Goal: Contribute content: Contribute content

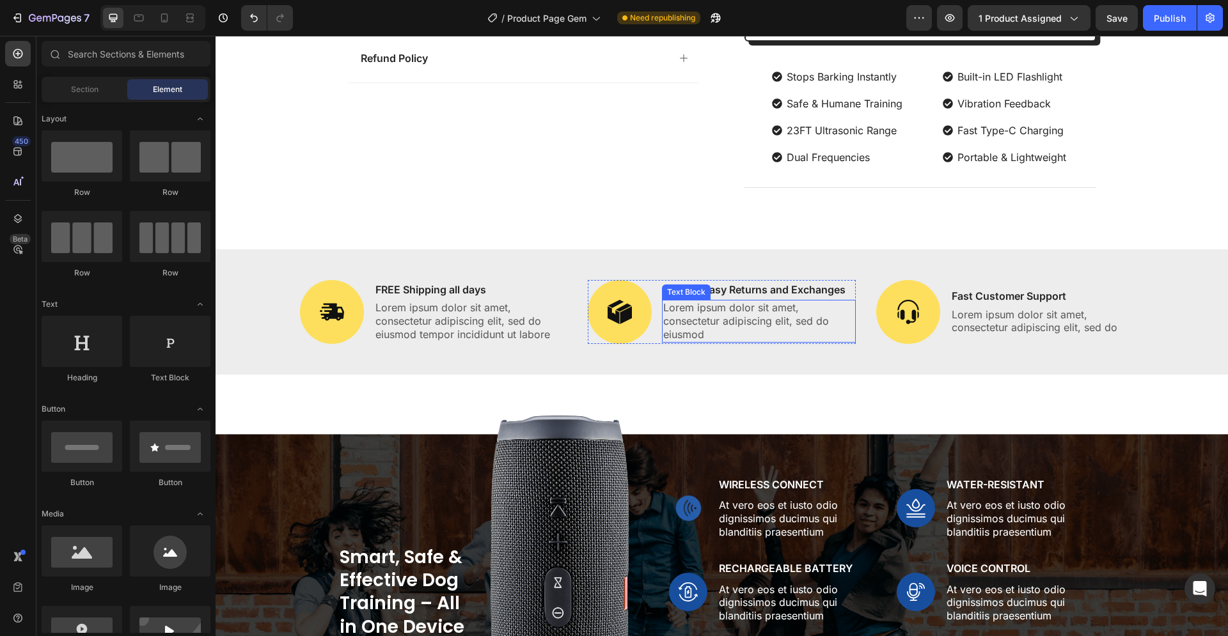
scroll to position [1109, 0]
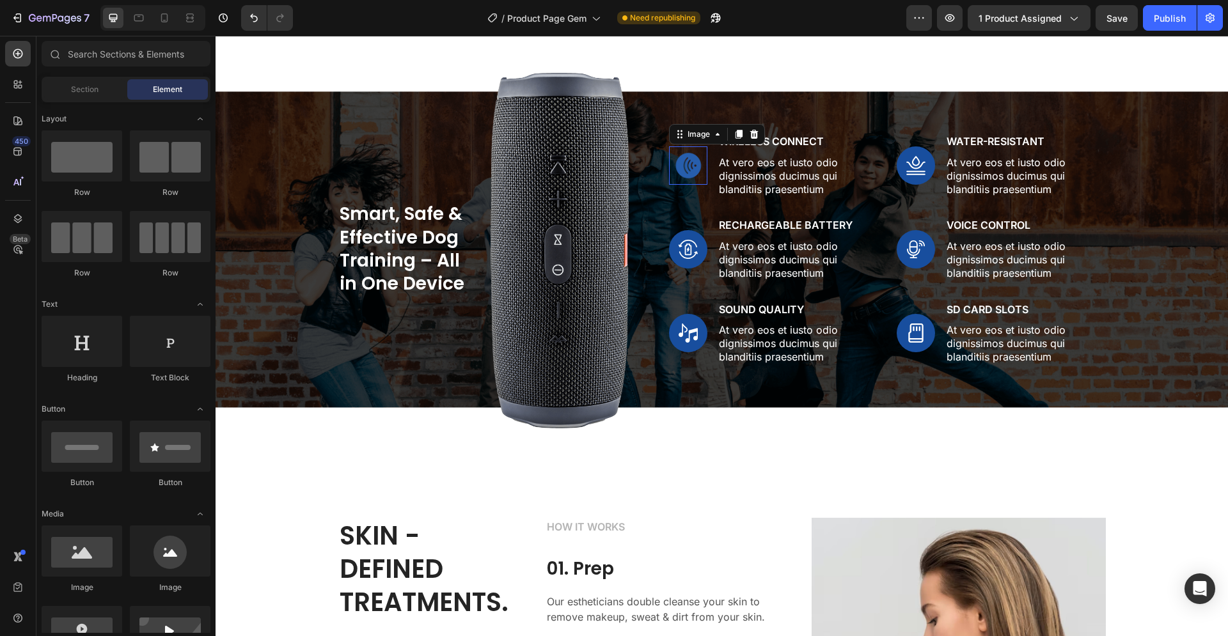
click at [686, 157] on img at bounding box center [688, 165] width 38 height 38
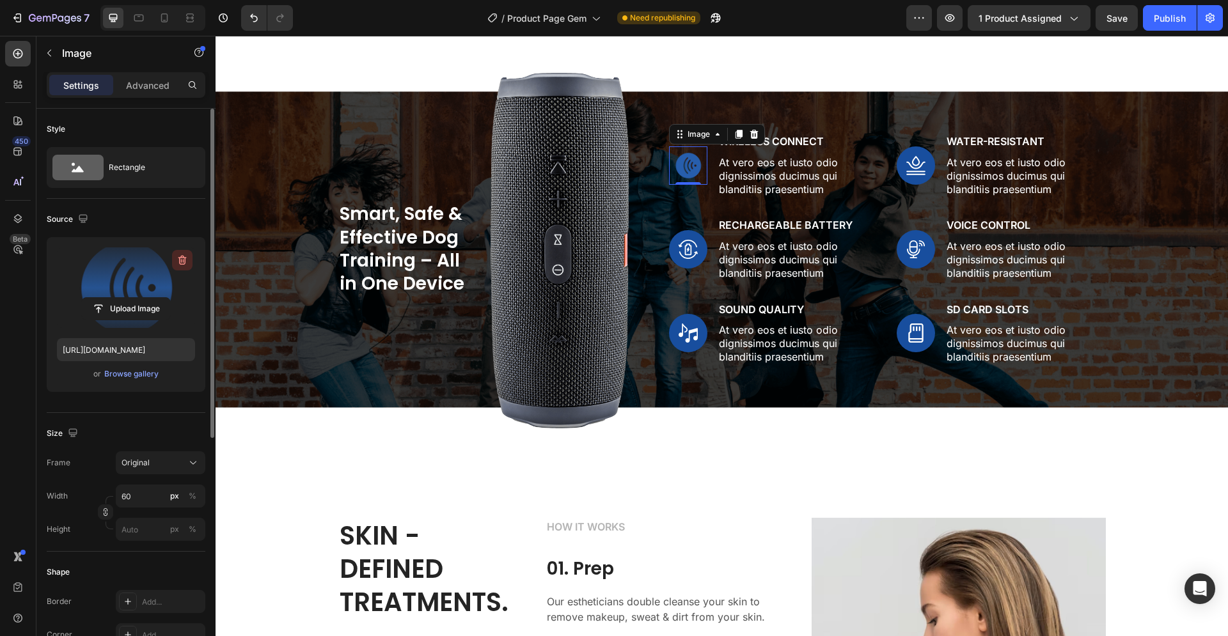
click at [178, 260] on icon "button" at bounding box center [182, 260] width 13 height 13
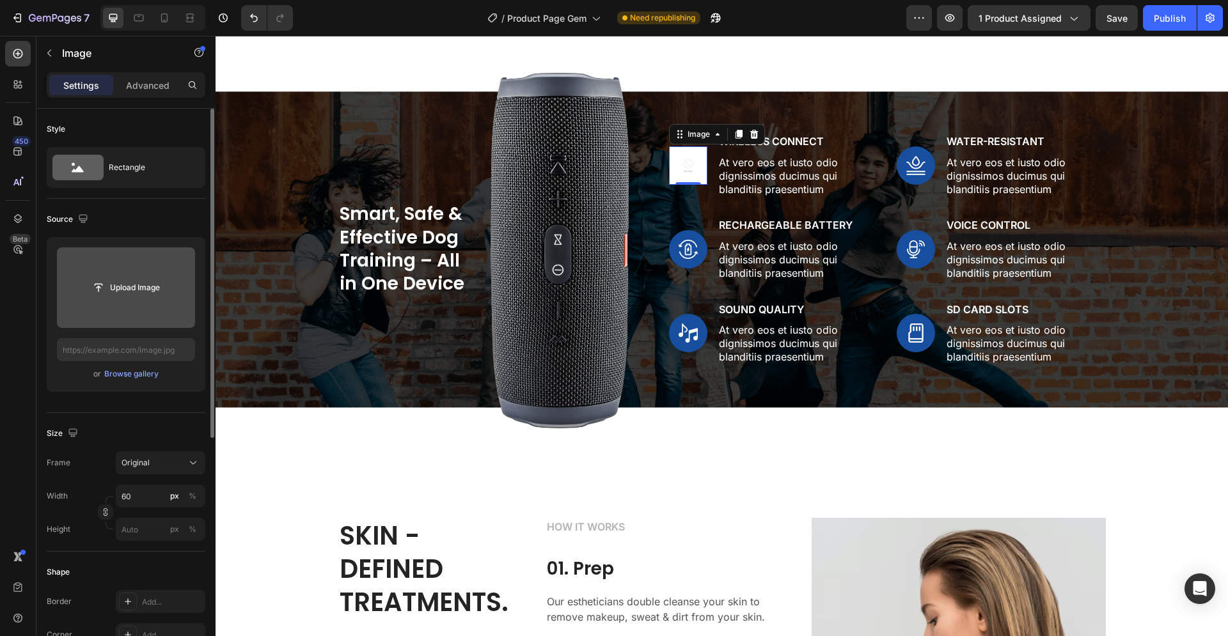
click at [121, 292] on input "file" at bounding box center [126, 288] width 88 height 22
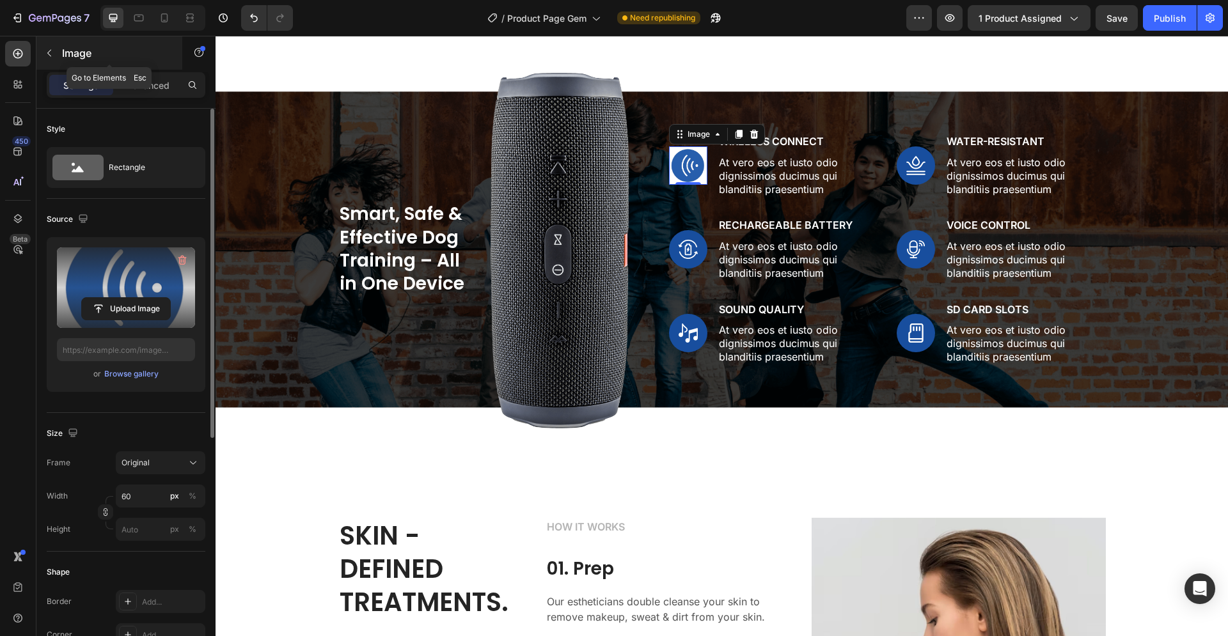
type input "[URL][DOMAIN_NAME]"
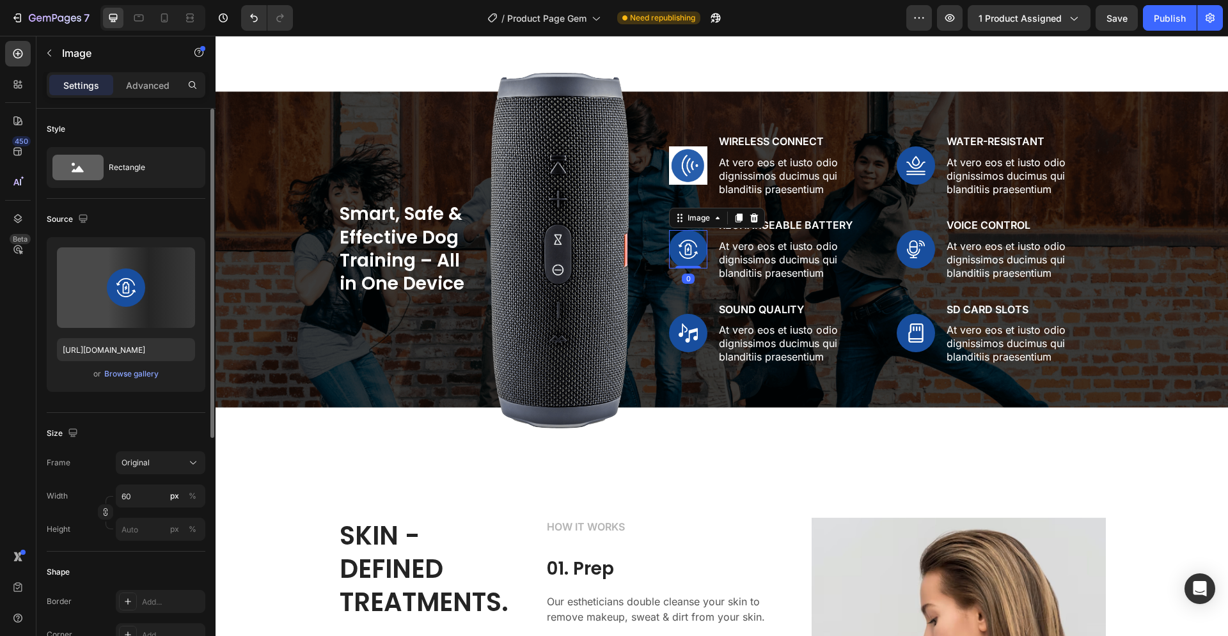
click at [693, 244] on img at bounding box center [688, 249] width 38 height 38
click at [690, 162] on img at bounding box center [688, 165] width 38 height 38
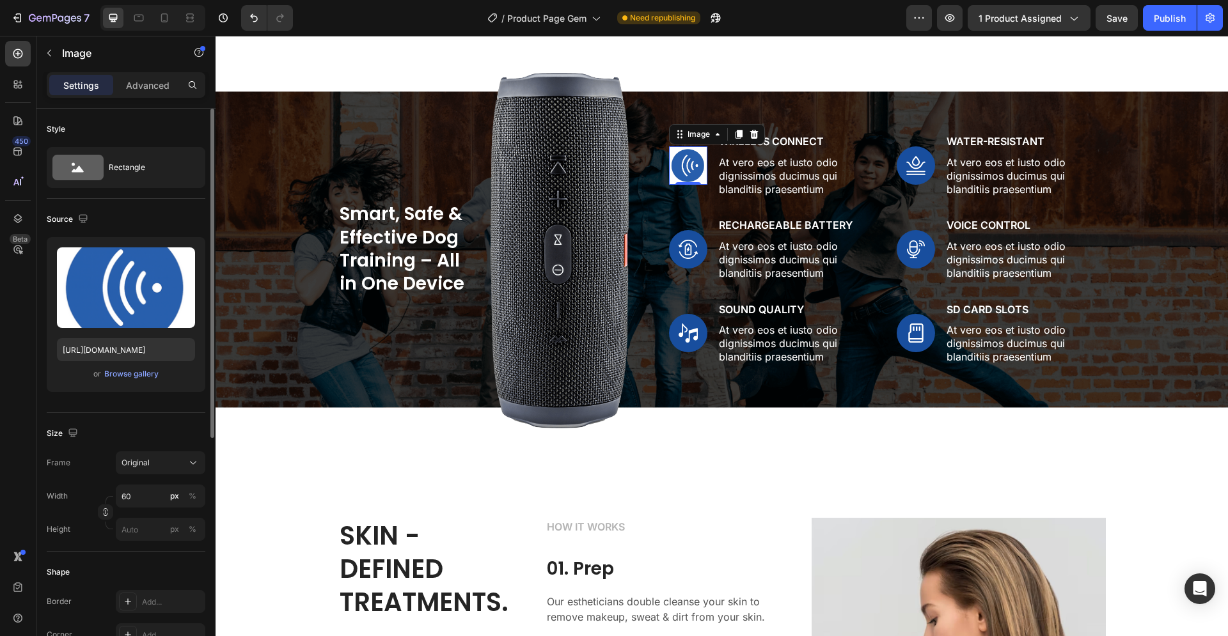
click at [684, 164] on img at bounding box center [688, 165] width 38 height 38
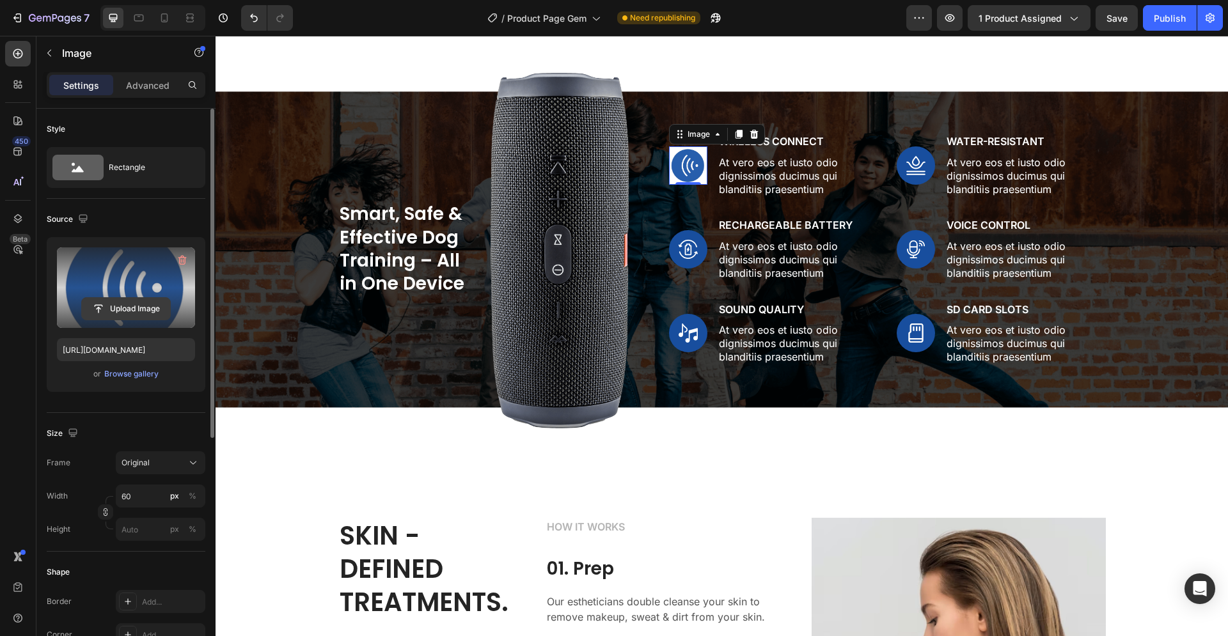
click at [178, 260] on icon "button" at bounding box center [182, 260] width 13 height 13
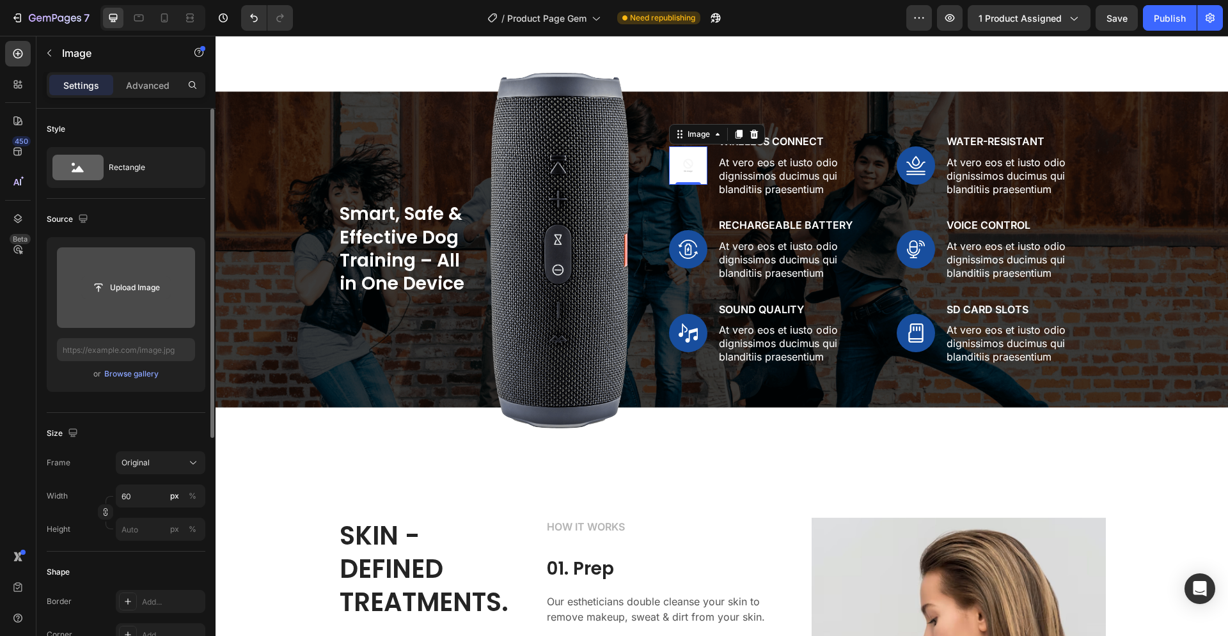
click at [131, 282] on input "file" at bounding box center [126, 288] width 88 height 22
click at [130, 292] on input "file" at bounding box center [126, 288] width 88 height 22
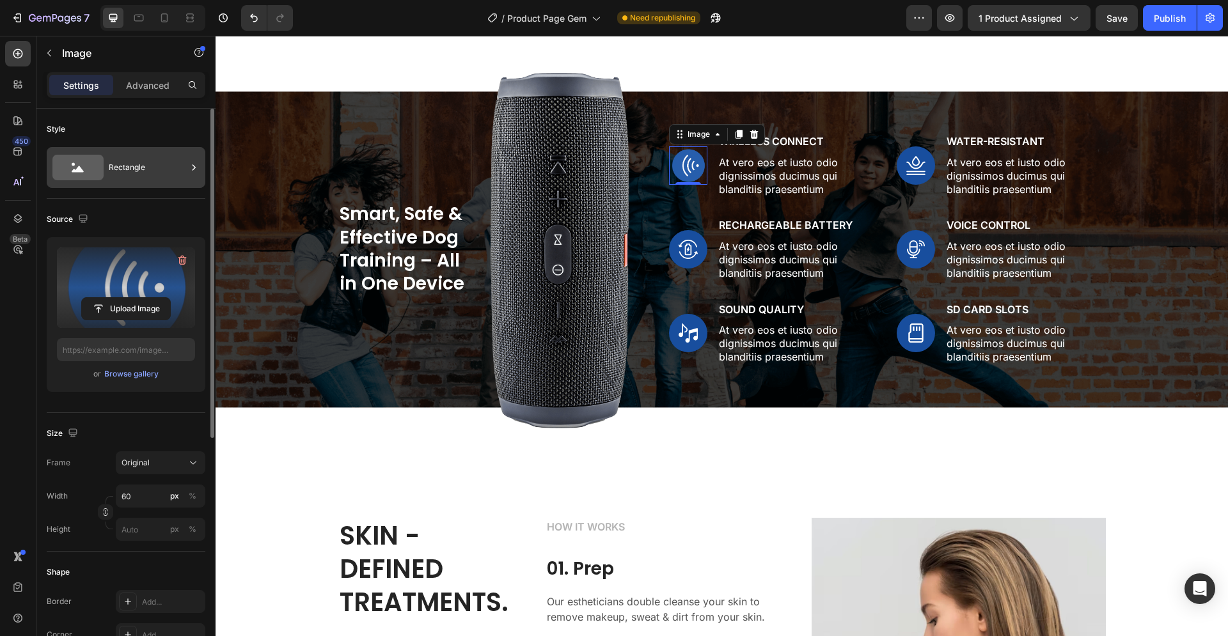
type input "[URL][DOMAIN_NAME]"
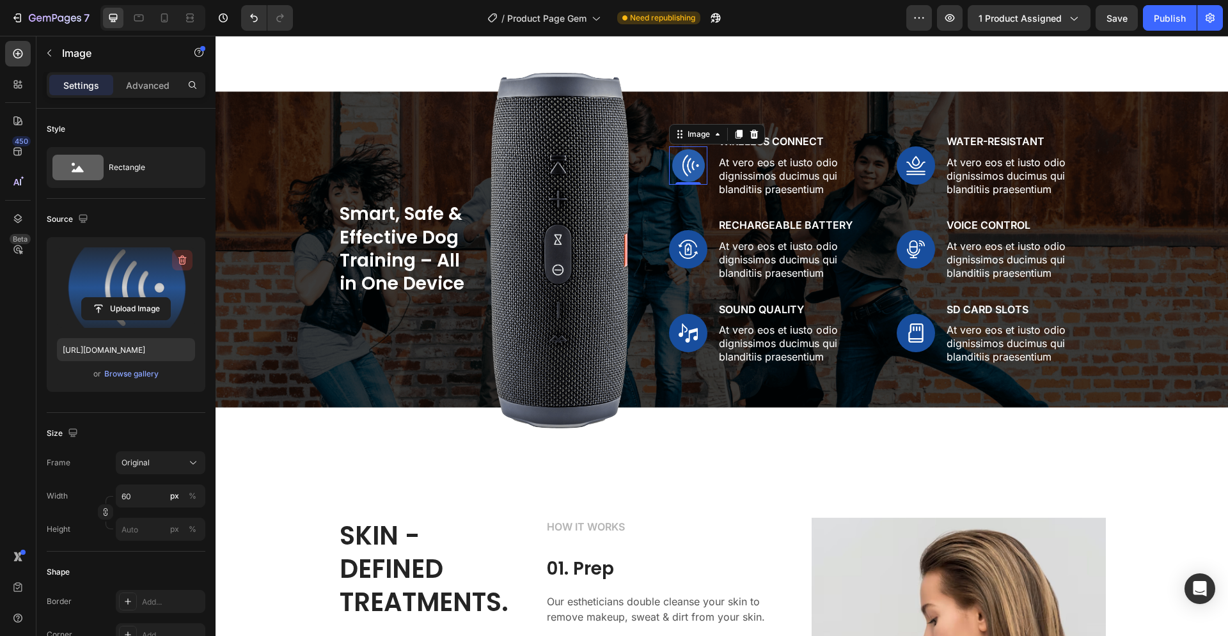
click at [182, 258] on icon "button" at bounding box center [182, 261] width 8 height 10
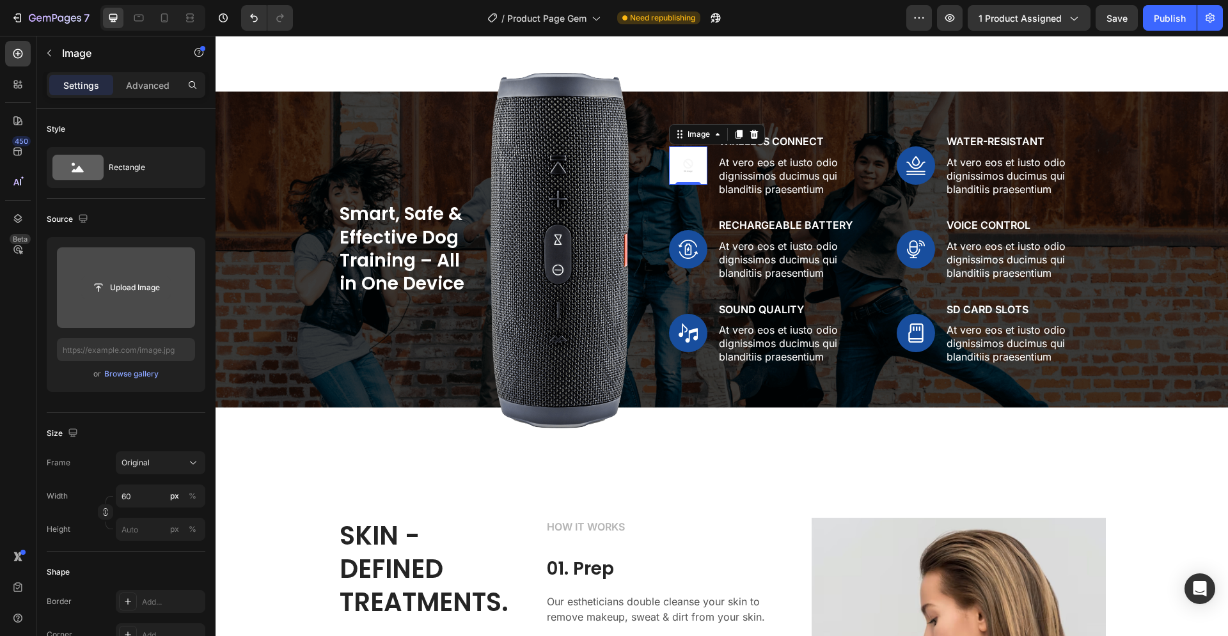
click at [132, 281] on input "file" at bounding box center [126, 288] width 88 height 22
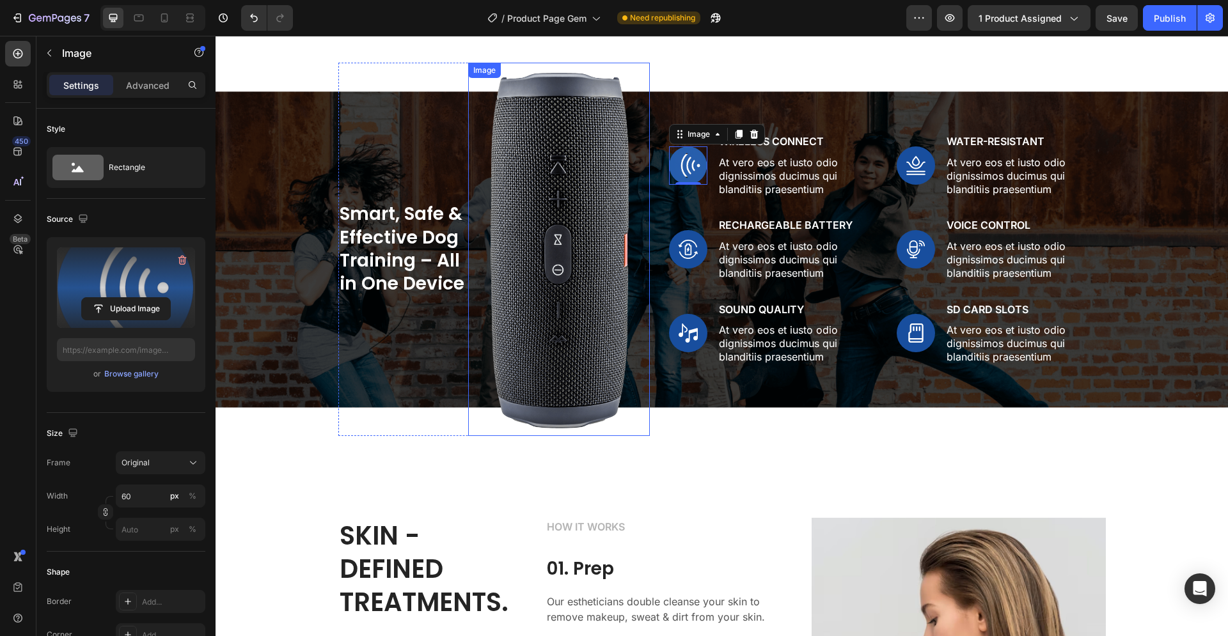
type input "[URL][DOMAIN_NAME]"
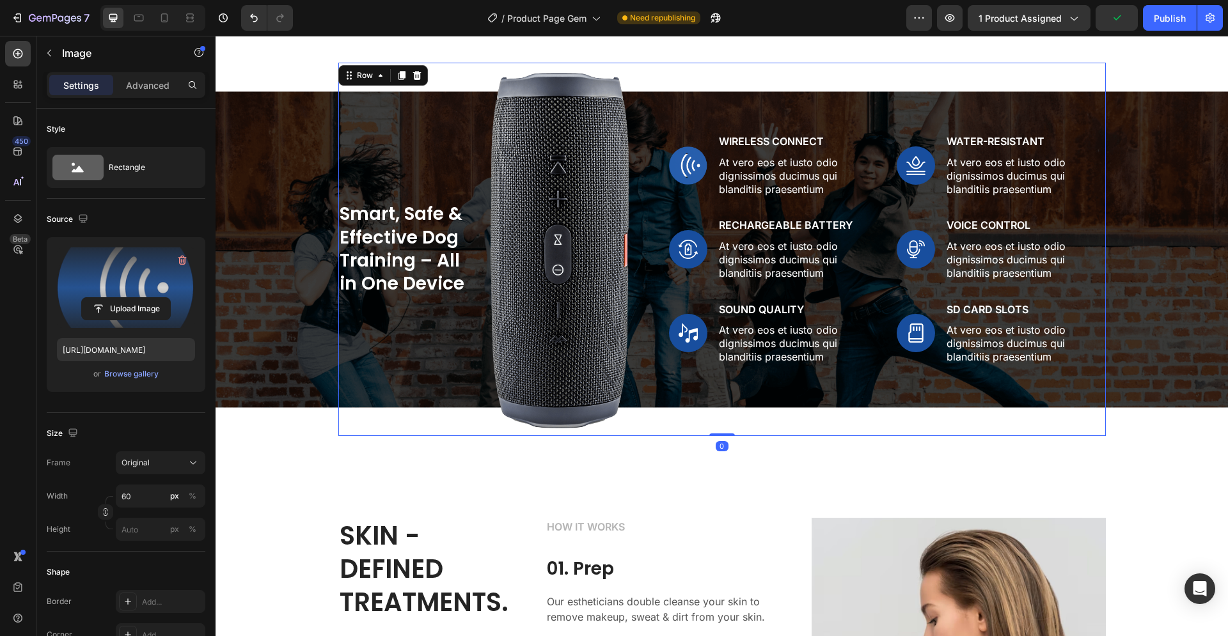
click at [673, 371] on div "Image Wireless Connect Text Block At vero eos et iusto odio dignissimos ducimus…" at bounding box center [887, 250] width 437 height 374
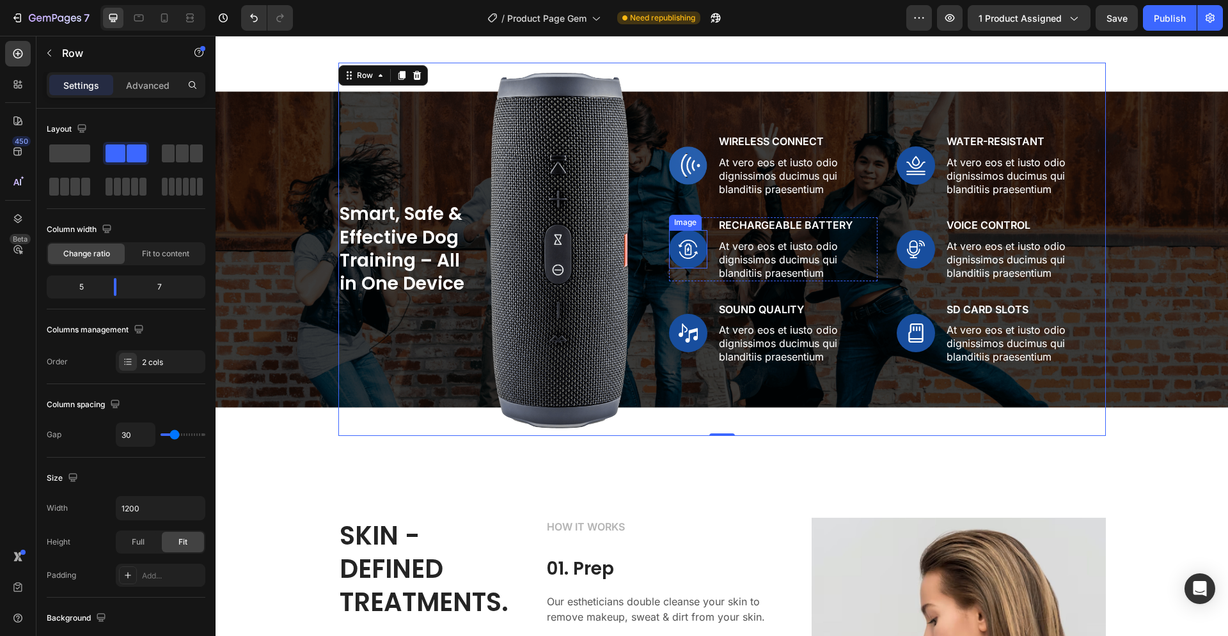
click at [682, 249] on img at bounding box center [688, 249] width 38 height 38
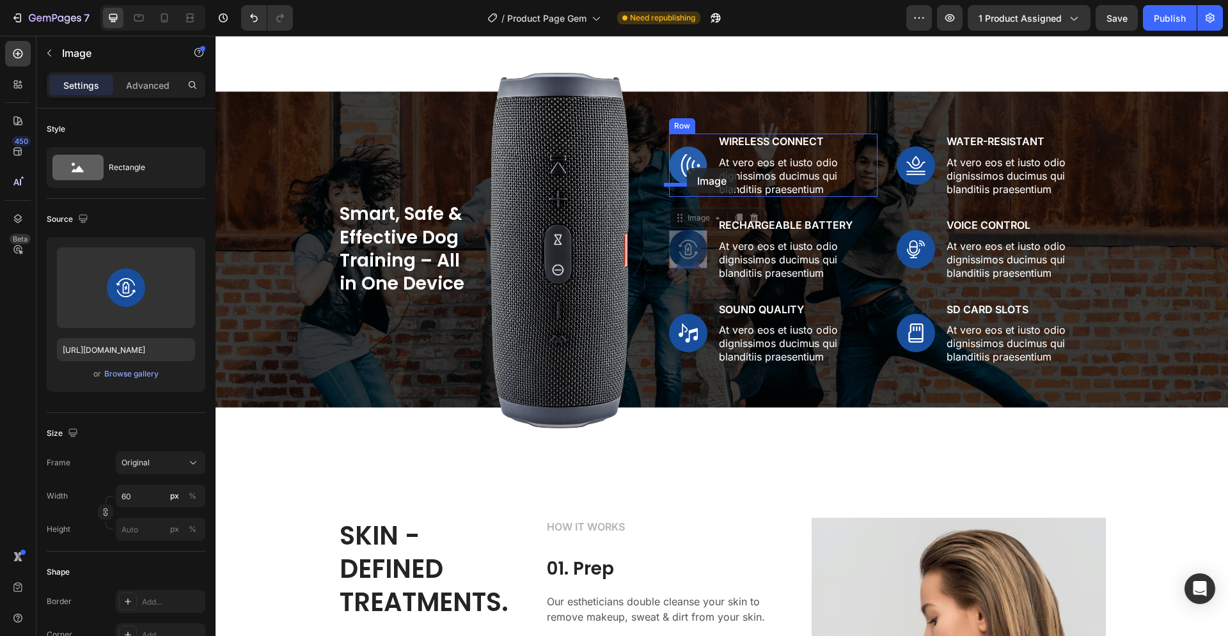
drag, startPoint x: 689, startPoint y: 252, endPoint x: 687, endPoint y: 168, distance: 83.8
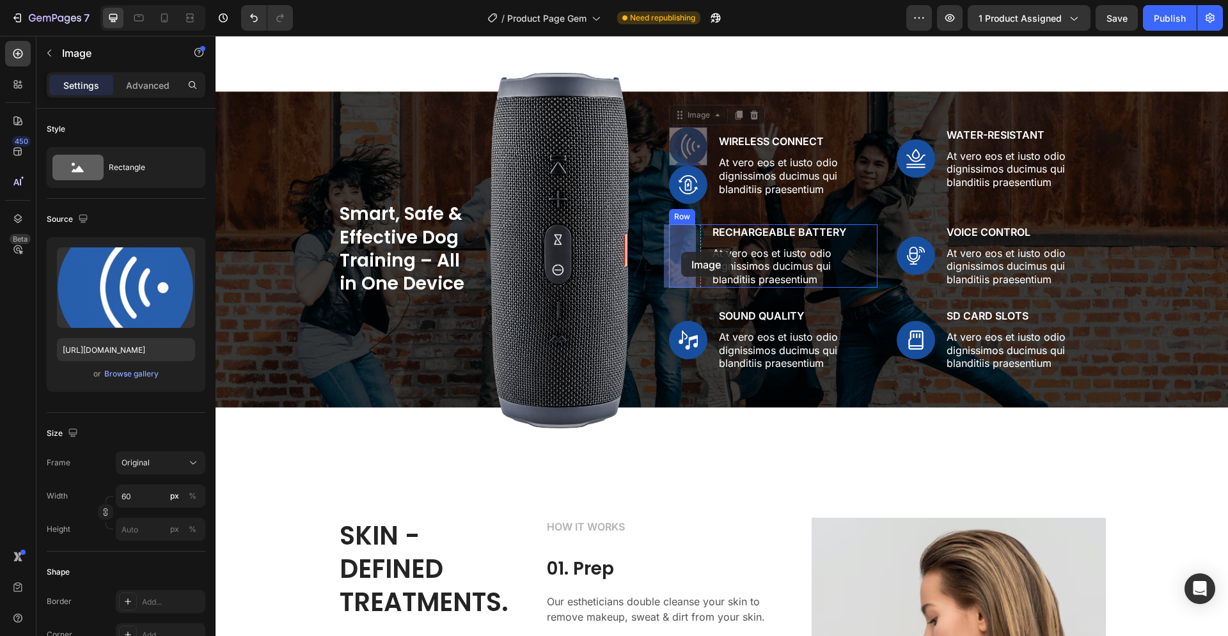
drag, startPoint x: 686, startPoint y: 136, endPoint x: 681, endPoint y: 252, distance: 115.8
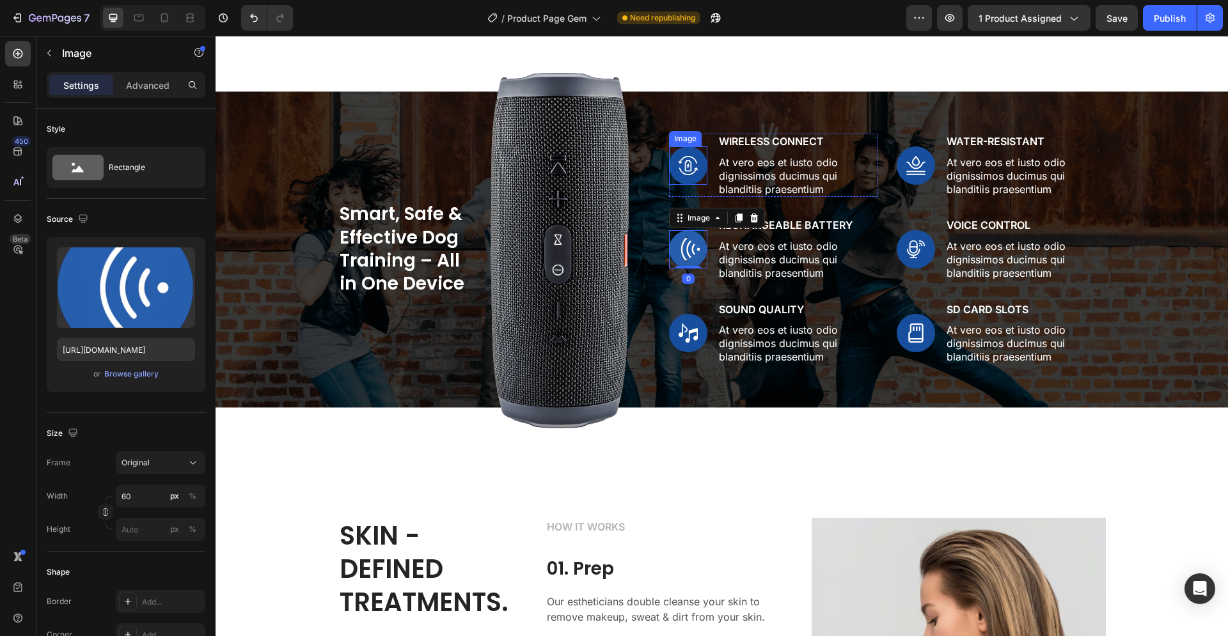
click at [691, 161] on img at bounding box center [688, 165] width 38 height 38
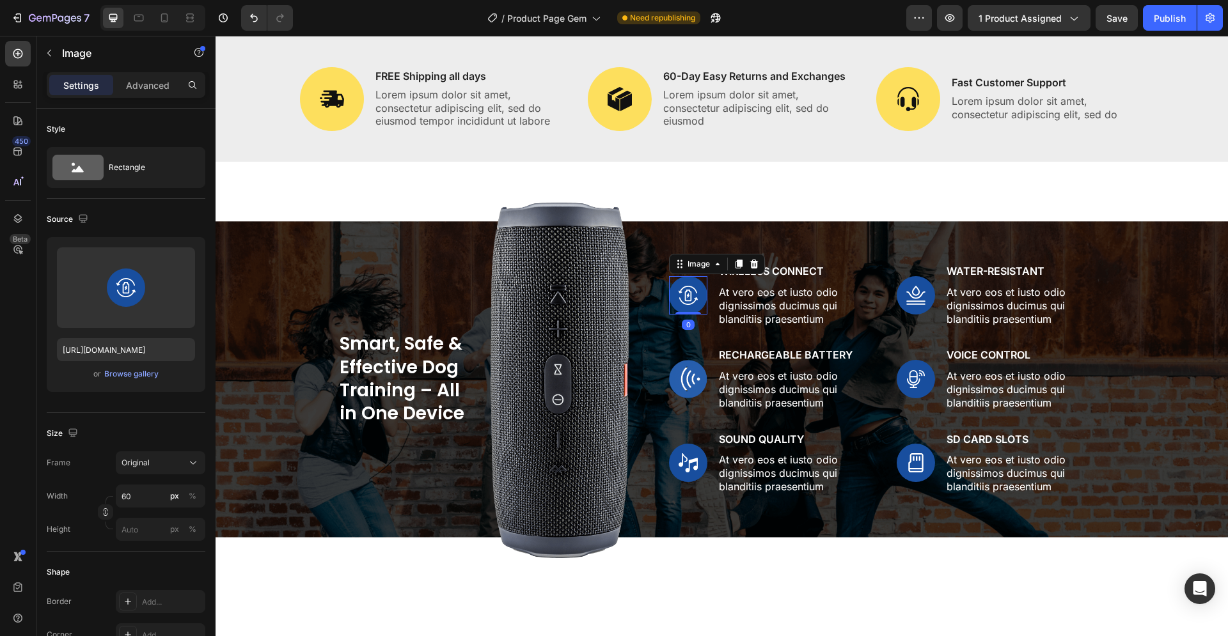
scroll to position [978, 0]
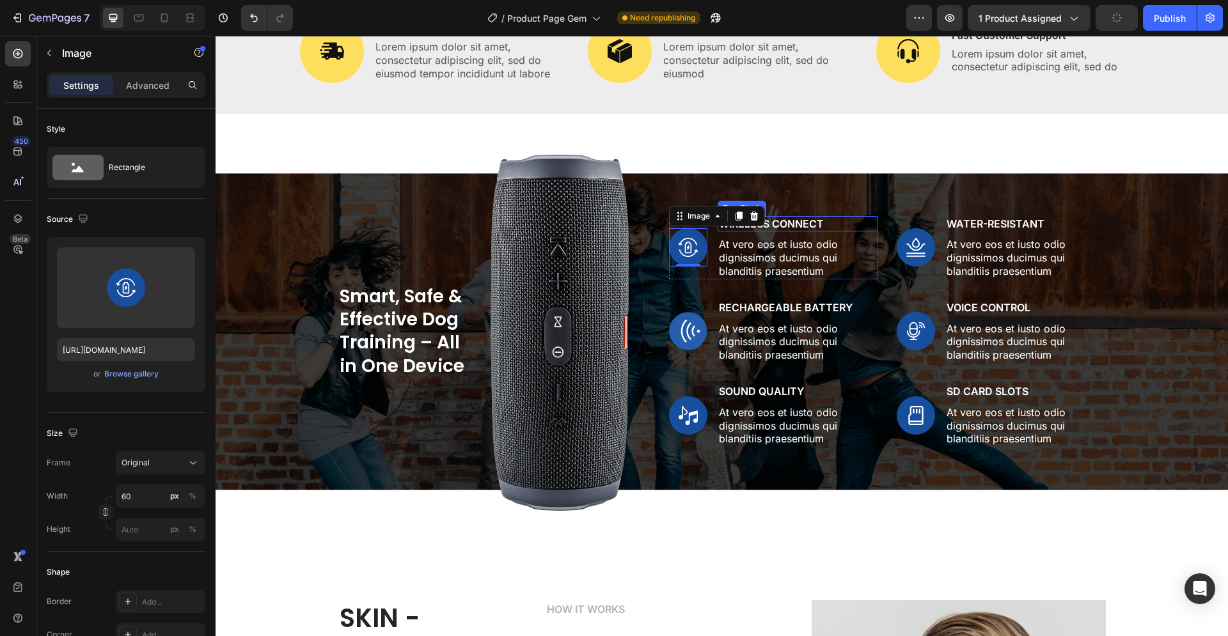
click at [806, 223] on p "Wireless Connect" at bounding box center [797, 223] width 157 height 13
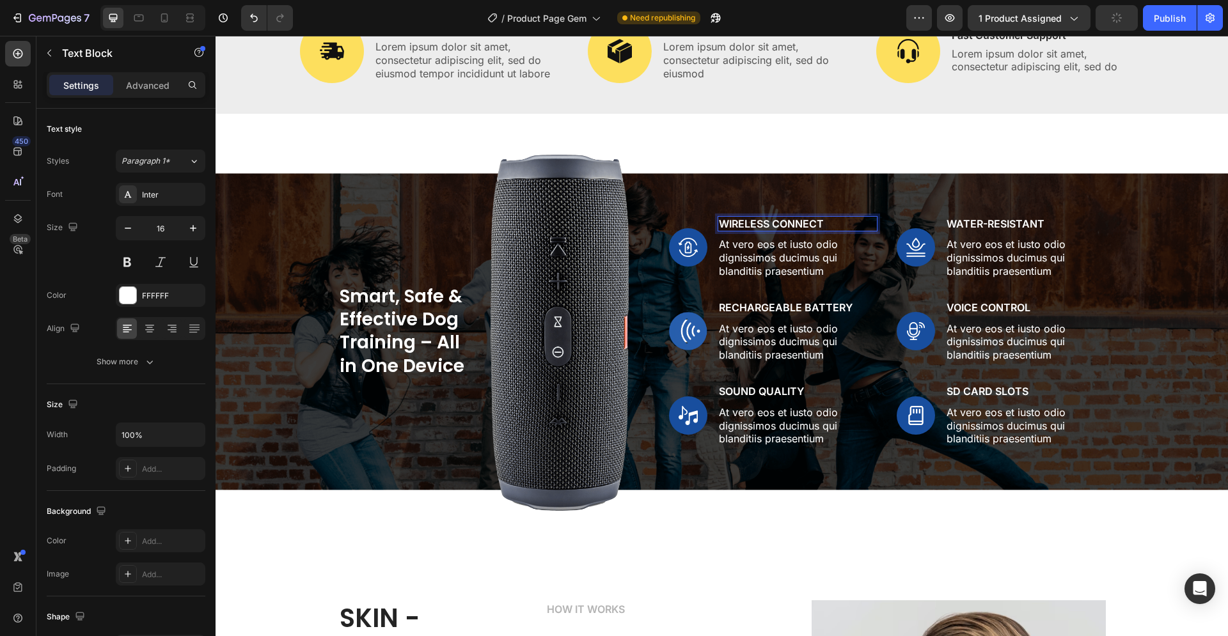
click at [819, 221] on p "Wireless Connect" at bounding box center [797, 223] width 157 height 13
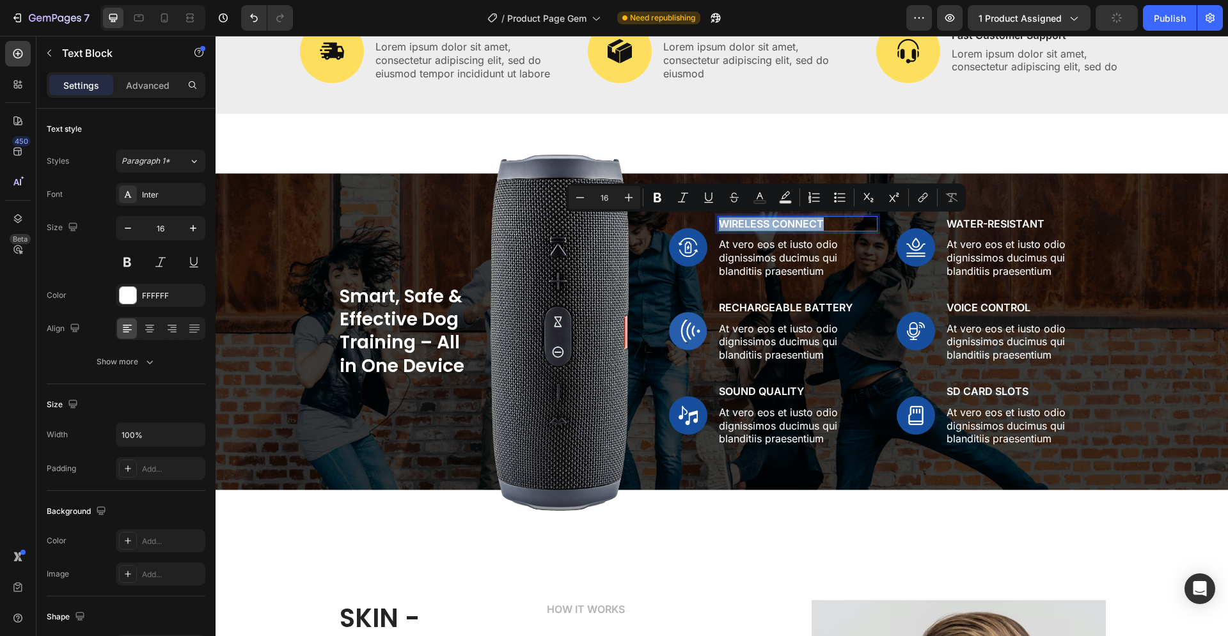
drag, startPoint x: 820, startPoint y: 221, endPoint x: 716, endPoint y: 223, distance: 104.3
click at [719, 223] on p "Wireless Connect" at bounding box center [797, 223] width 157 height 13
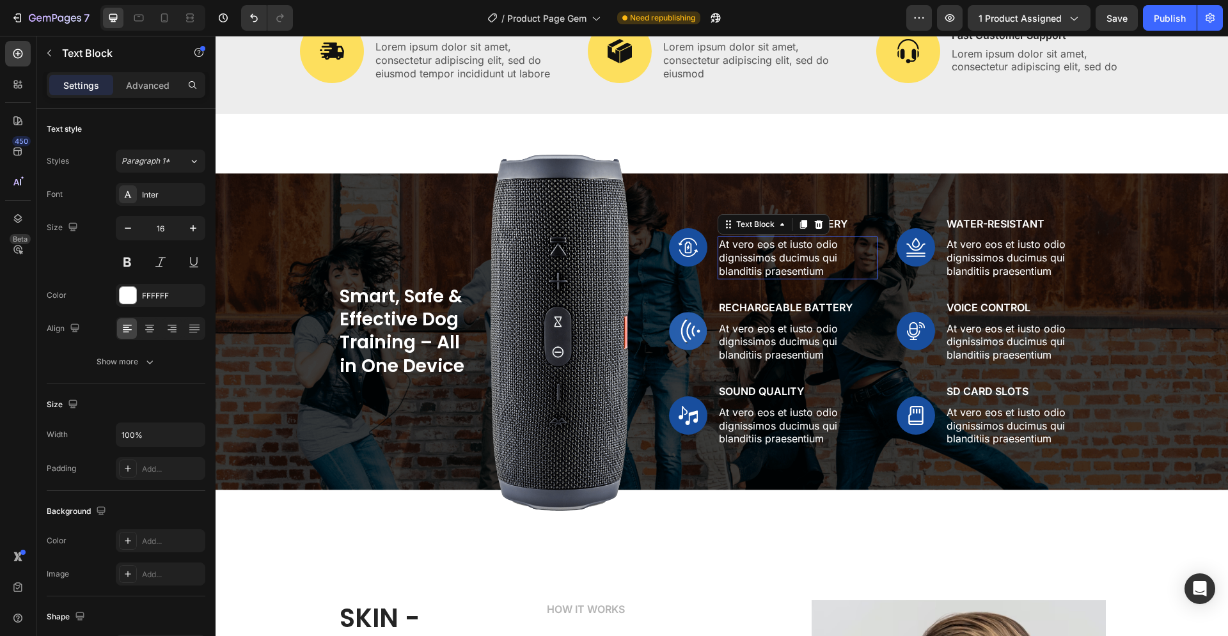
click at [742, 267] on p "At vero eos et iusto odio dignissimos ducimus qui blanditiis praesentium" at bounding box center [797, 258] width 157 height 40
click at [819, 274] on p "At vero eos et iusto odio dignissimos ducimus qui blanditiis praesentium" at bounding box center [797, 258] width 157 height 40
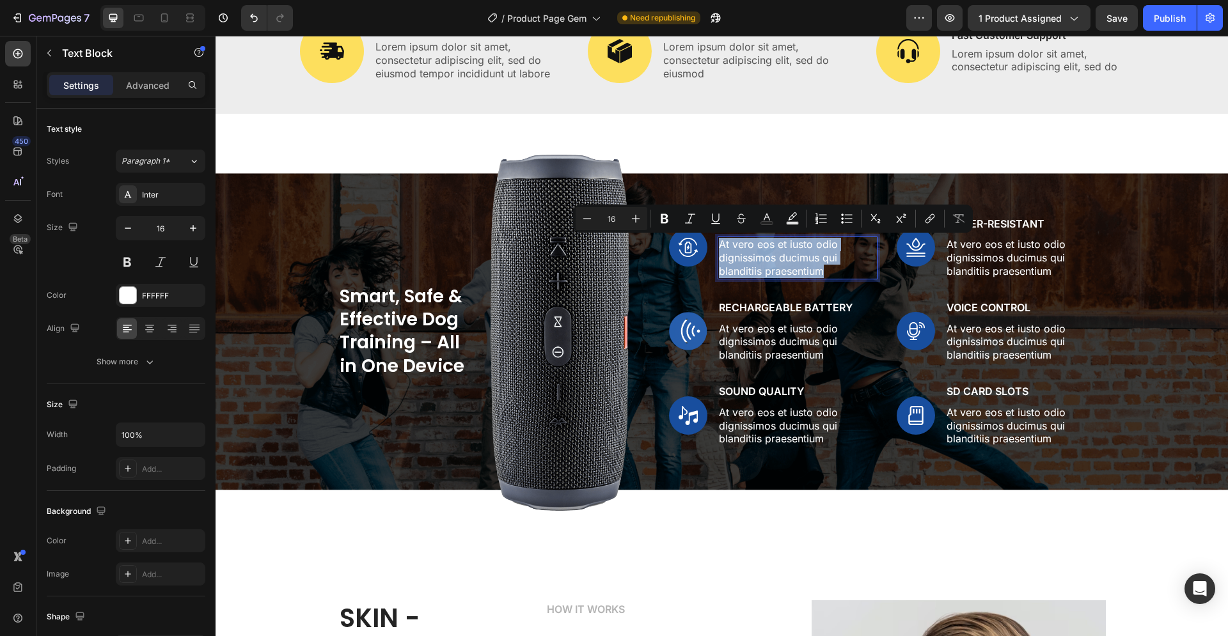
drag, startPoint x: 821, startPoint y: 271, endPoint x: 716, endPoint y: 240, distance: 109.3
click at [719, 240] on p "At vero eos et iusto odio dignissimos ducimus qui blanditiis praesentium" at bounding box center [797, 258] width 157 height 40
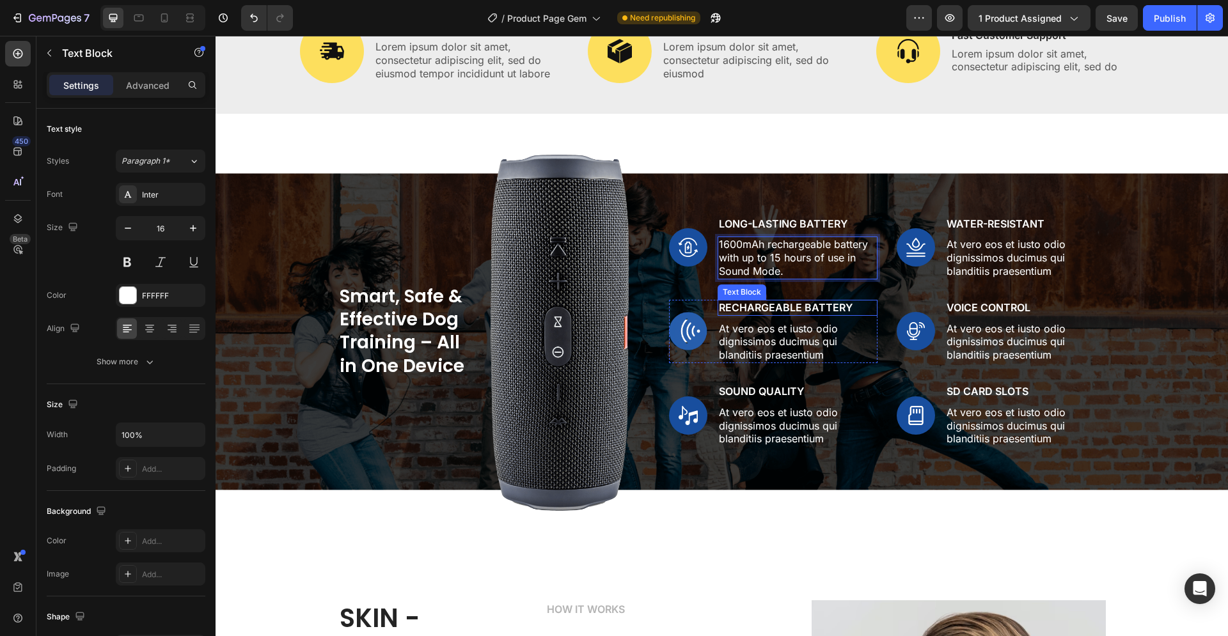
click at [760, 307] on p "Rechargeable Battery" at bounding box center [797, 307] width 157 height 13
click at [784, 306] on p "Rechargeable Battery" at bounding box center [797, 307] width 157 height 13
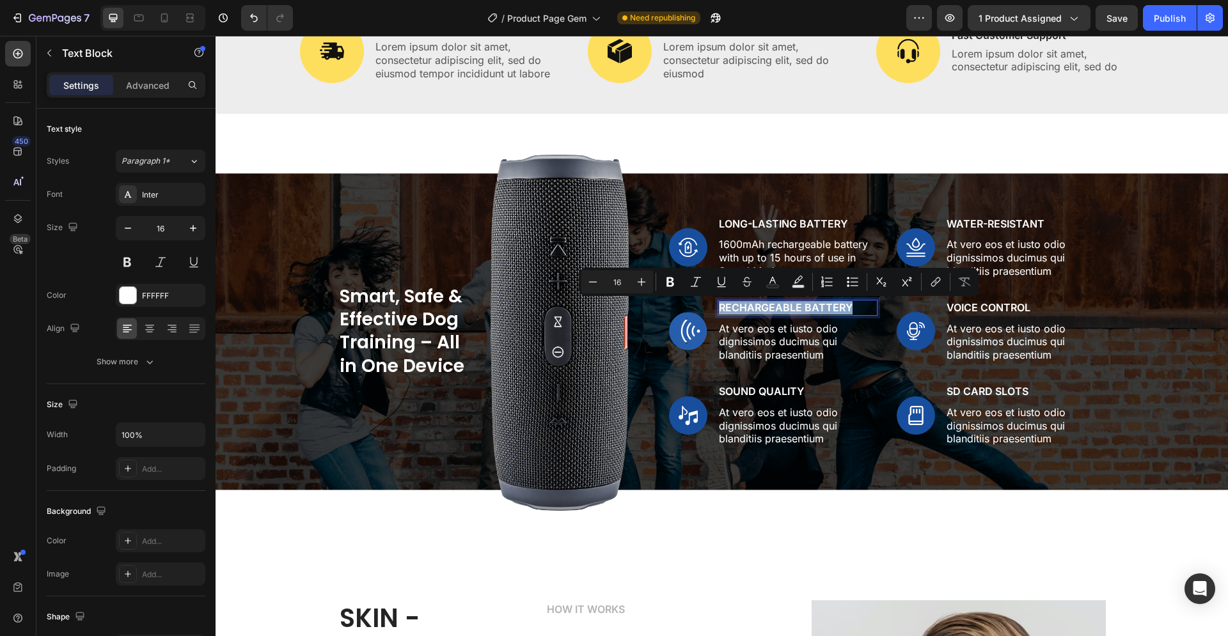
drag, startPoint x: 842, startPoint y: 307, endPoint x: 715, endPoint y: 308, distance: 127.3
click at [719, 308] on p "Rechargeable Battery" at bounding box center [797, 307] width 157 height 13
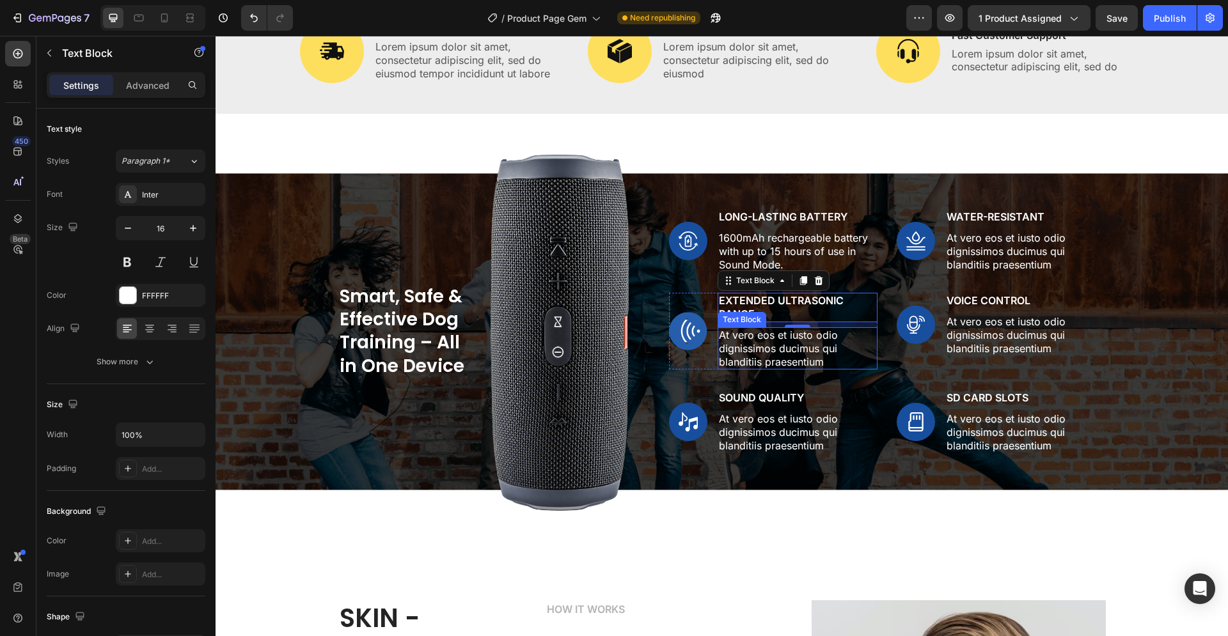
click at [751, 338] on p "At vero eos et iusto odio dignissimos ducimus qui blanditiis praesentium" at bounding box center [797, 349] width 157 height 40
click at [758, 343] on p "At vero eos et iusto odio dignissimos ducimus qui blanditiis praesentium" at bounding box center [797, 349] width 157 height 40
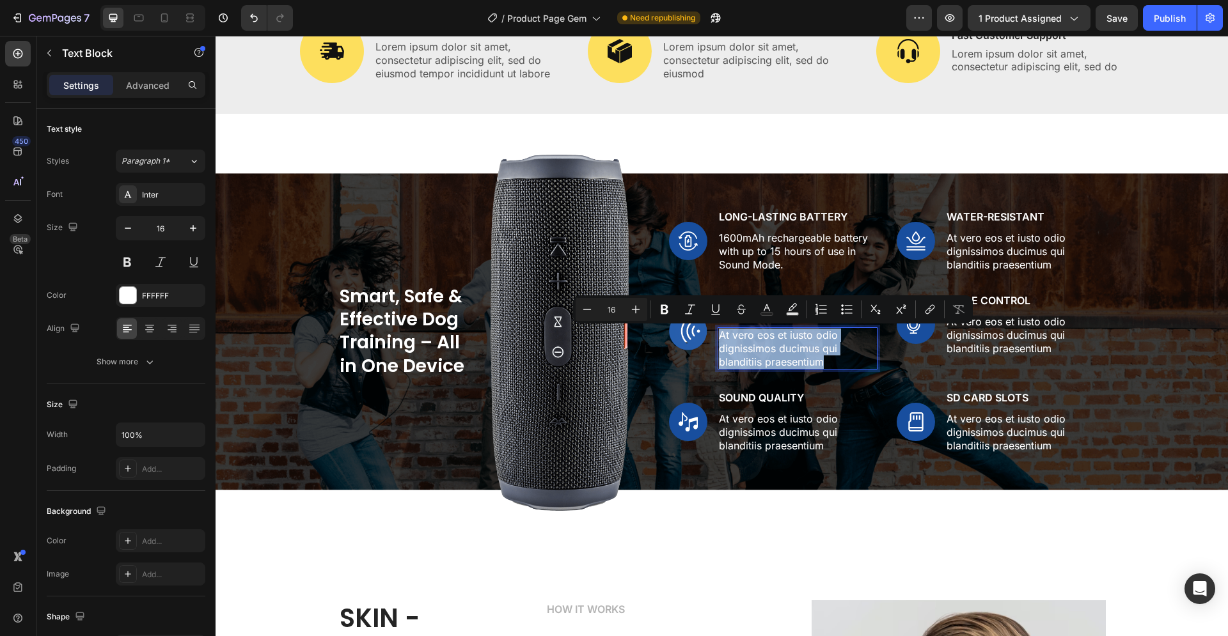
drag, startPoint x: 826, startPoint y: 364, endPoint x: 712, endPoint y: 334, distance: 117.0
click at [718, 334] on div "At vero eos et iusto odio dignissimos ducimus qui blanditiis praesentium" at bounding box center [798, 348] width 160 height 42
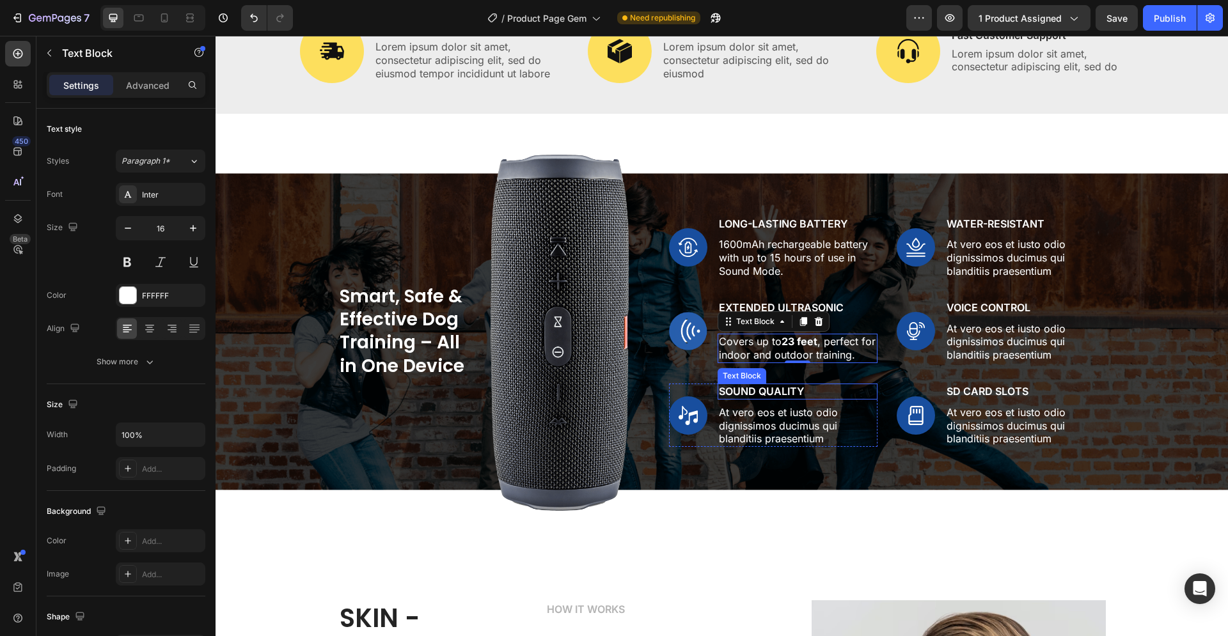
click at [795, 389] on p "Sound Quality" at bounding box center [797, 391] width 157 height 13
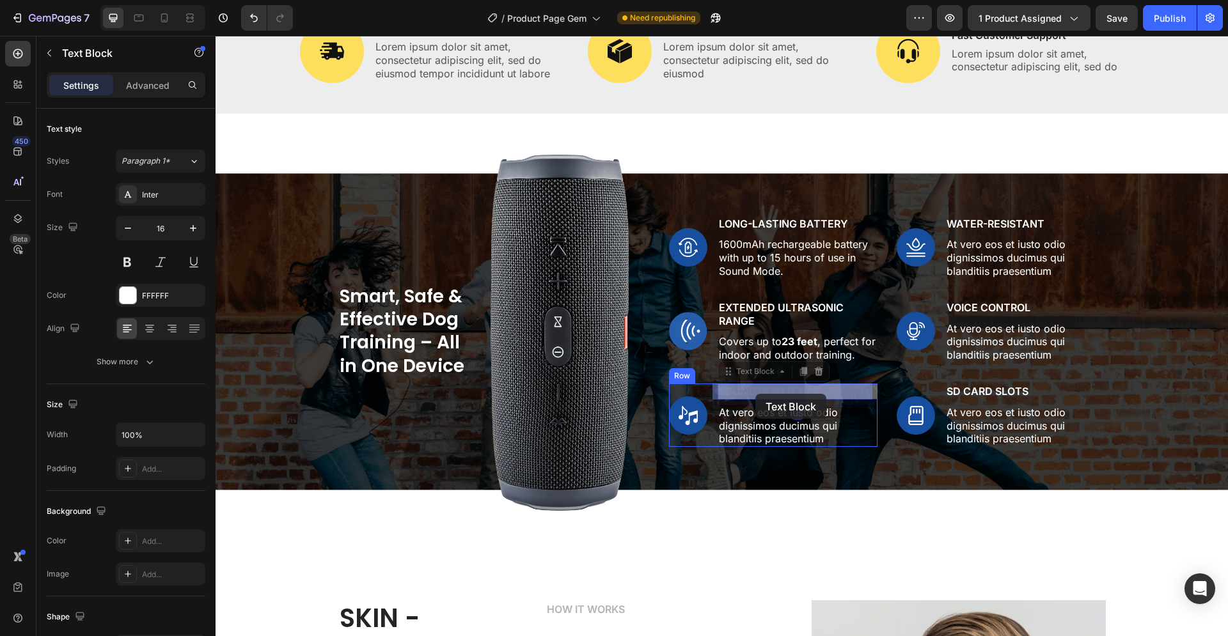
drag, startPoint x: 805, startPoint y: 389, endPoint x: 755, endPoint y: 394, distance: 50.1
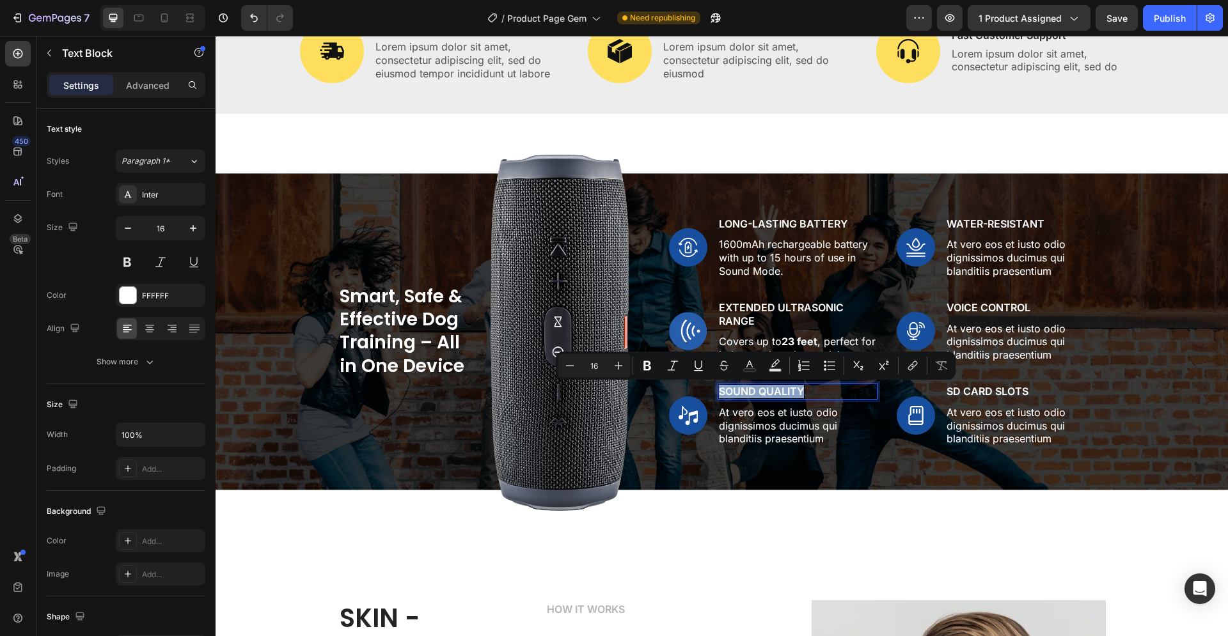
drag, startPoint x: 800, startPoint y: 389, endPoint x: 716, endPoint y: 393, distance: 84.5
click at [719, 393] on p "Sound Quality" at bounding box center [797, 391] width 157 height 13
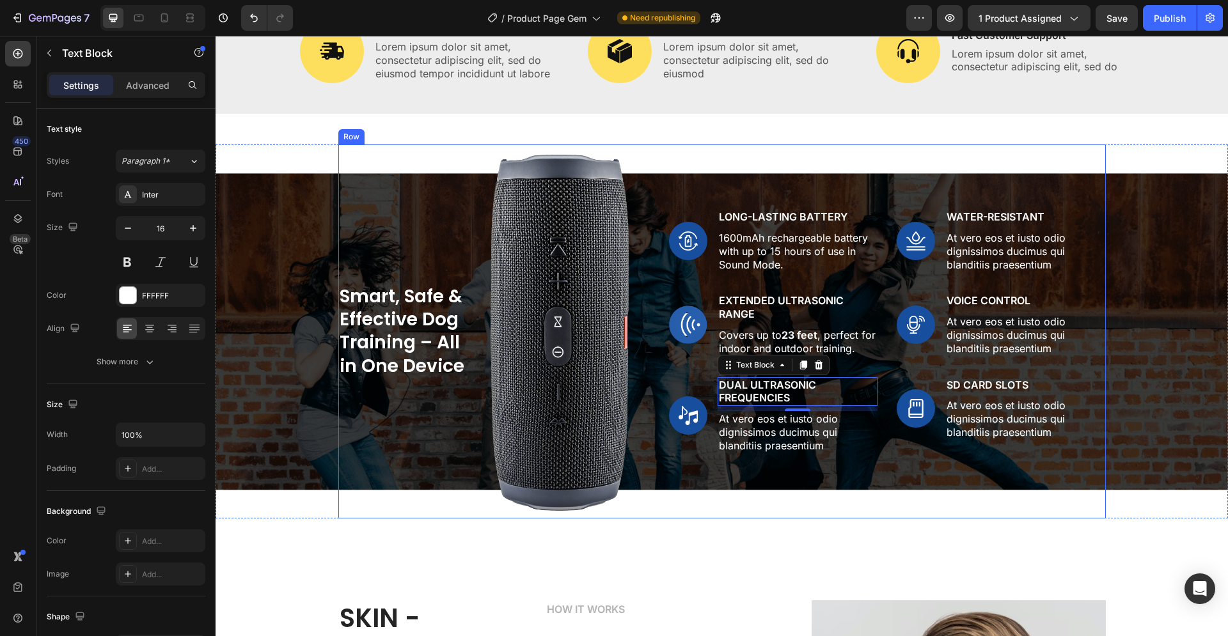
click at [748, 434] on p "At vero eos et iusto odio dignissimos ducimus qui blanditiis praesentium" at bounding box center [797, 433] width 157 height 40
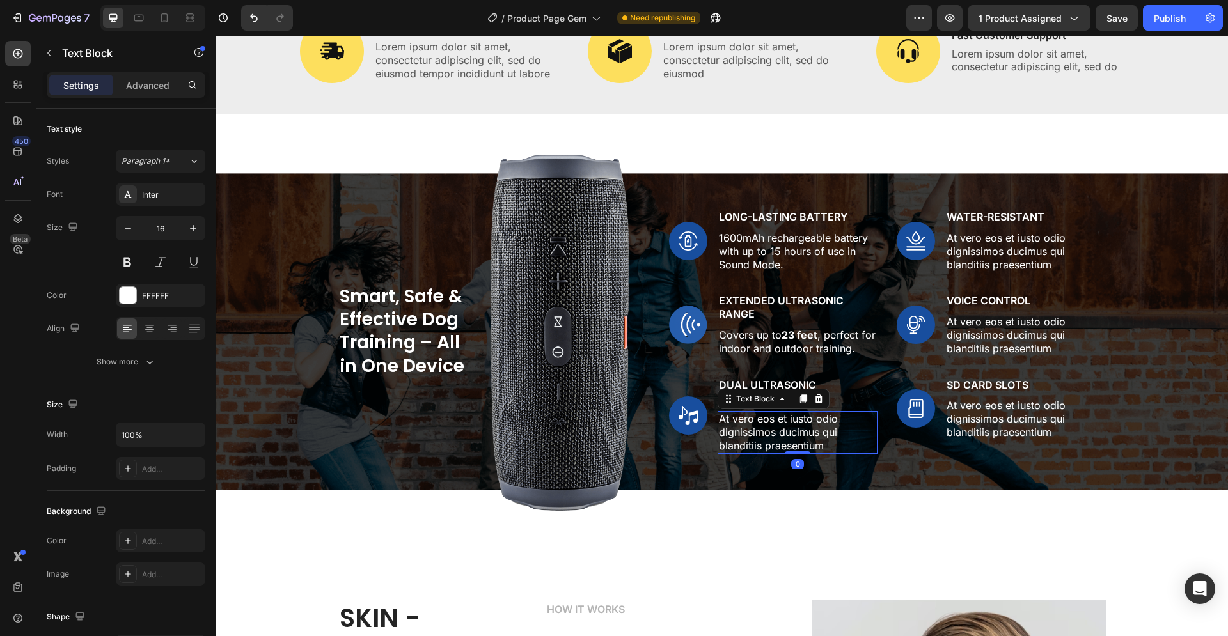
click at [816, 443] on p "At vero eos et iusto odio dignissimos ducimus qui blanditiis praesentium" at bounding box center [797, 433] width 157 height 40
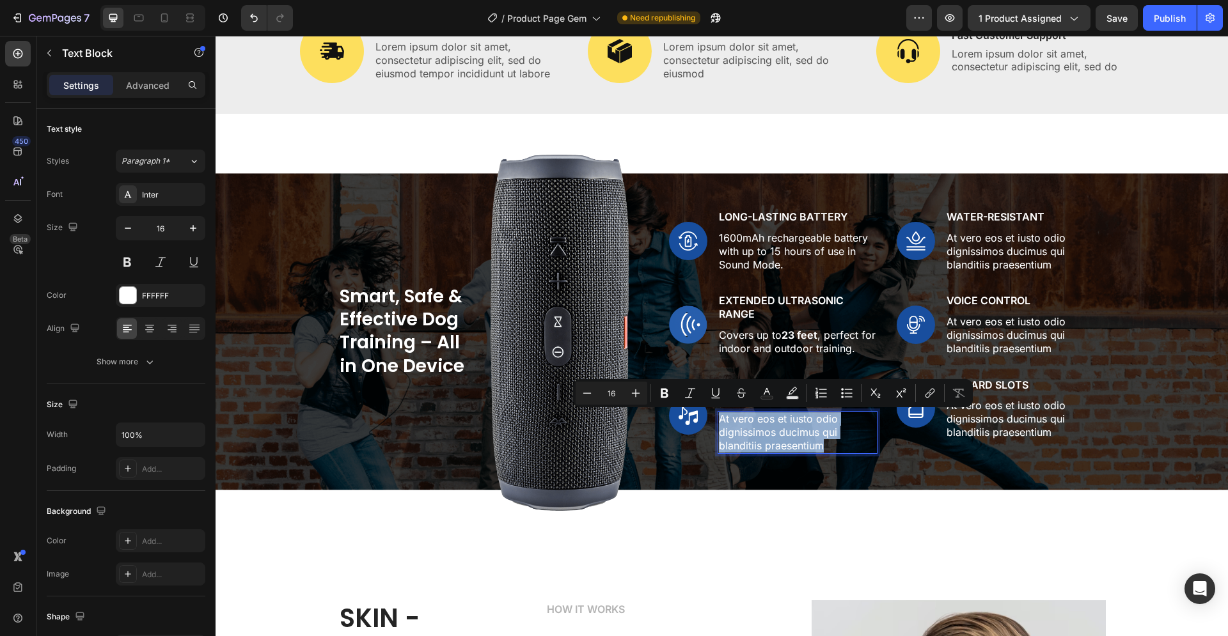
drag, startPoint x: 819, startPoint y: 446, endPoint x: 714, endPoint y: 420, distance: 108.0
click at [719, 420] on p "At vero eos et iusto odio dignissimos ducimus qui blanditiis praesentium" at bounding box center [797, 433] width 157 height 40
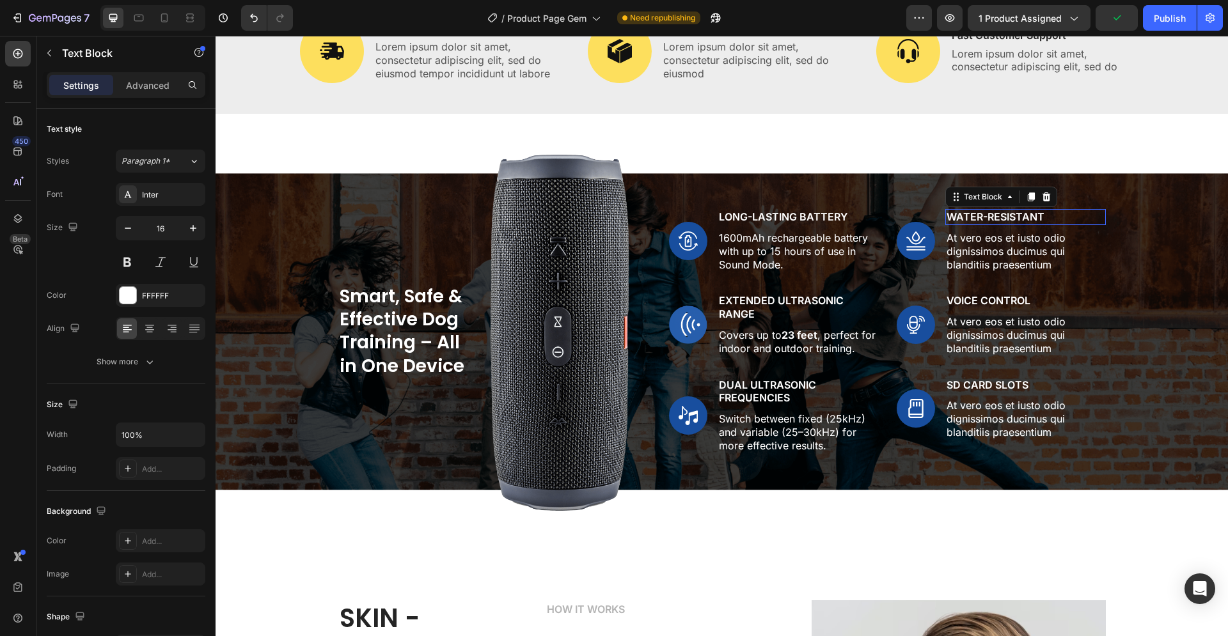
click at [982, 216] on p "Water-Resistant" at bounding box center [1025, 216] width 157 height 13
click at [1025, 212] on p "Water-Resistant" at bounding box center [1025, 216] width 157 height 13
drag, startPoint x: 1037, startPoint y: 214, endPoint x: 943, endPoint y: 217, distance: 94.7
click at [947, 217] on p "Water-Resistant" at bounding box center [1025, 216] width 157 height 13
click at [998, 262] on p "At vero eos et iusto odio dignissimos ducimus qui blanditiis praesentium" at bounding box center [1025, 252] width 157 height 40
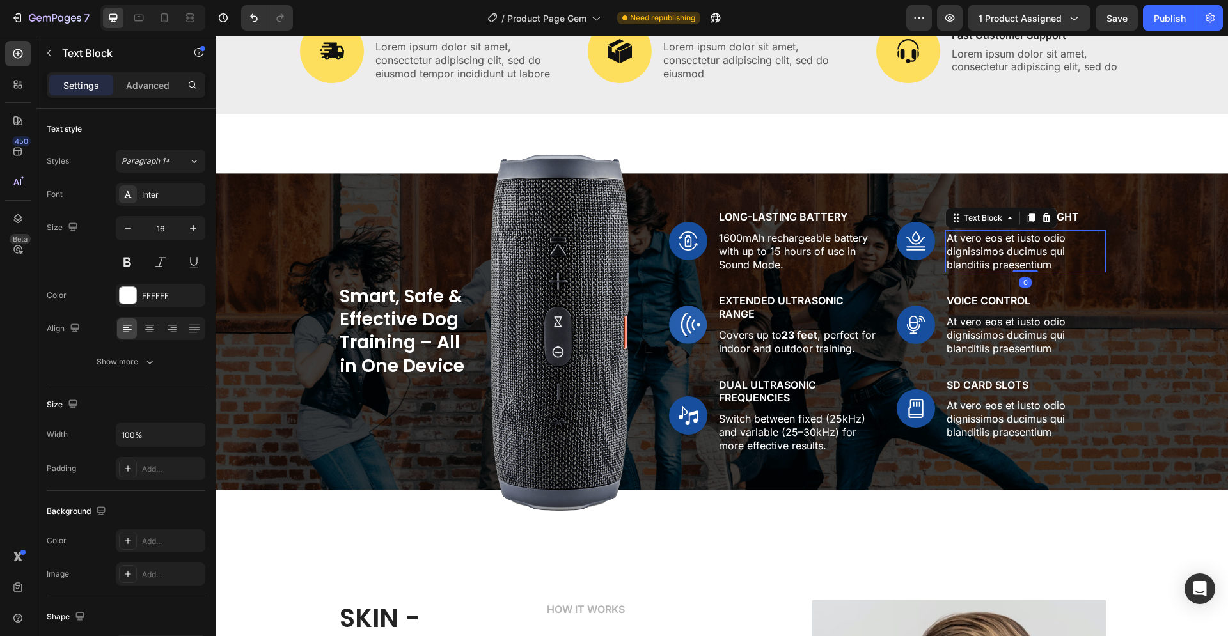
click at [997, 255] on p "At vero eos et iusto odio dignissimos ducimus qui blanditiis praesentium" at bounding box center [1025, 252] width 157 height 40
drag, startPoint x: 1053, startPoint y: 265, endPoint x: 943, endPoint y: 239, distance: 113.1
click at [947, 239] on p "At vero eos et iusto odio dignissimos ducimus qui blanditiis praesentium" at bounding box center [1025, 252] width 157 height 40
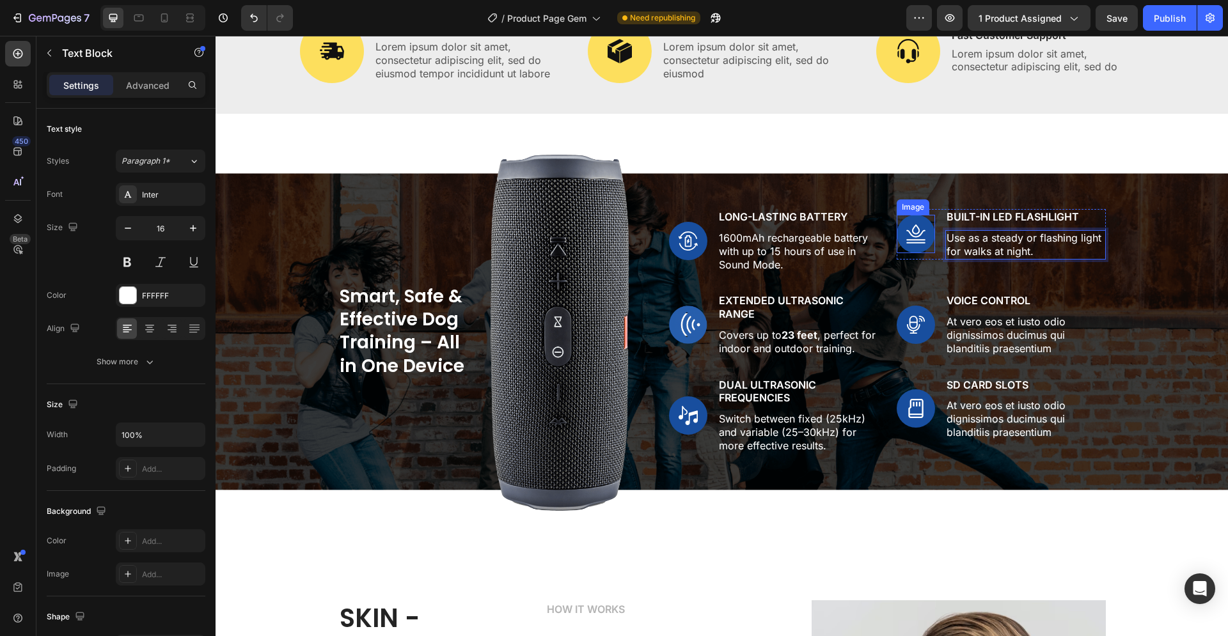
click at [909, 235] on img at bounding box center [916, 234] width 38 height 38
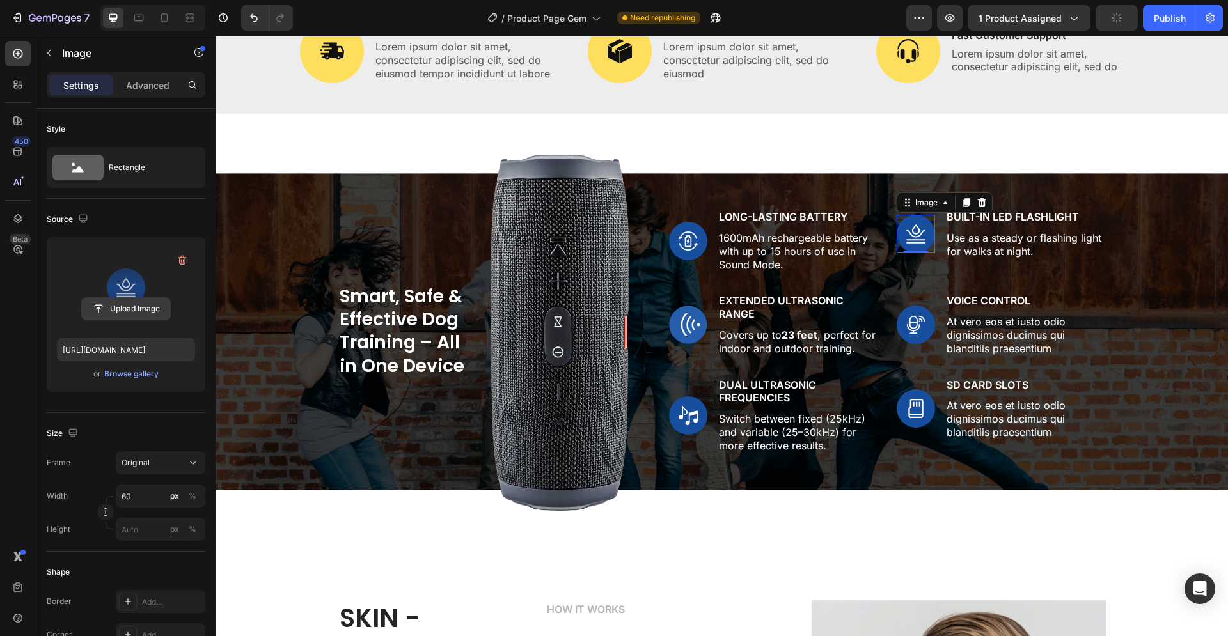
click at [136, 303] on input "file" at bounding box center [126, 309] width 88 height 22
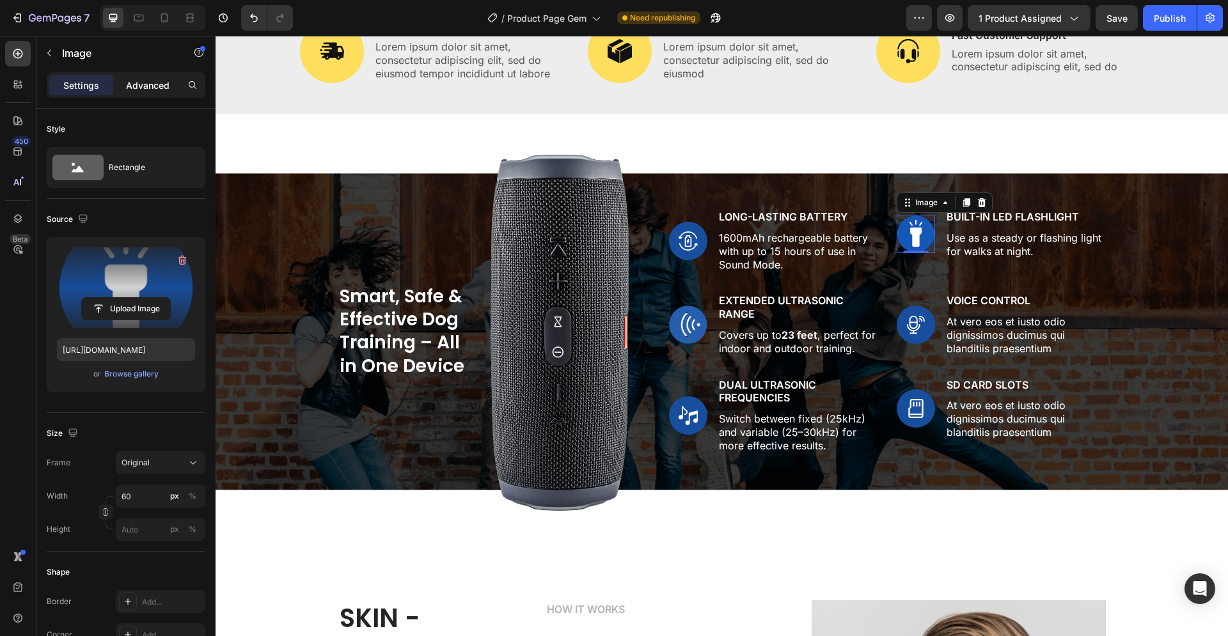
type input "[URL][DOMAIN_NAME]"
click at [974, 295] on p "Voice Control" at bounding box center [1025, 300] width 157 height 13
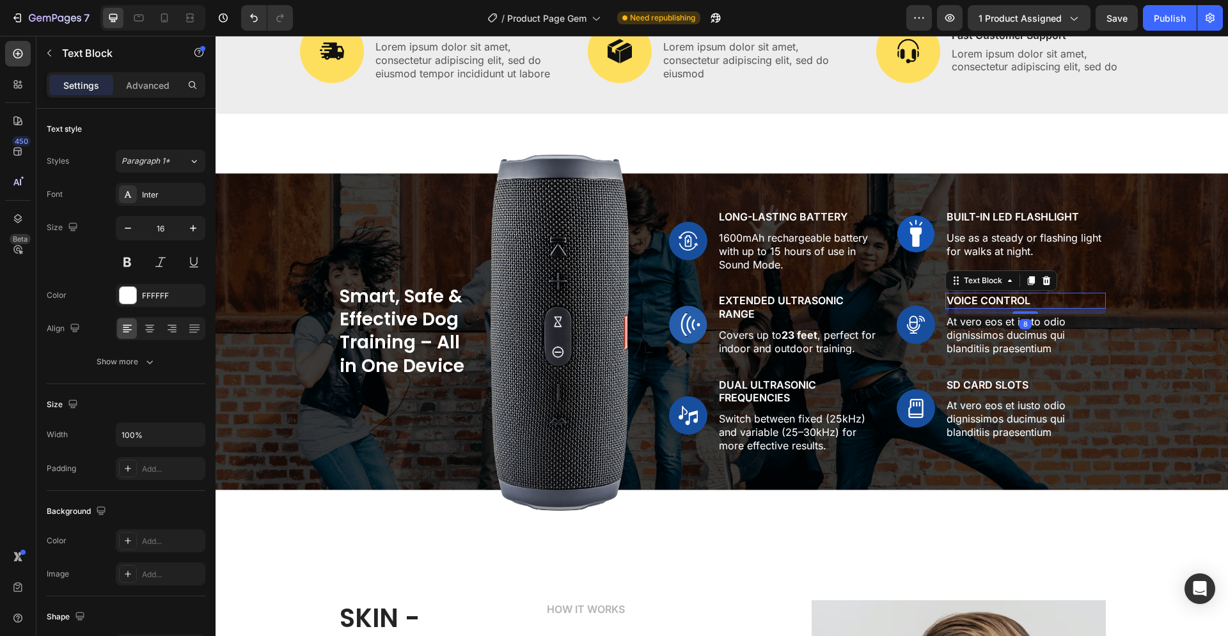
click at [1020, 301] on p "Voice Control" at bounding box center [1025, 300] width 157 height 13
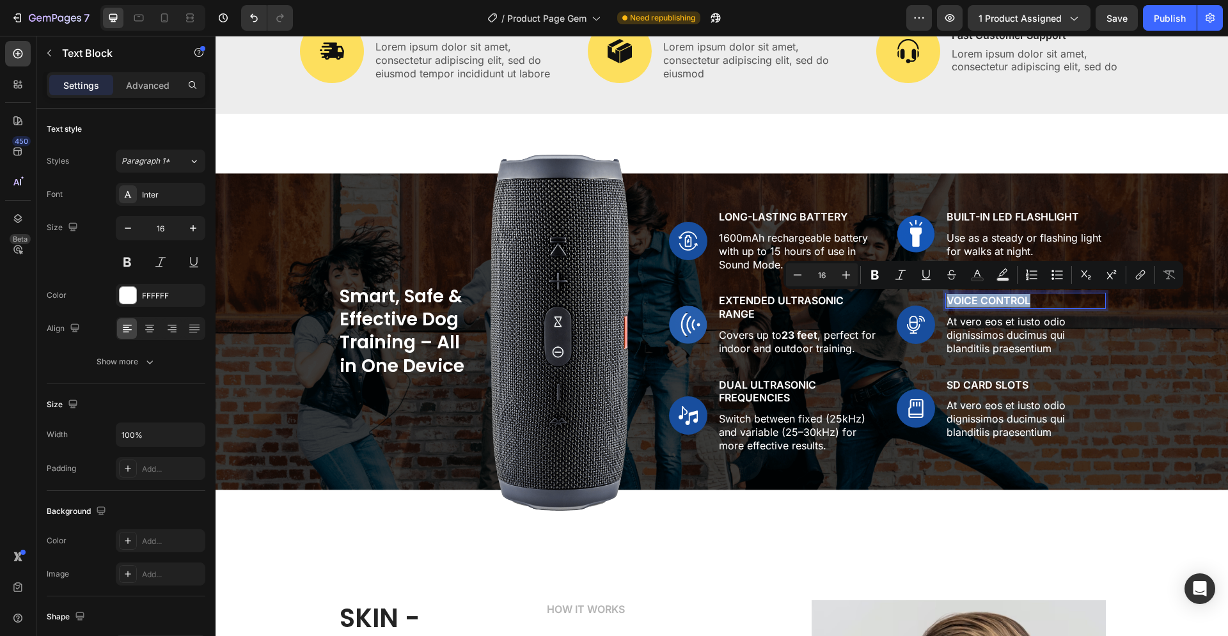
drag, startPoint x: 1025, startPoint y: 300, endPoint x: 937, endPoint y: 295, distance: 88.4
click at [945, 295] on div "Voice Control" at bounding box center [1025, 301] width 160 height 16
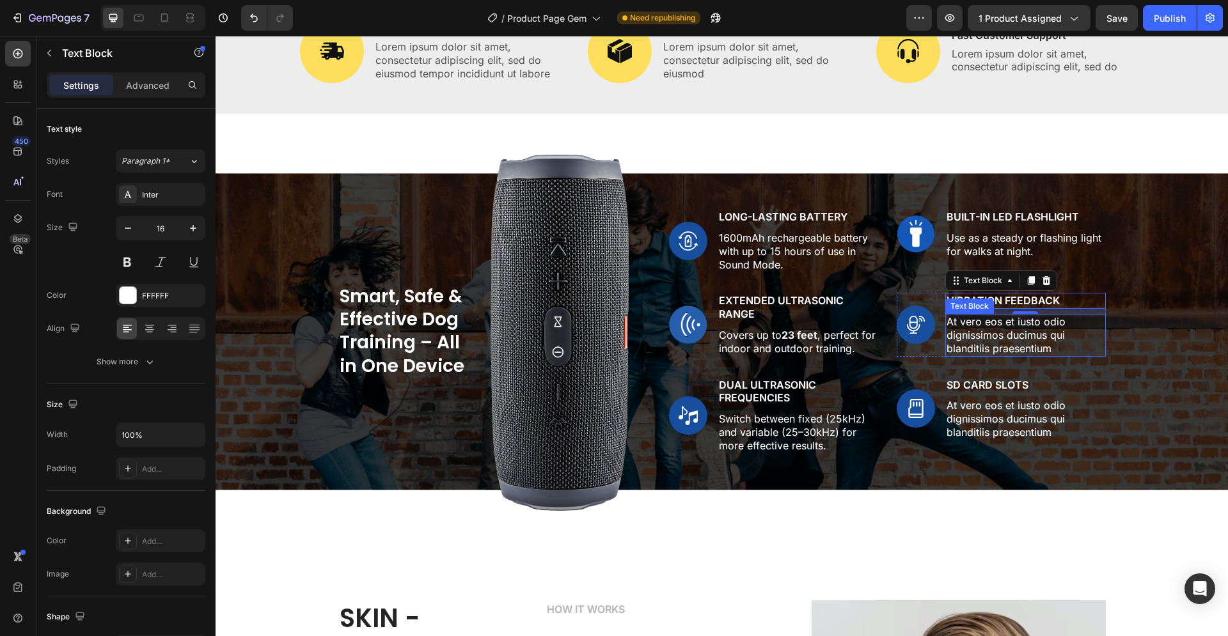
click at [977, 337] on p "At vero eos et iusto odio dignissimos ducimus qui blanditiis praesentium" at bounding box center [1025, 335] width 157 height 40
click at [996, 338] on p "At vero eos et iusto odio dignissimos ducimus qui blanditiis praesentium" at bounding box center [1025, 335] width 157 height 40
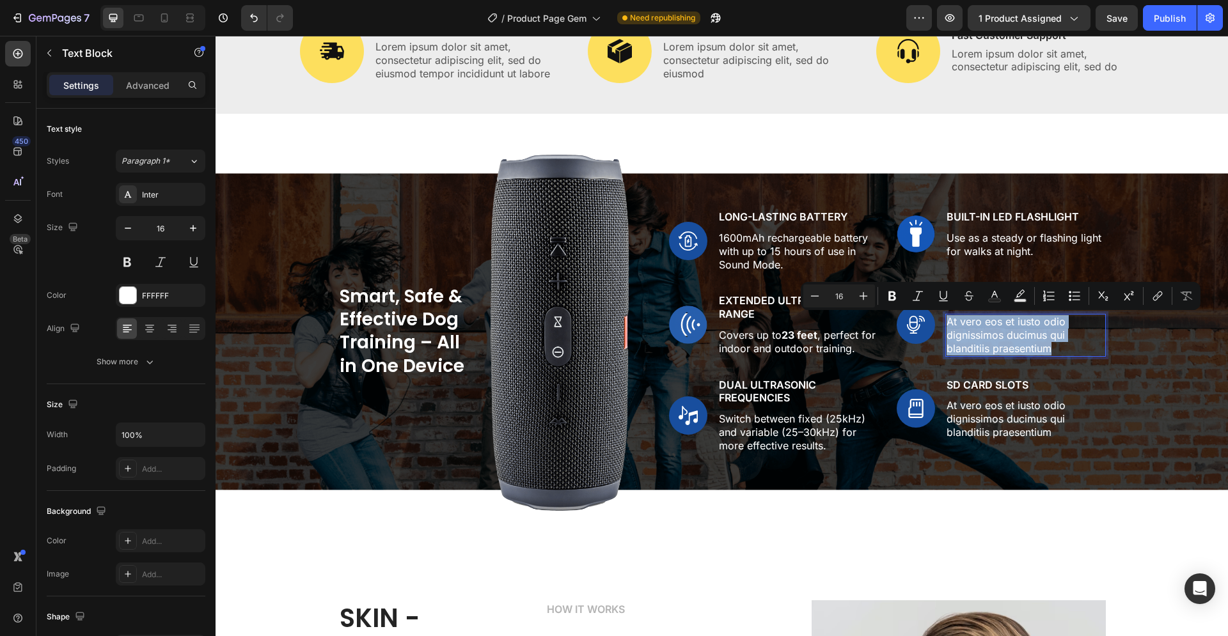
drag, startPoint x: 1051, startPoint y: 349, endPoint x: 942, endPoint y: 323, distance: 112.5
click at [947, 323] on p "At vero eos et iusto odio dignissimos ducimus qui blanditiis praesentium" at bounding box center [1025, 335] width 157 height 40
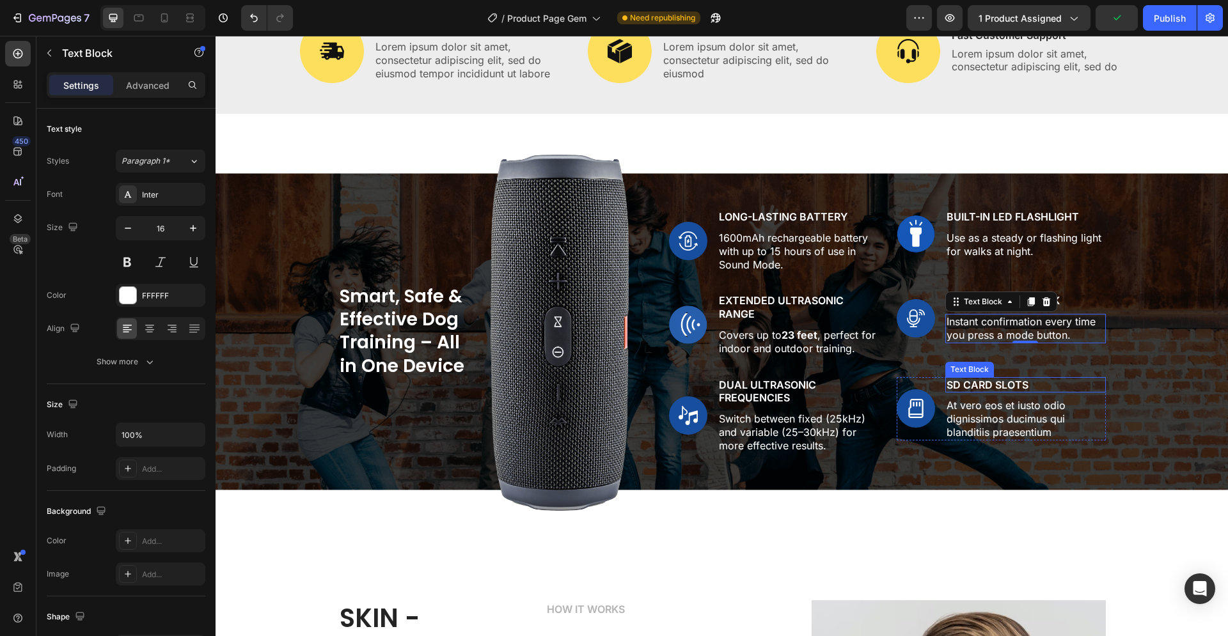
click at [987, 382] on p "SD Card Slots" at bounding box center [1025, 385] width 157 height 13
click at [1000, 384] on p "SD Card Slots" at bounding box center [1025, 385] width 157 height 13
drag, startPoint x: 1022, startPoint y: 383, endPoint x: 943, endPoint y: 386, distance: 79.3
click at [947, 386] on p "SD Card Slots" at bounding box center [1025, 385] width 157 height 13
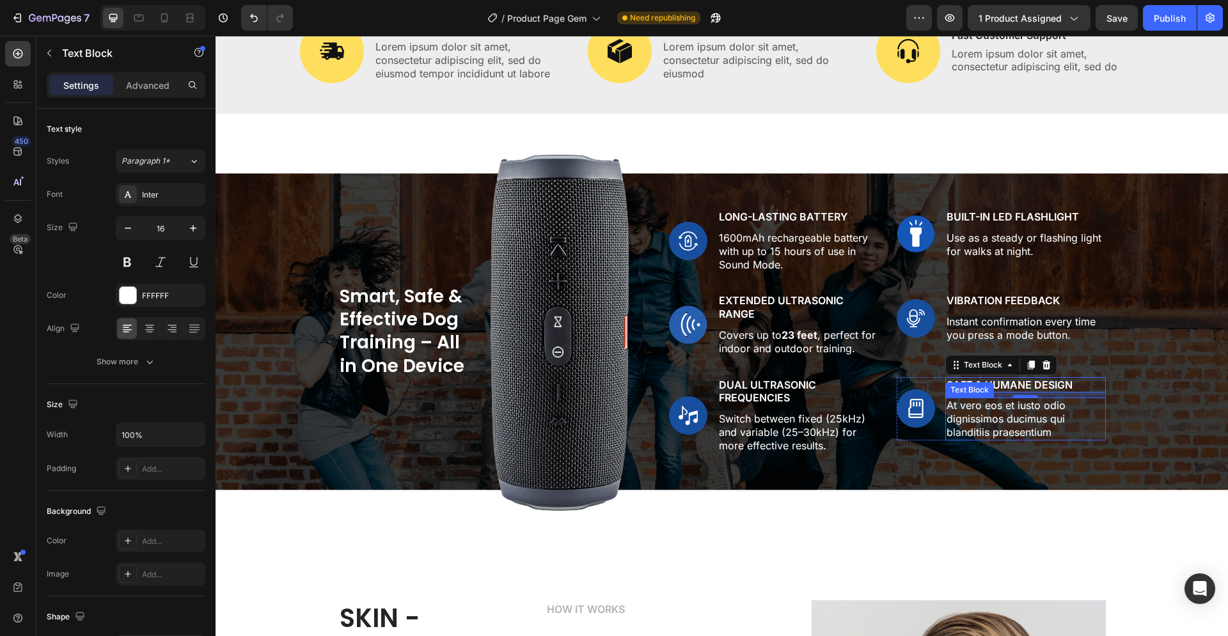
click at [1001, 420] on p "At vero eos et iusto odio dignissimos ducimus qui blanditiis praesentium" at bounding box center [1025, 419] width 157 height 40
click at [1002, 420] on p "At vero eos et iusto odio dignissimos ducimus qui blanditiis praesentium" at bounding box center [1025, 419] width 157 height 40
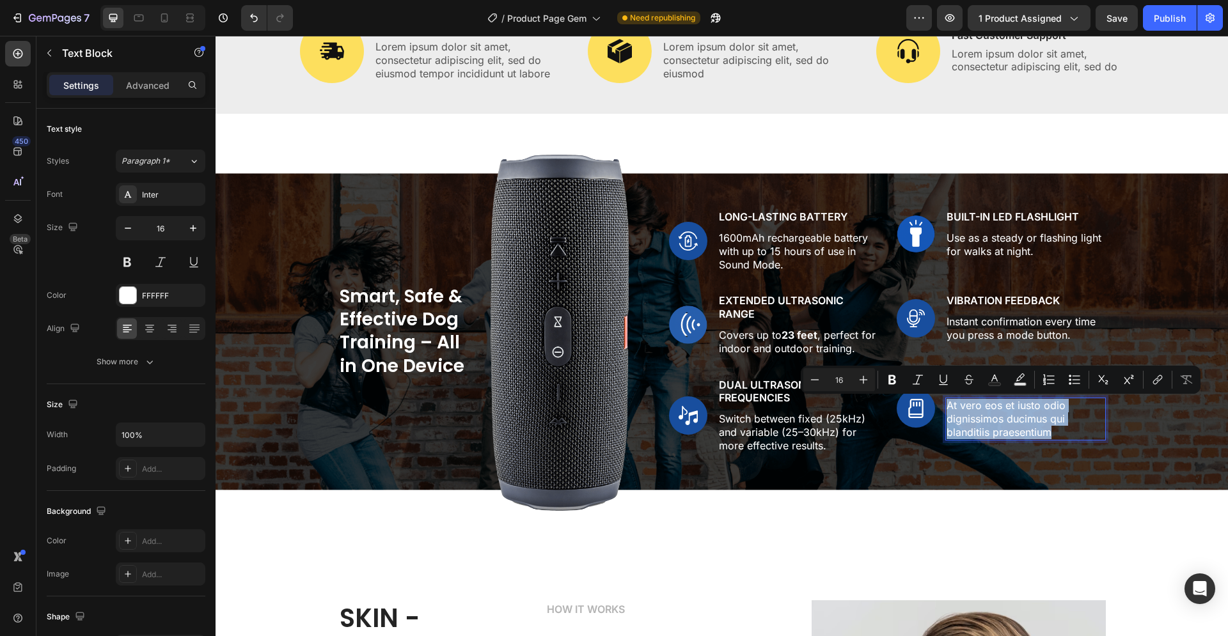
drag, startPoint x: 1046, startPoint y: 432, endPoint x: 943, endPoint y: 407, distance: 106.6
click at [947, 407] on p "At vero eos et iusto odio dignissimos ducimus qui blanditiis praesentium" at bounding box center [1025, 419] width 157 height 40
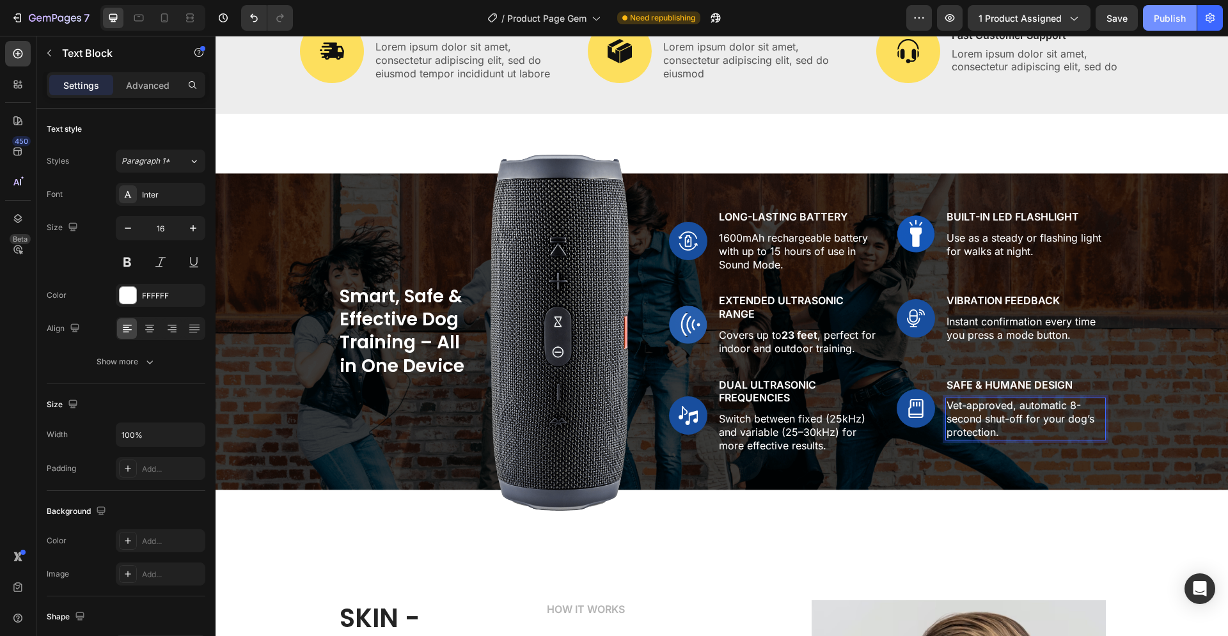
click at [1161, 18] on div "Publish" at bounding box center [1170, 18] width 32 height 13
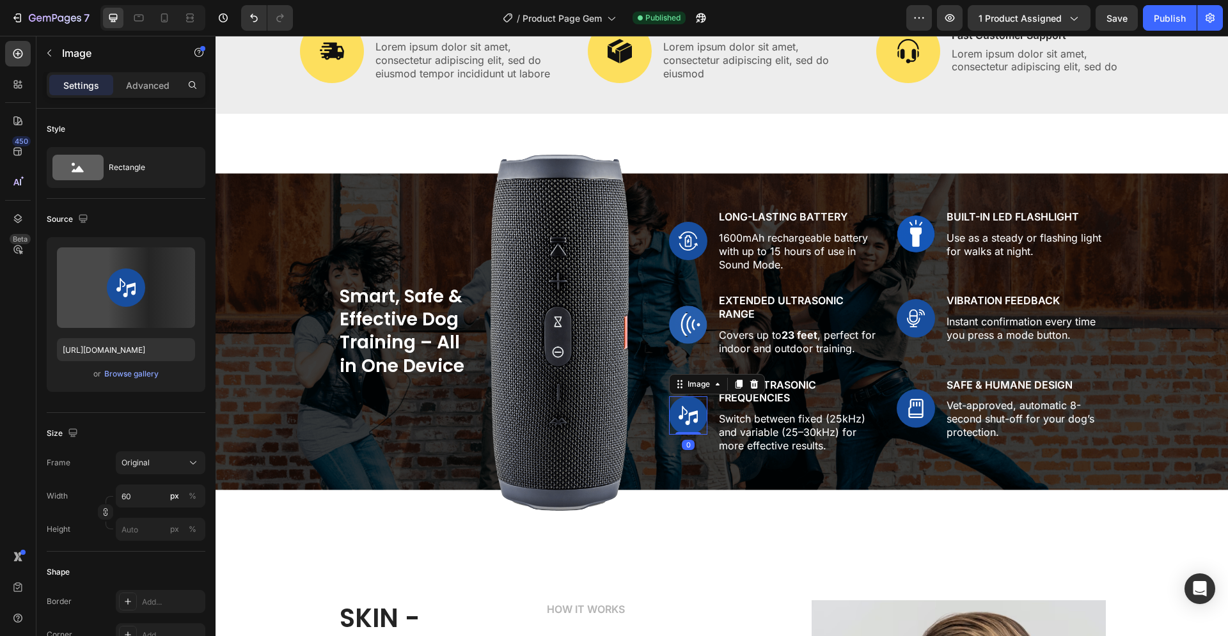
click at [681, 415] on img at bounding box center [688, 416] width 38 height 38
click at [189, 253] on button "button" at bounding box center [182, 260] width 20 height 20
click at [125, 294] on input "file" at bounding box center [126, 288] width 88 height 22
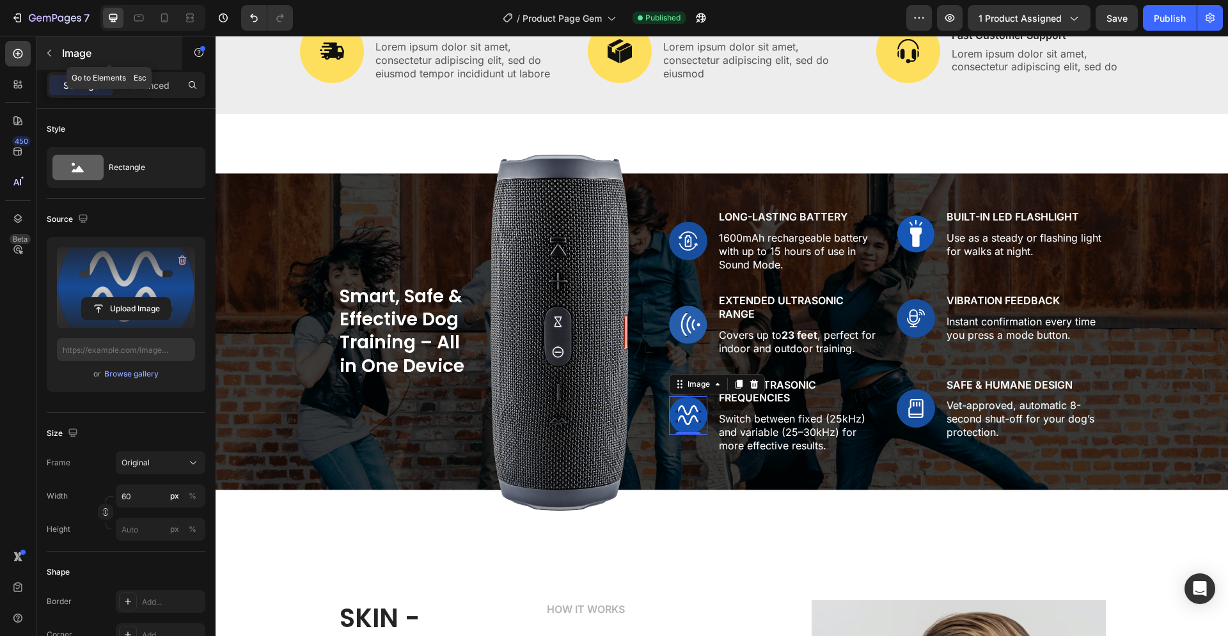
type input "[URL][DOMAIN_NAME]"
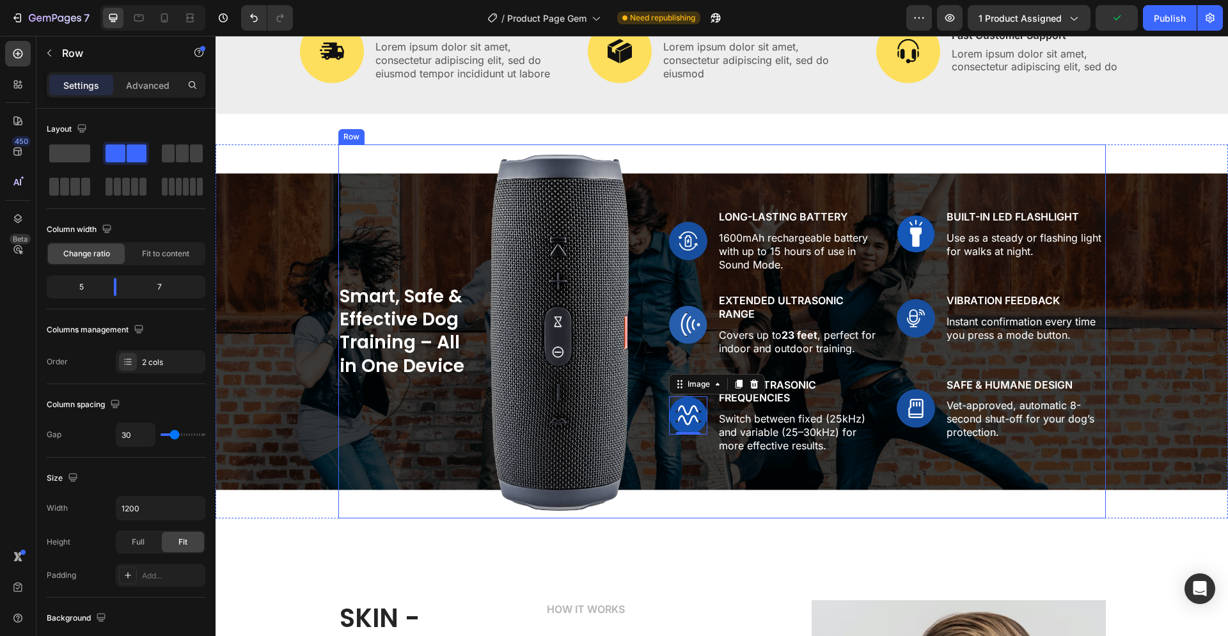
click at [680, 473] on div "Image Long-Lasting Battery Text Block 1600mAh rechargeable battery with up to 1…" at bounding box center [887, 332] width 437 height 374
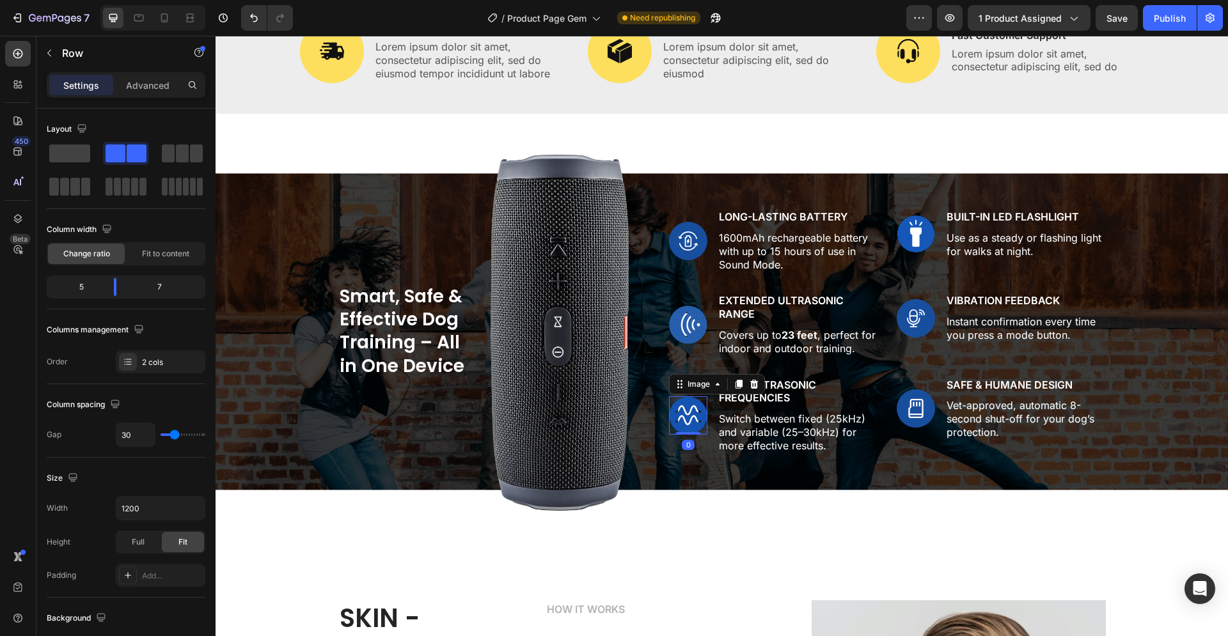
click at [684, 424] on img at bounding box center [688, 416] width 38 height 38
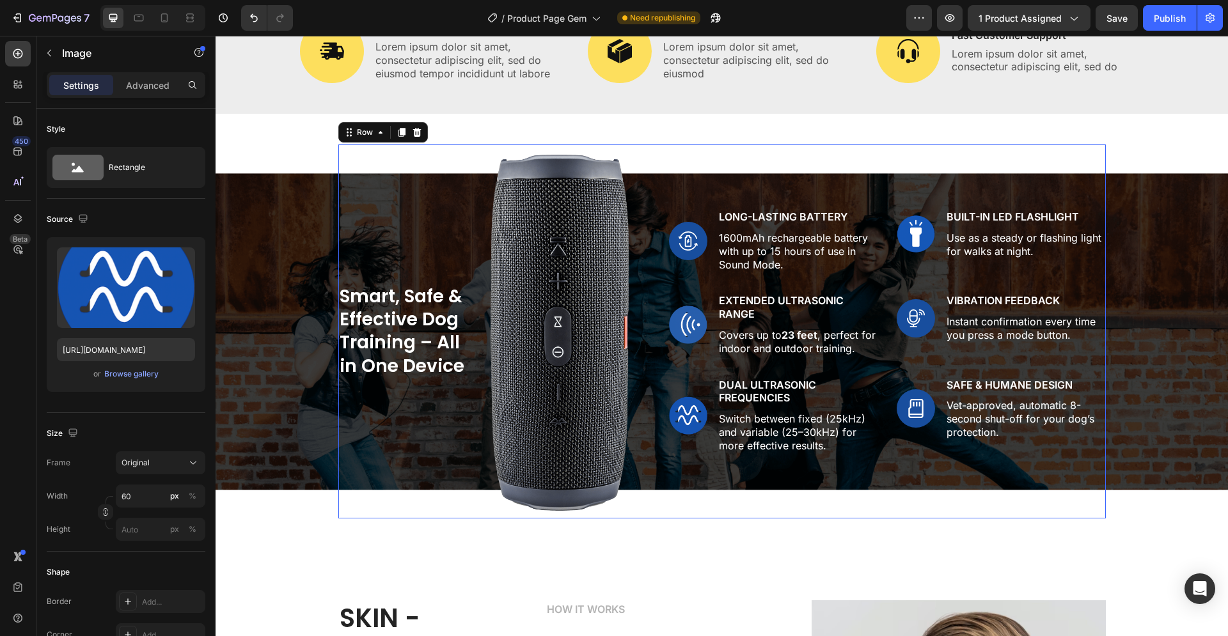
click at [758, 475] on div "Image Long-Lasting Battery Text Block 1600mAh rechargeable battery with up to 1…" at bounding box center [887, 332] width 437 height 374
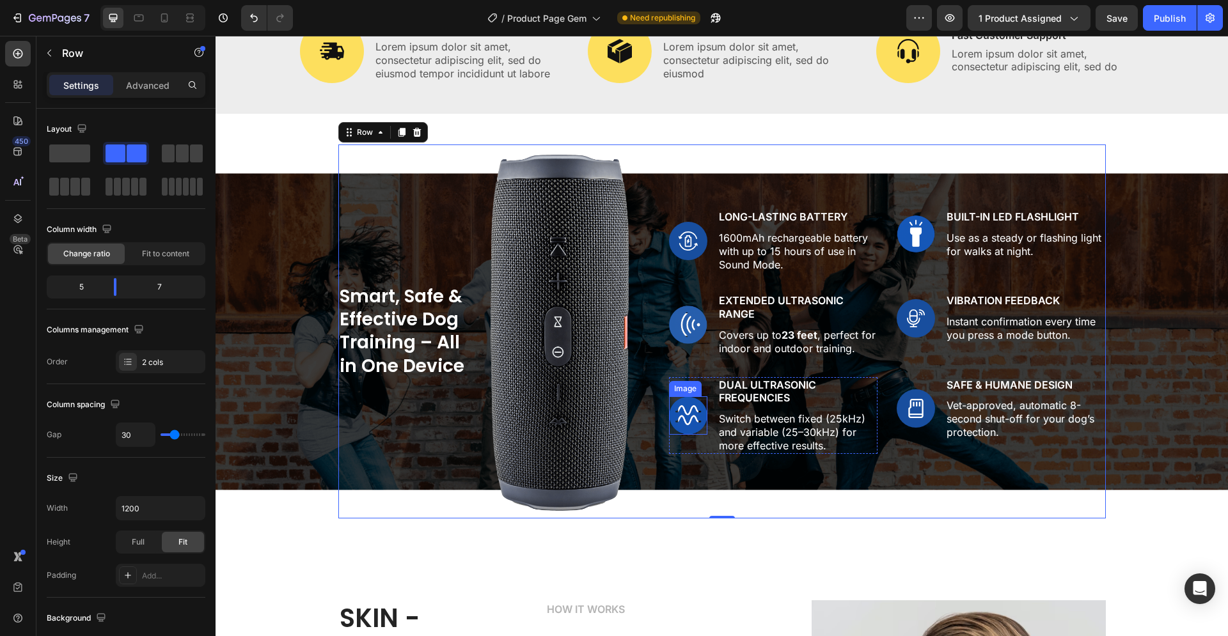
click at [684, 418] on img at bounding box center [688, 416] width 38 height 38
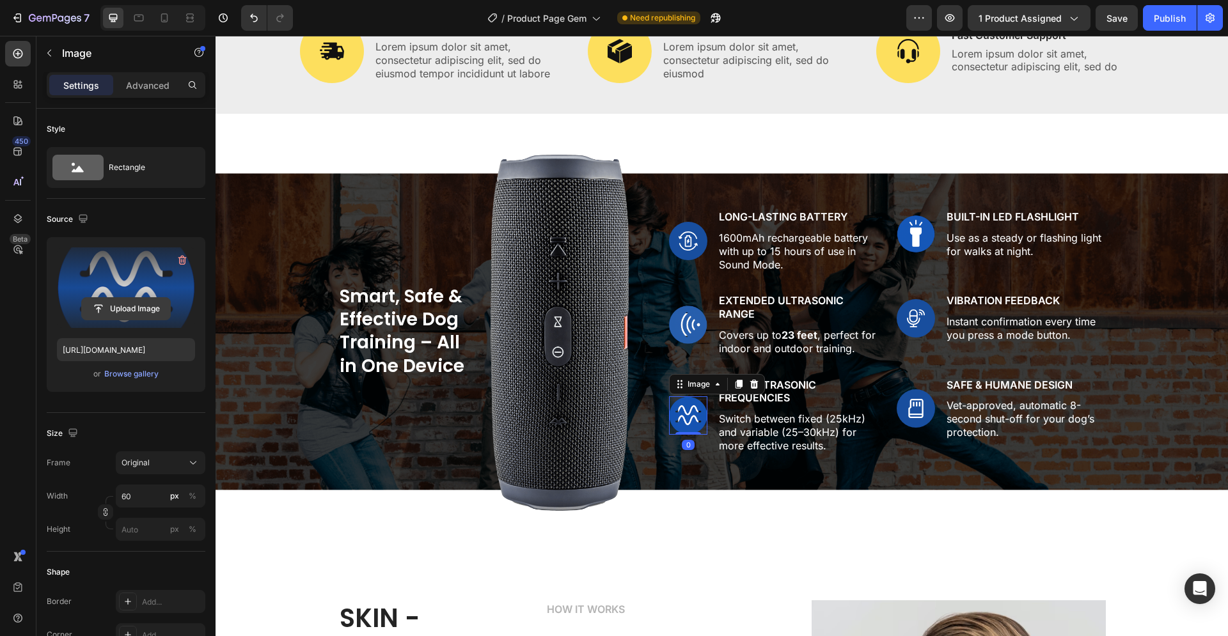
click at [181, 258] on icon "button" at bounding box center [182, 260] width 13 height 13
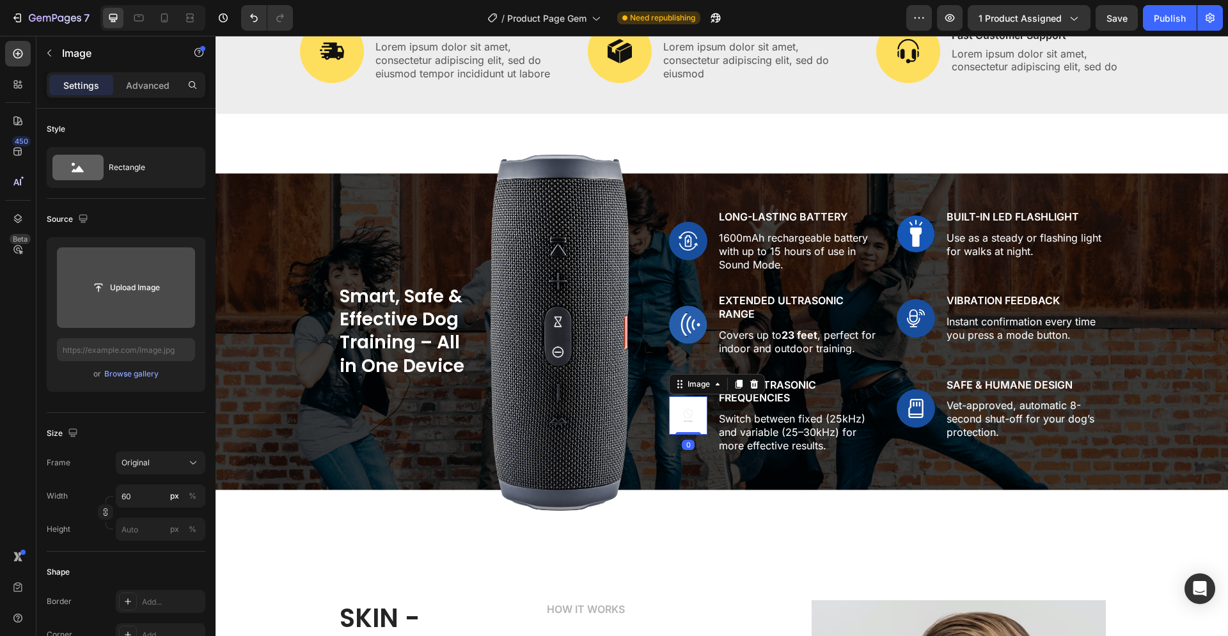
click at [135, 292] on input "file" at bounding box center [126, 288] width 88 height 22
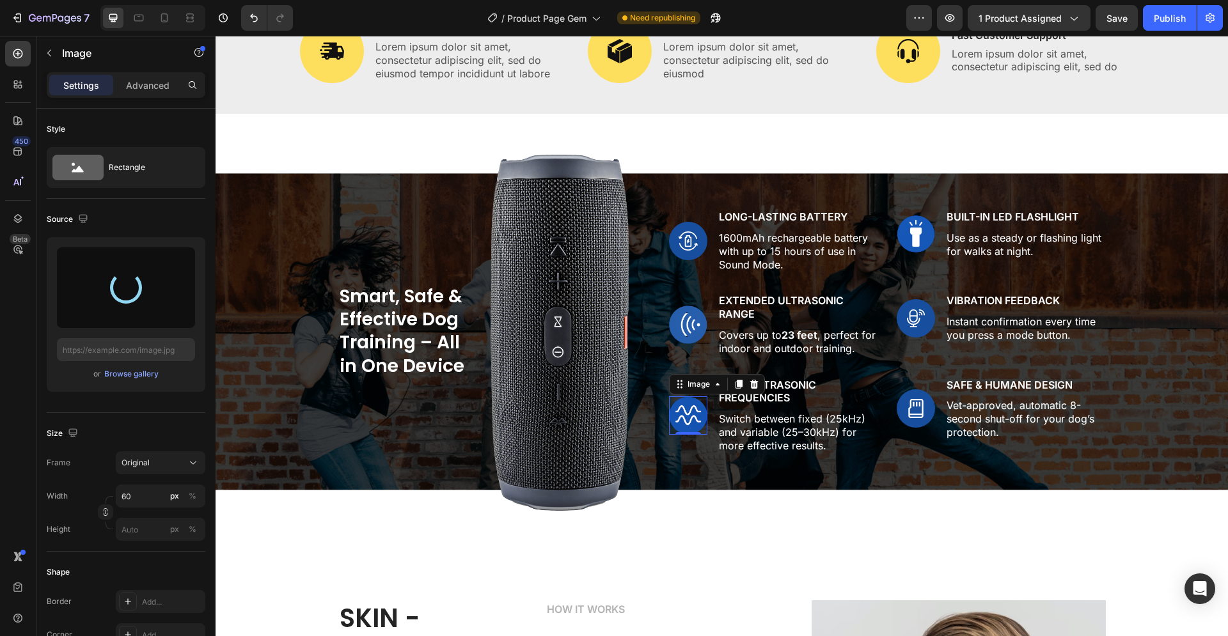
type input "[URL][DOMAIN_NAME]"
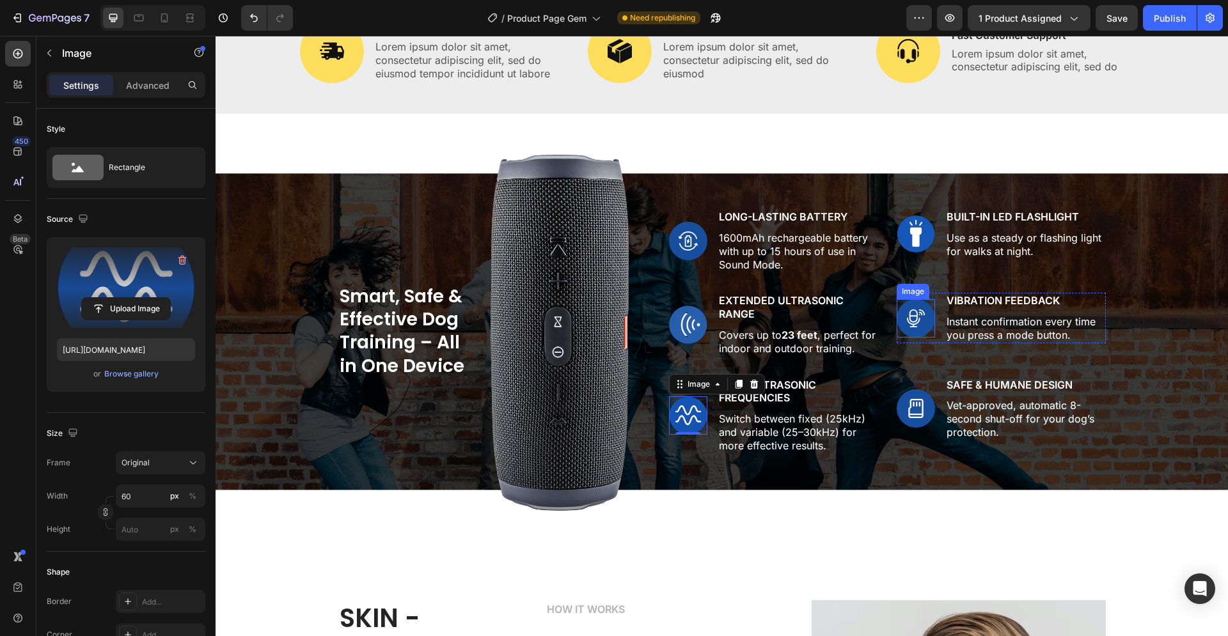
click at [919, 325] on img at bounding box center [916, 318] width 38 height 38
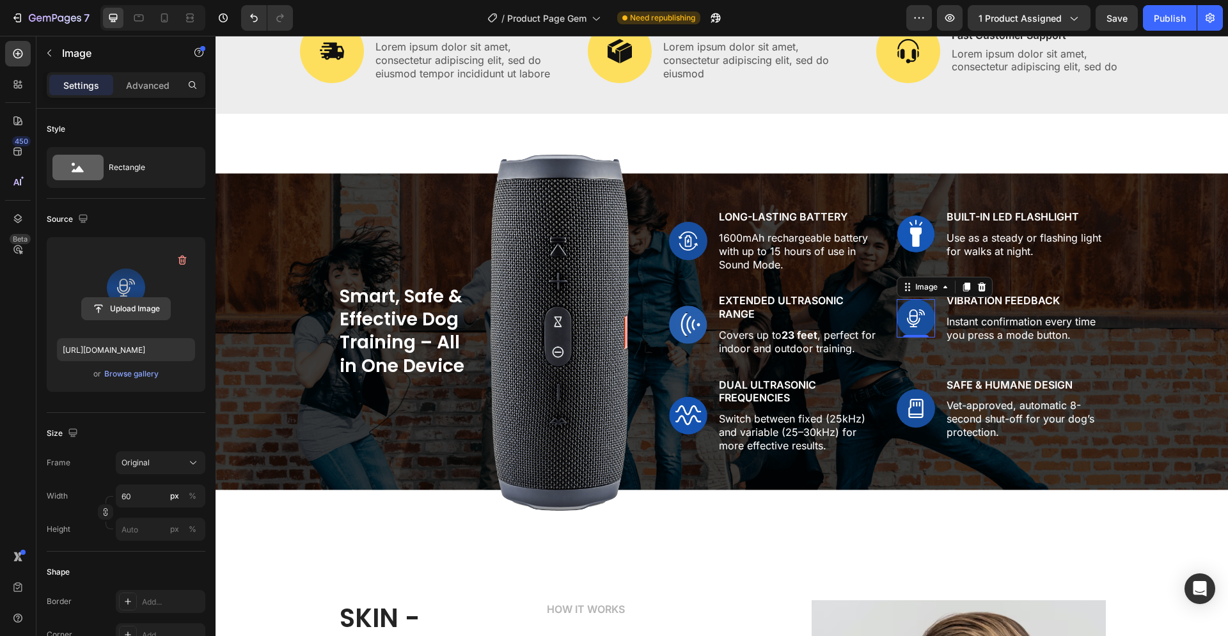
click at [126, 312] on input "file" at bounding box center [126, 309] width 88 height 22
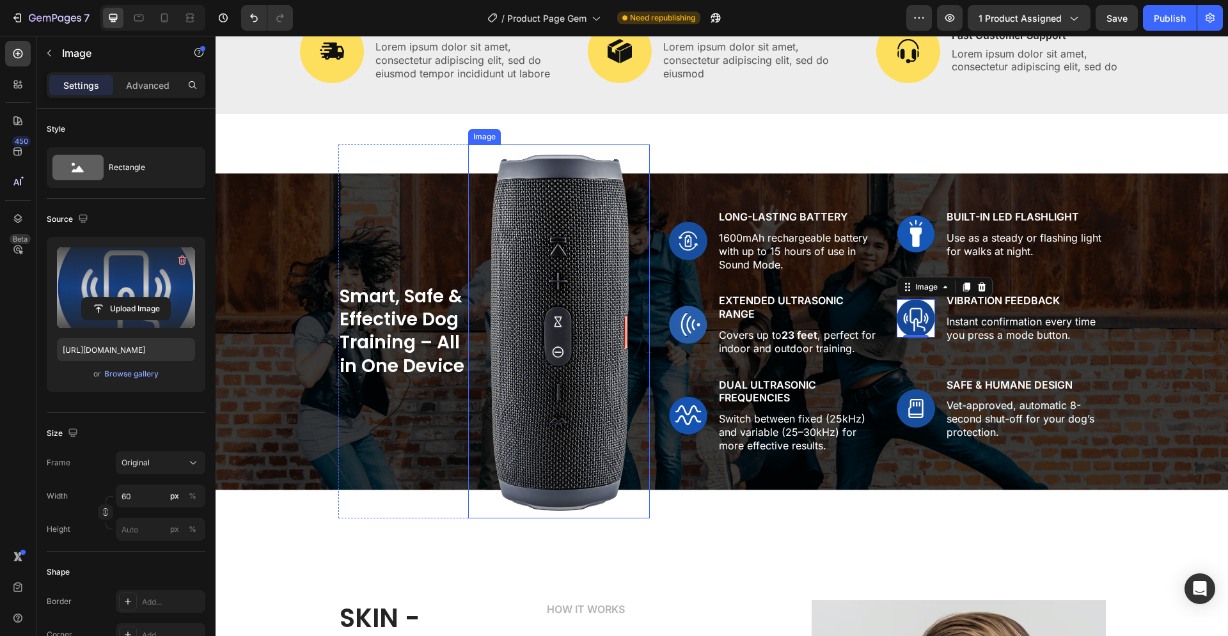
type input "[URL][DOMAIN_NAME]"
click at [909, 325] on img at bounding box center [916, 318] width 38 height 38
click at [187, 263] on icon "button" at bounding box center [182, 260] width 13 height 13
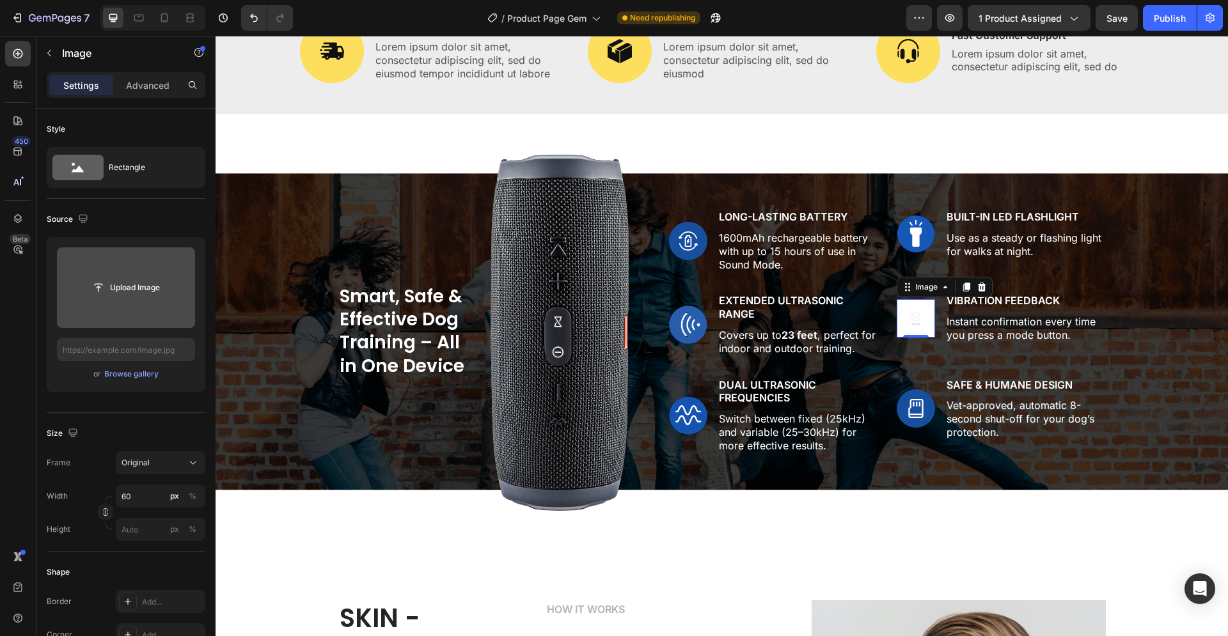
click at [140, 288] on input "file" at bounding box center [126, 288] width 88 height 22
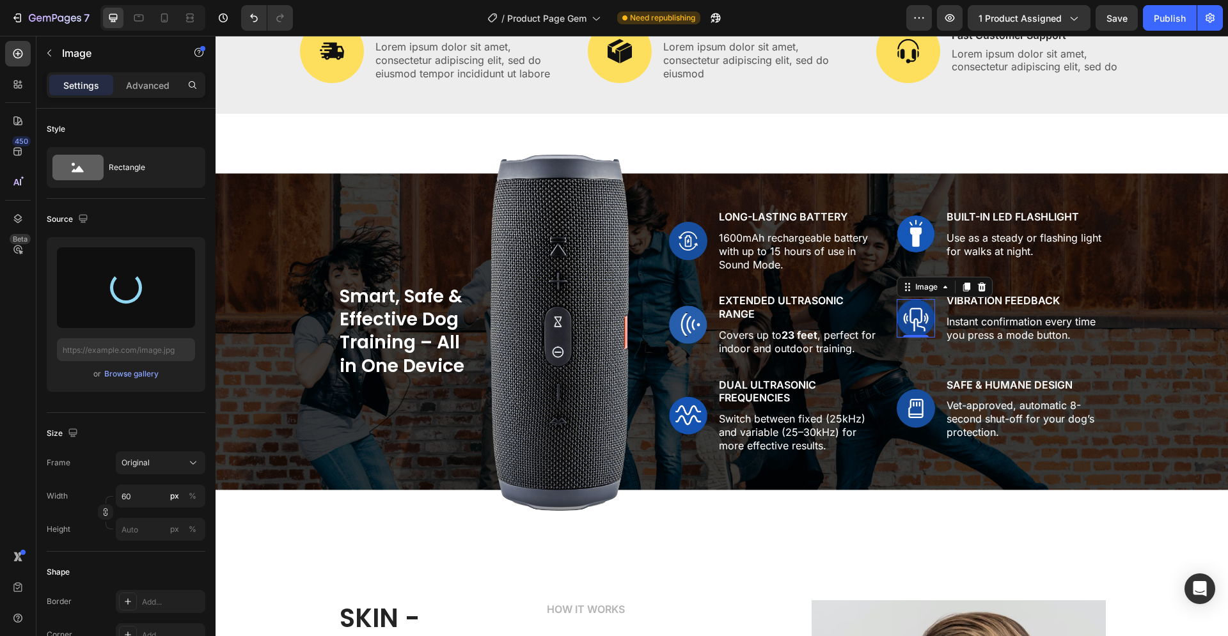
type input "[URL][DOMAIN_NAME]"
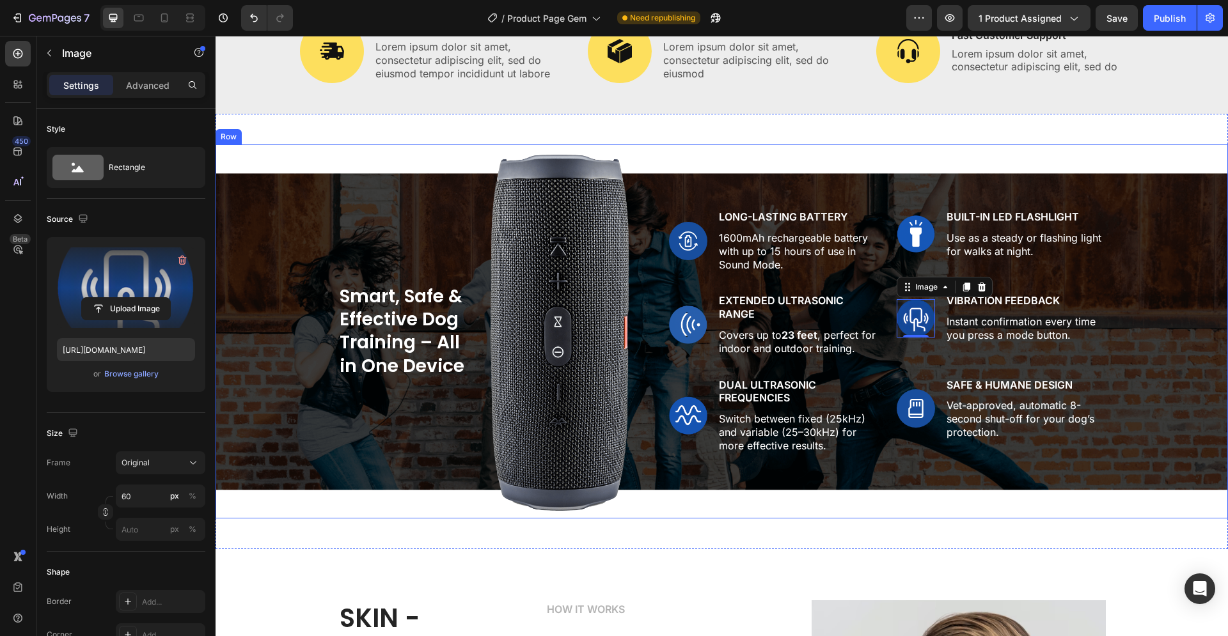
click at [1125, 269] on div "Smart, Safe & Effective Dog Training – All in One Device Heading Image Row Imag…" at bounding box center [721, 332] width 993 height 374
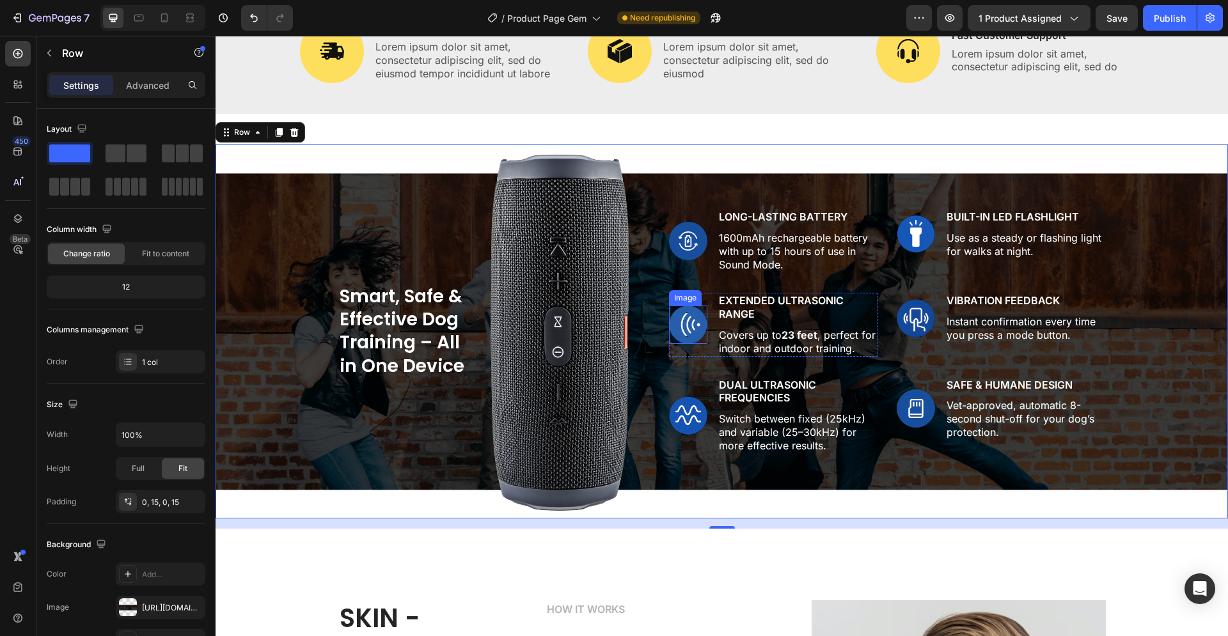
click at [688, 322] on img at bounding box center [688, 325] width 38 height 38
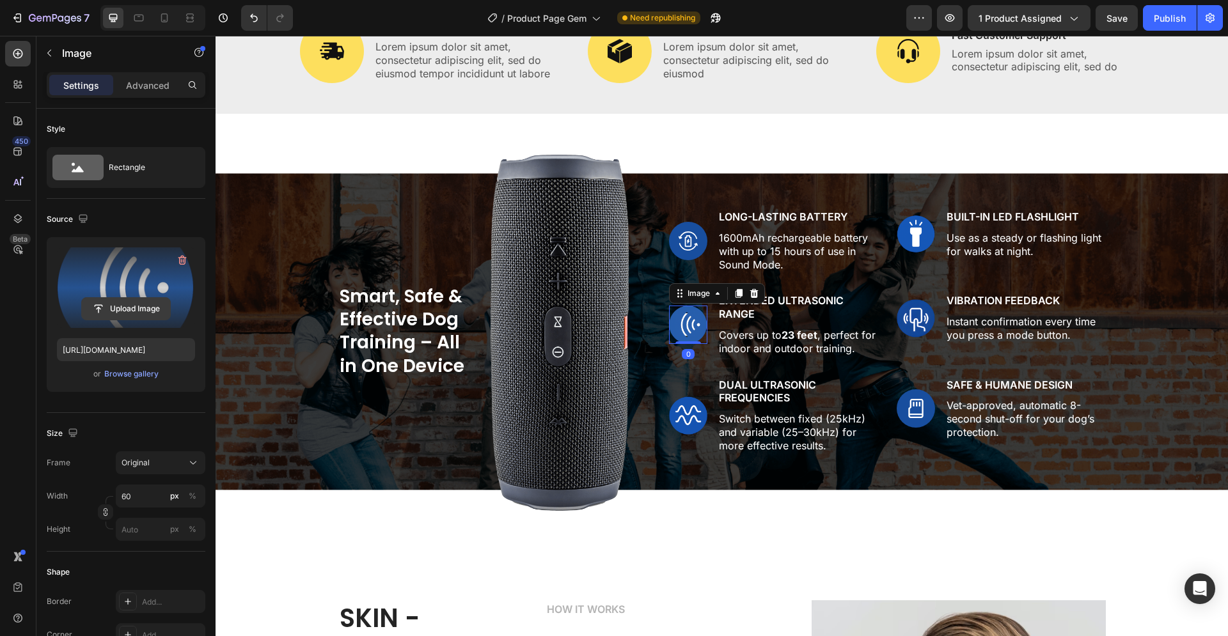
click at [180, 258] on icon "button" at bounding box center [182, 261] width 8 height 10
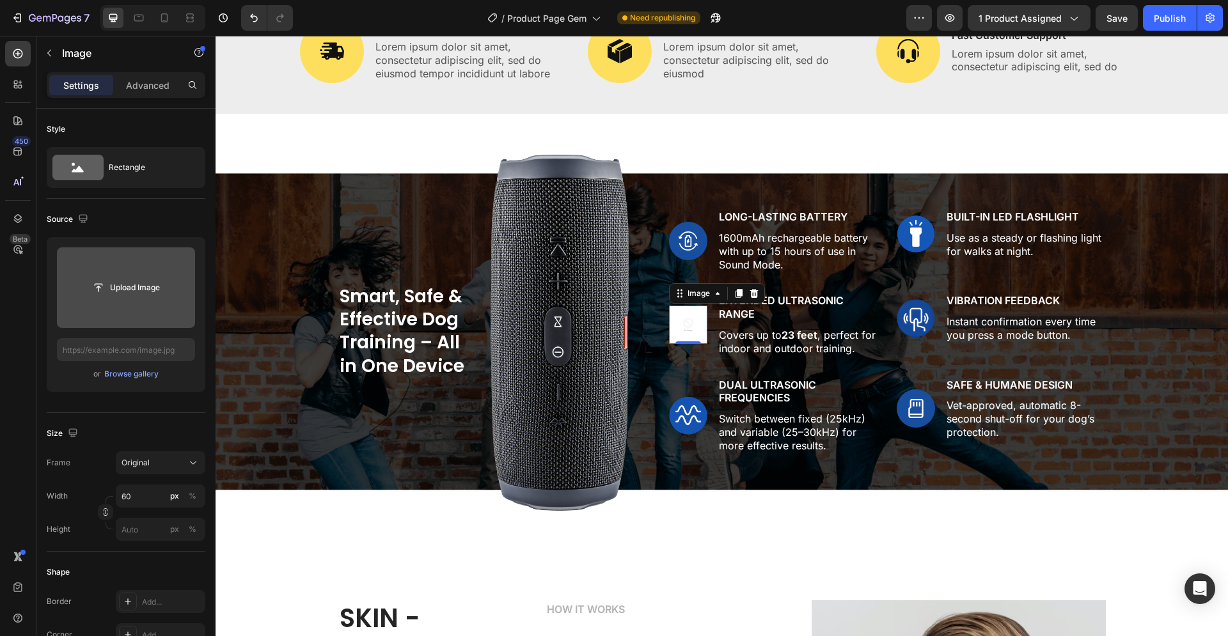
click at [130, 290] on input "file" at bounding box center [126, 288] width 88 height 22
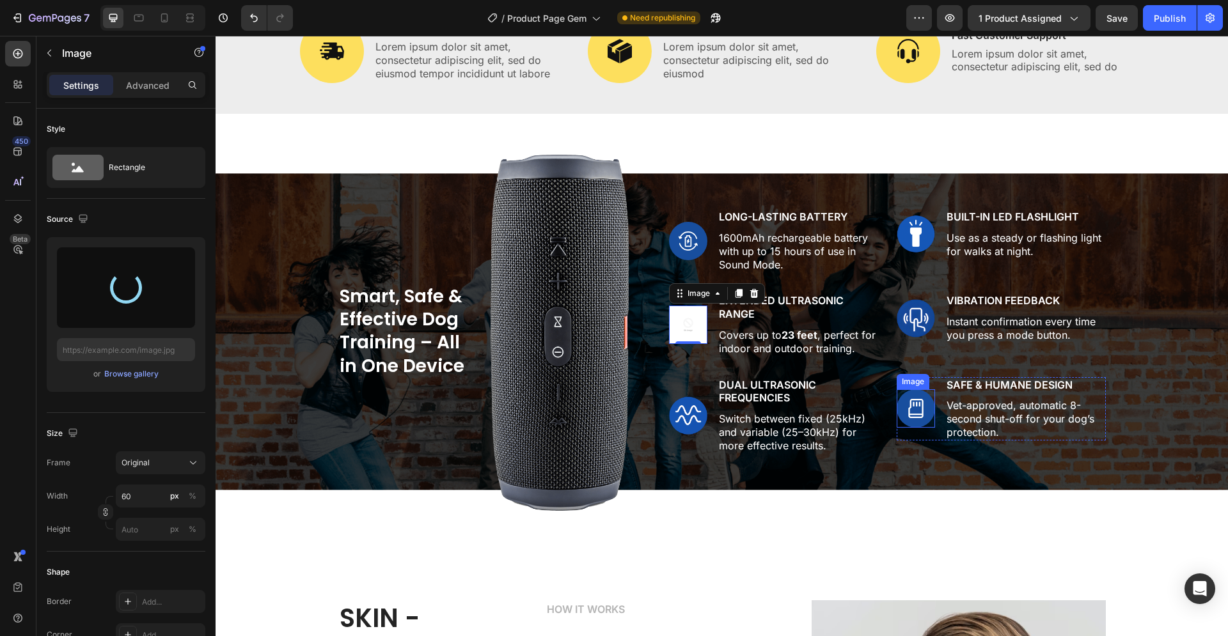
click at [909, 412] on img at bounding box center [916, 408] width 38 height 38
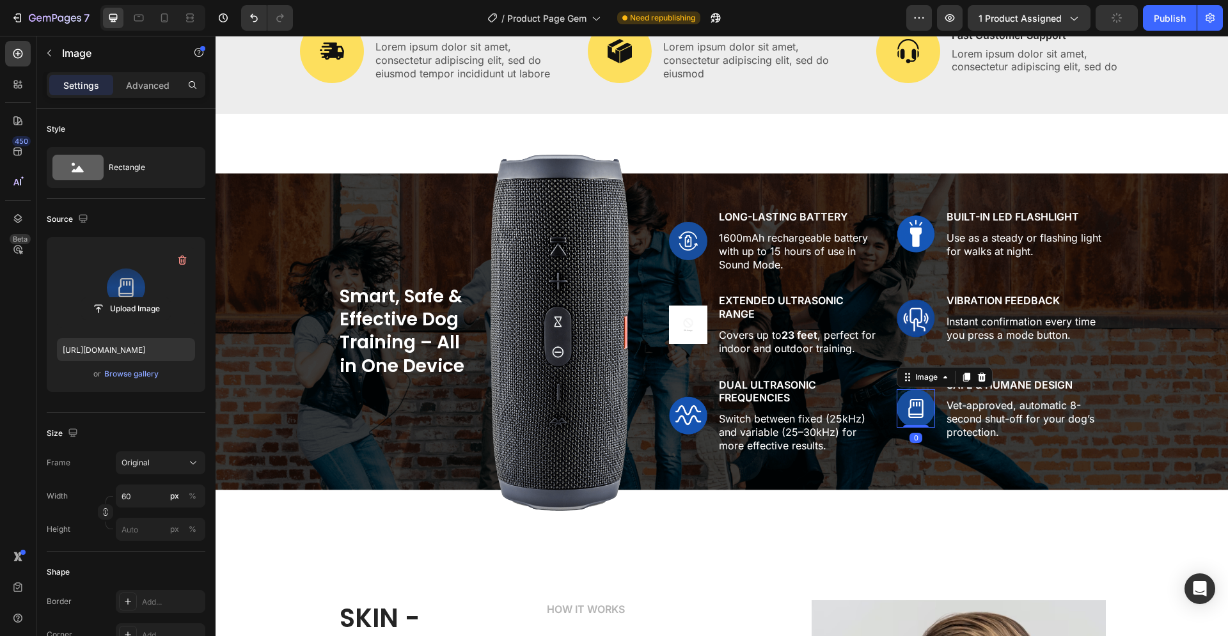
click at [142, 294] on label at bounding box center [126, 288] width 138 height 81
click at [142, 298] on input "file" at bounding box center [126, 309] width 88 height 22
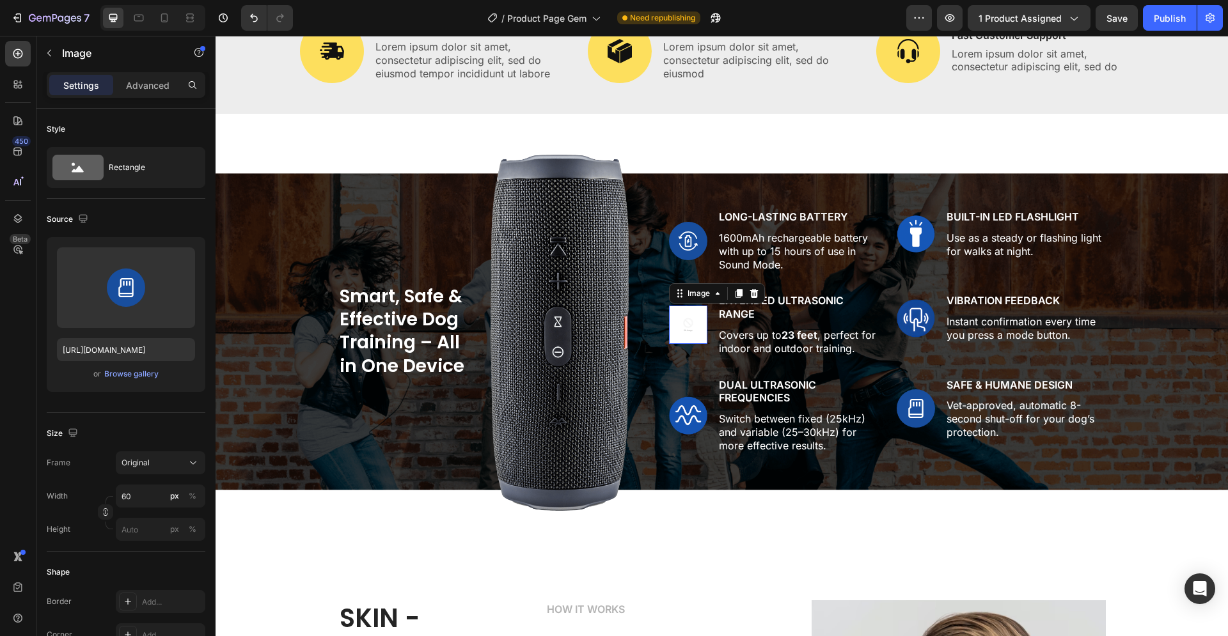
click at [696, 332] on img at bounding box center [688, 325] width 38 height 38
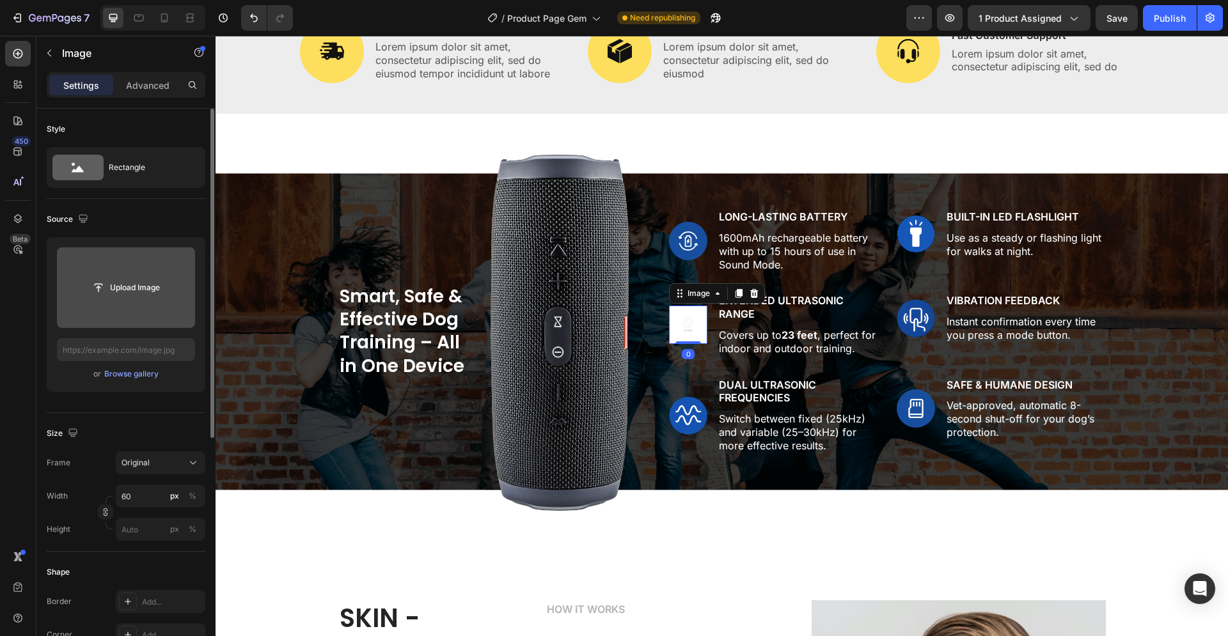
click at [155, 285] on input "file" at bounding box center [126, 288] width 88 height 22
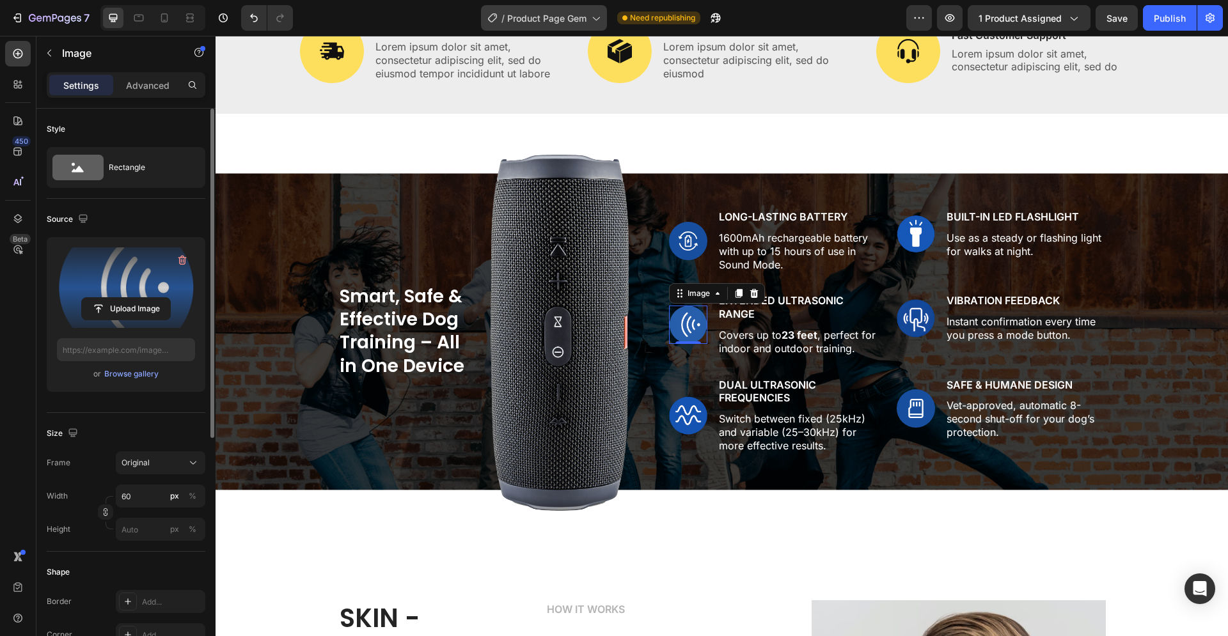
type input "[URL][DOMAIN_NAME]"
click at [1174, 20] on div "Publish" at bounding box center [1170, 18] width 32 height 13
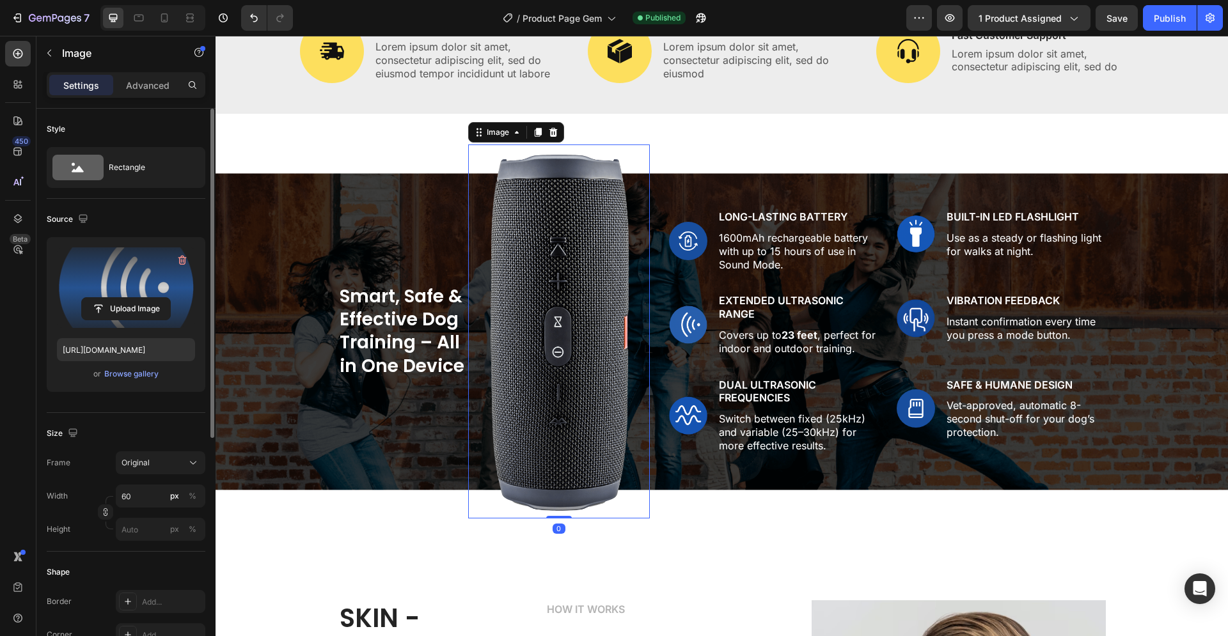
click at [588, 274] on img at bounding box center [559, 332] width 182 height 374
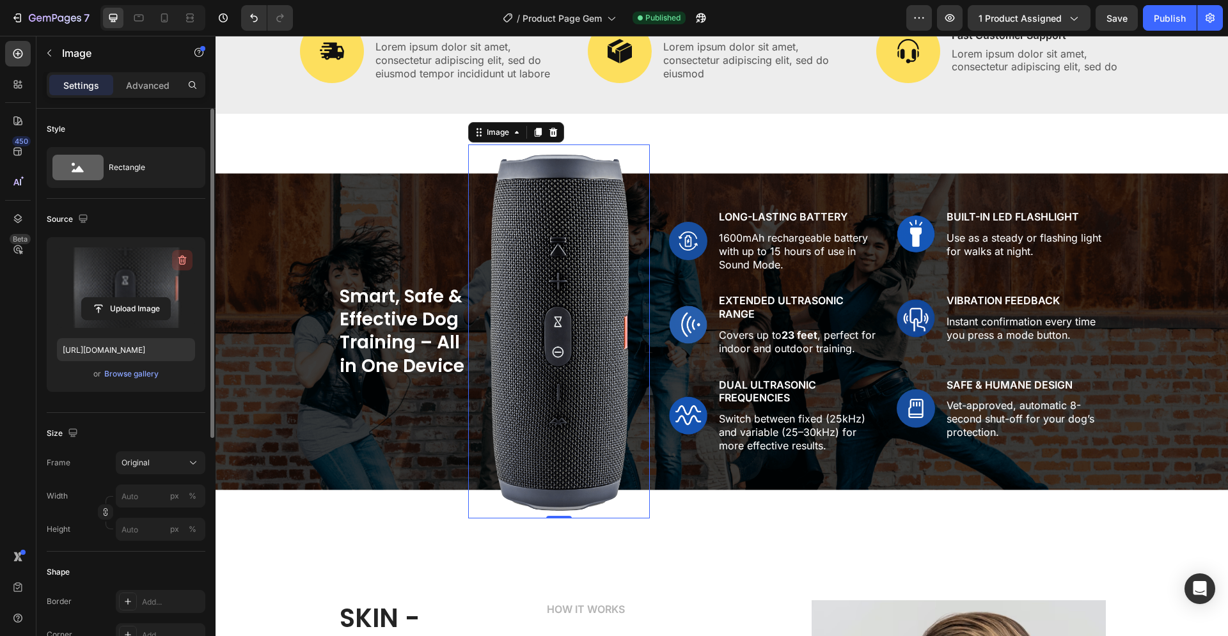
click at [183, 263] on icon "button" at bounding box center [182, 260] width 13 height 13
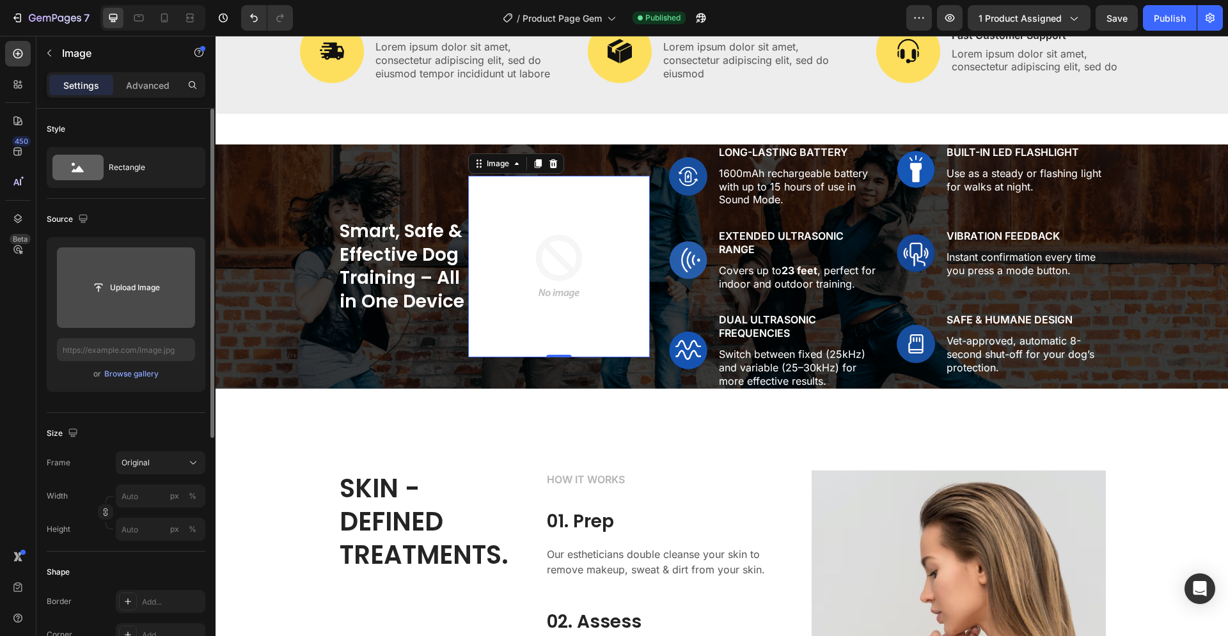
click at [116, 289] on input "file" at bounding box center [126, 288] width 88 height 22
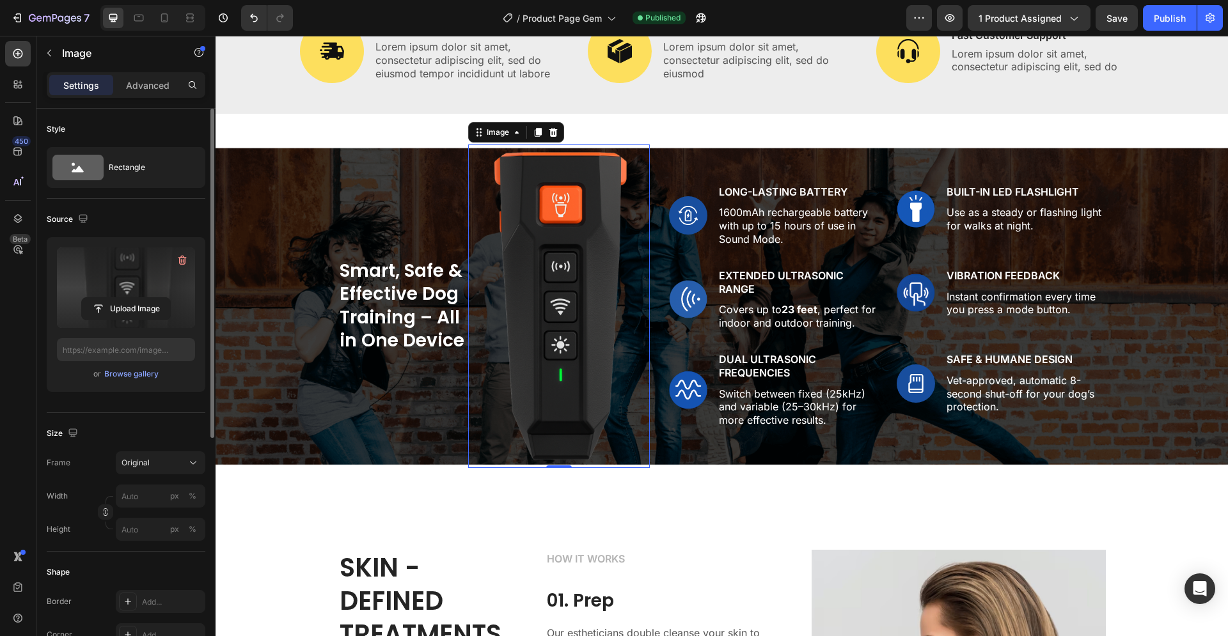
type input "[URL][DOMAIN_NAME]"
click at [147, 458] on span "Original" at bounding box center [136, 463] width 28 height 12
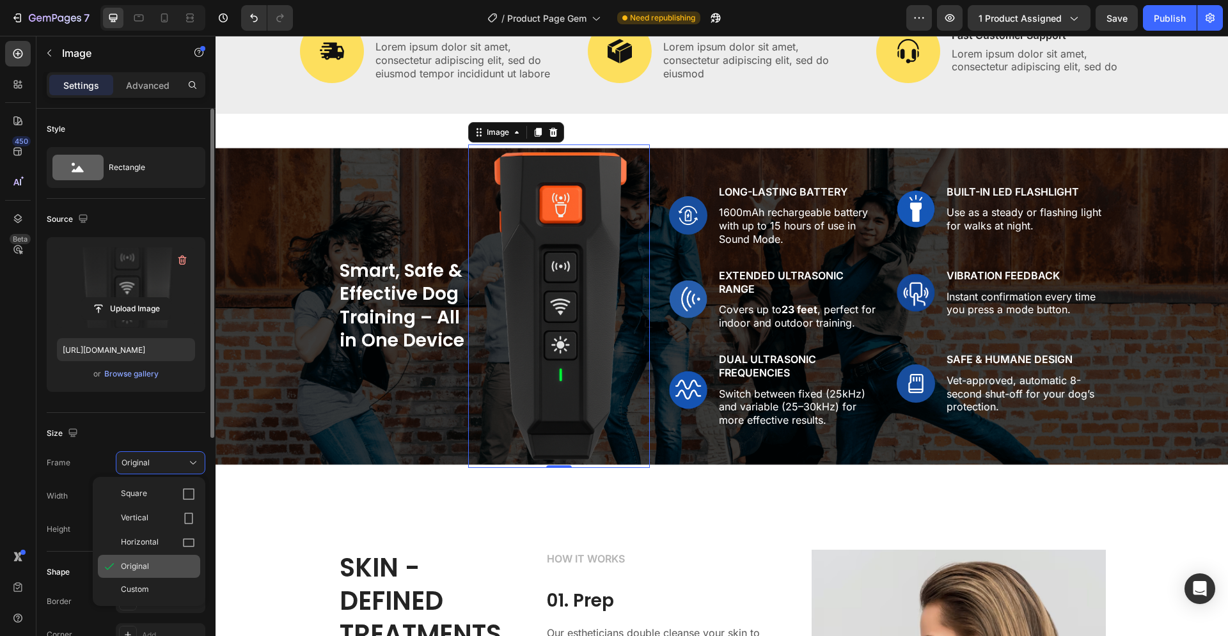
click at [145, 562] on span "Original" at bounding box center [135, 567] width 28 height 12
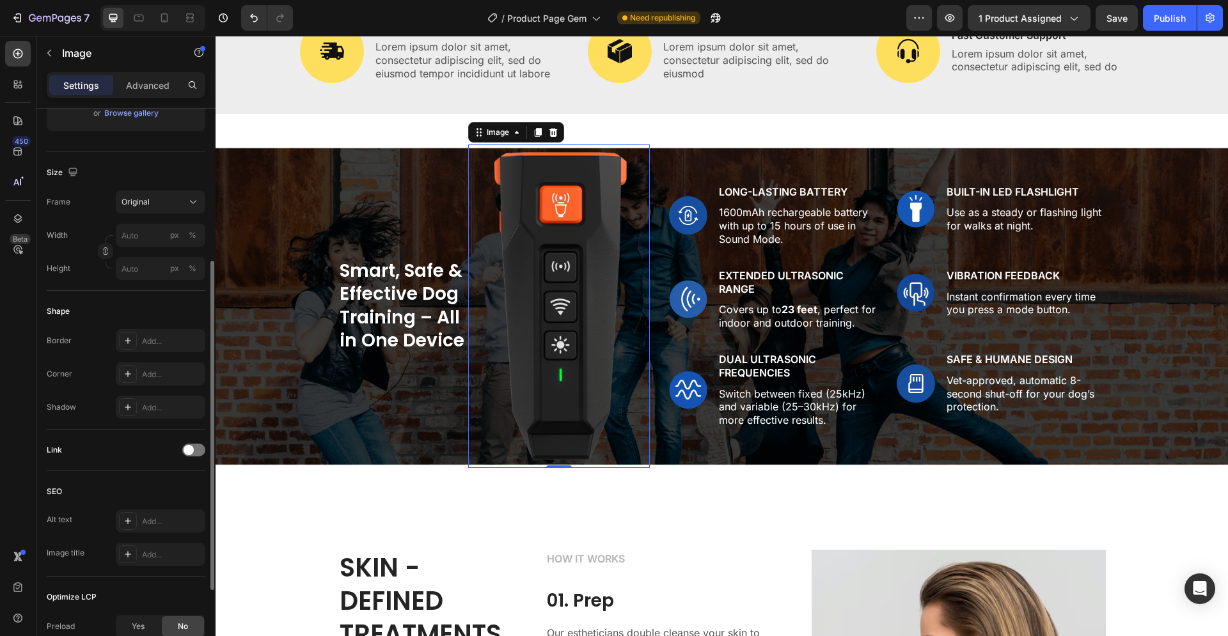
scroll to position [402, 0]
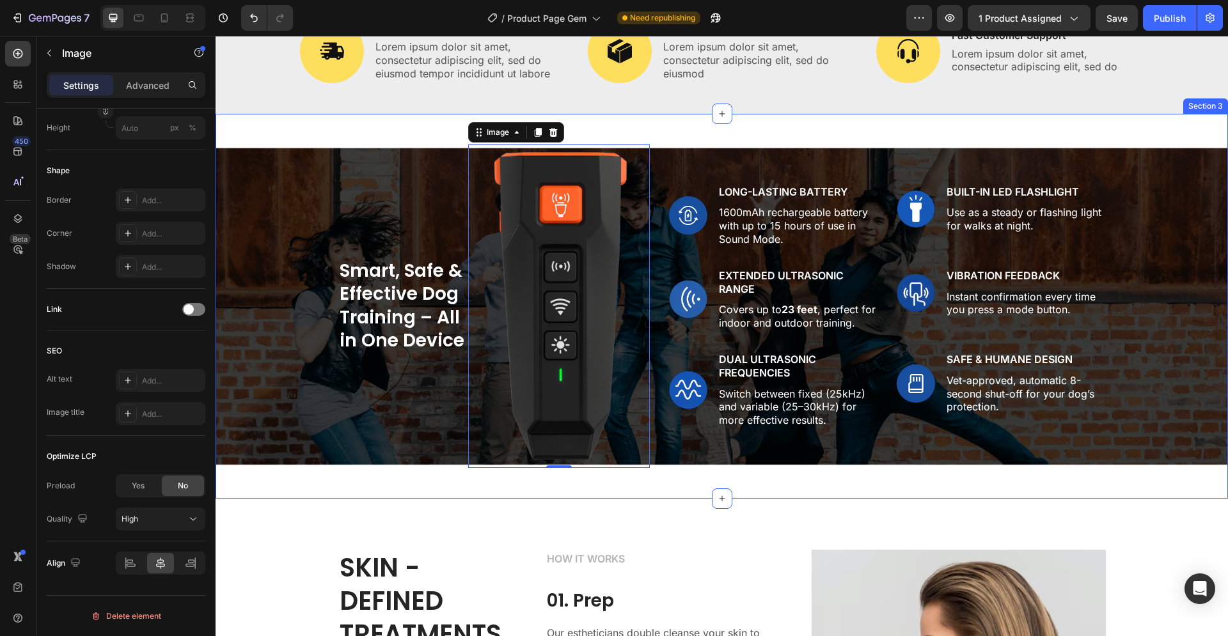
click at [508, 491] on div "Smart, Safe & Effective Dog Training – All in One Device Heading Image 0 Row Im…" at bounding box center [722, 306] width 1012 height 385
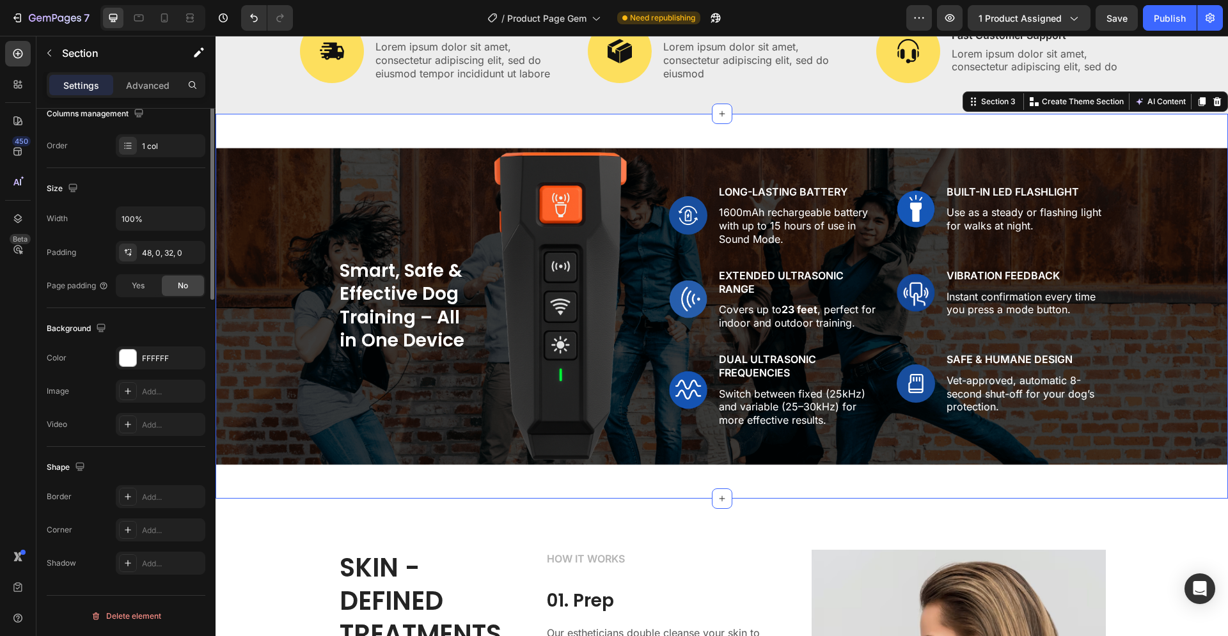
scroll to position [0, 0]
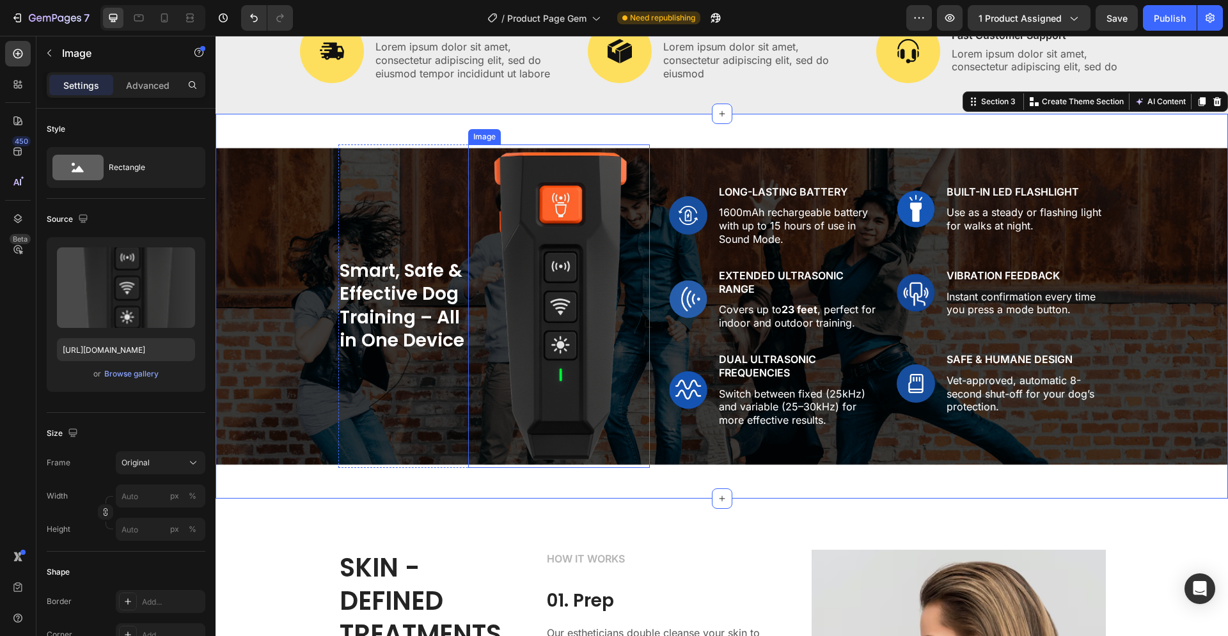
click at [557, 287] on img at bounding box center [559, 307] width 182 height 324
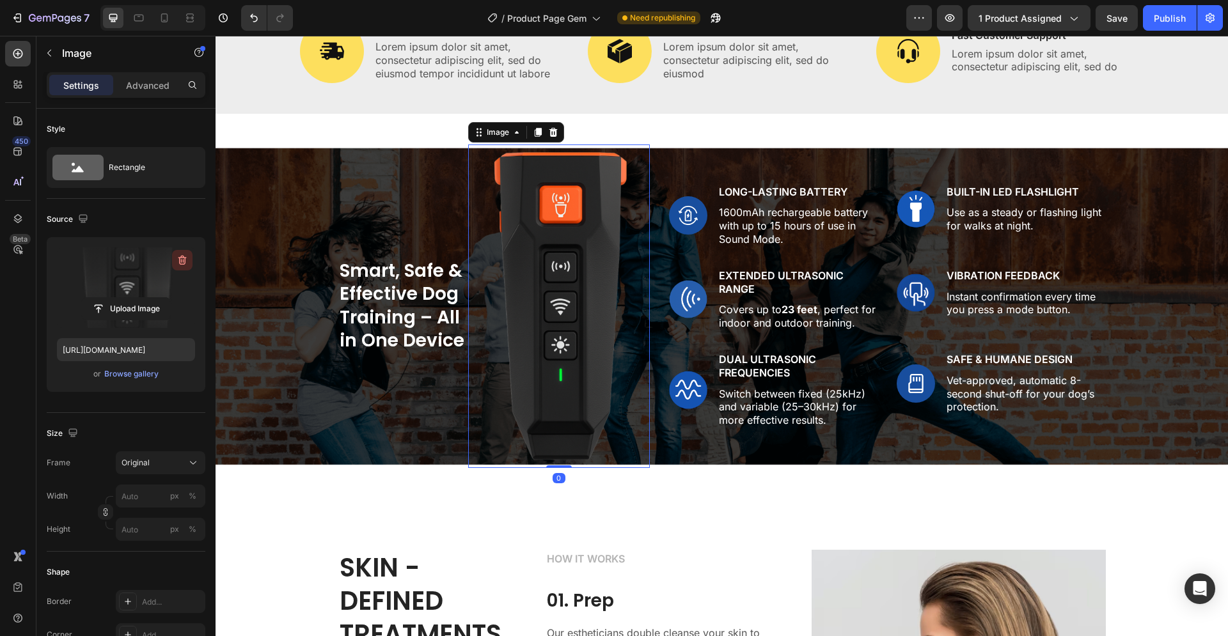
click at [184, 260] on icon "button" at bounding box center [183, 261] width 1 height 4
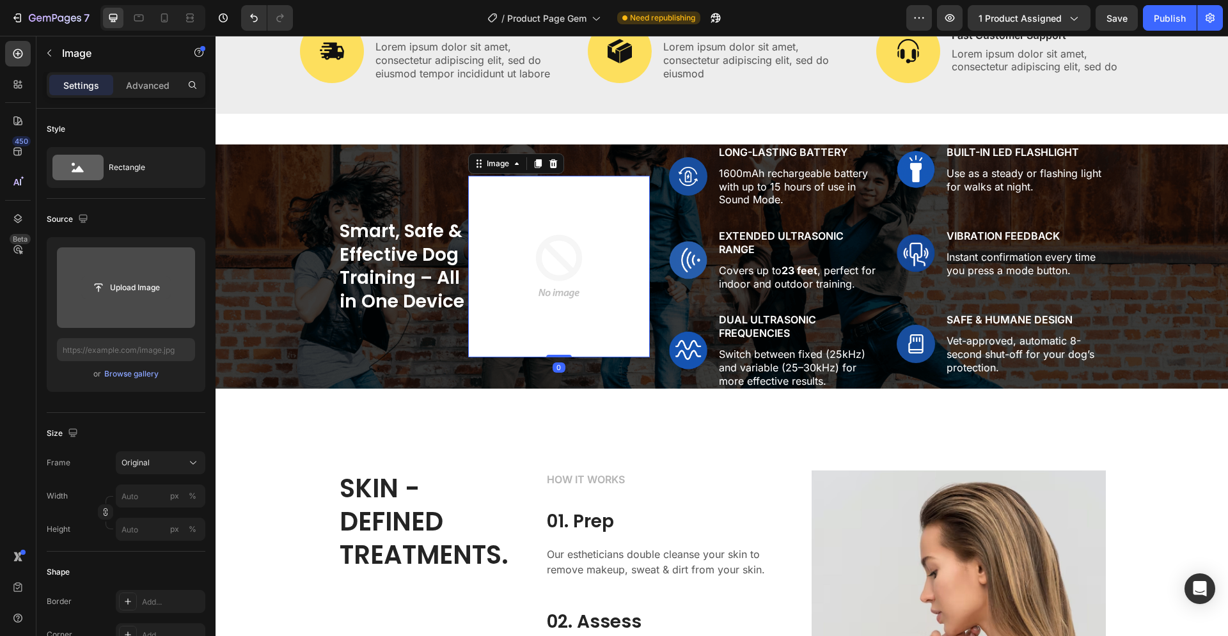
click at [123, 288] on input "file" at bounding box center [126, 288] width 88 height 22
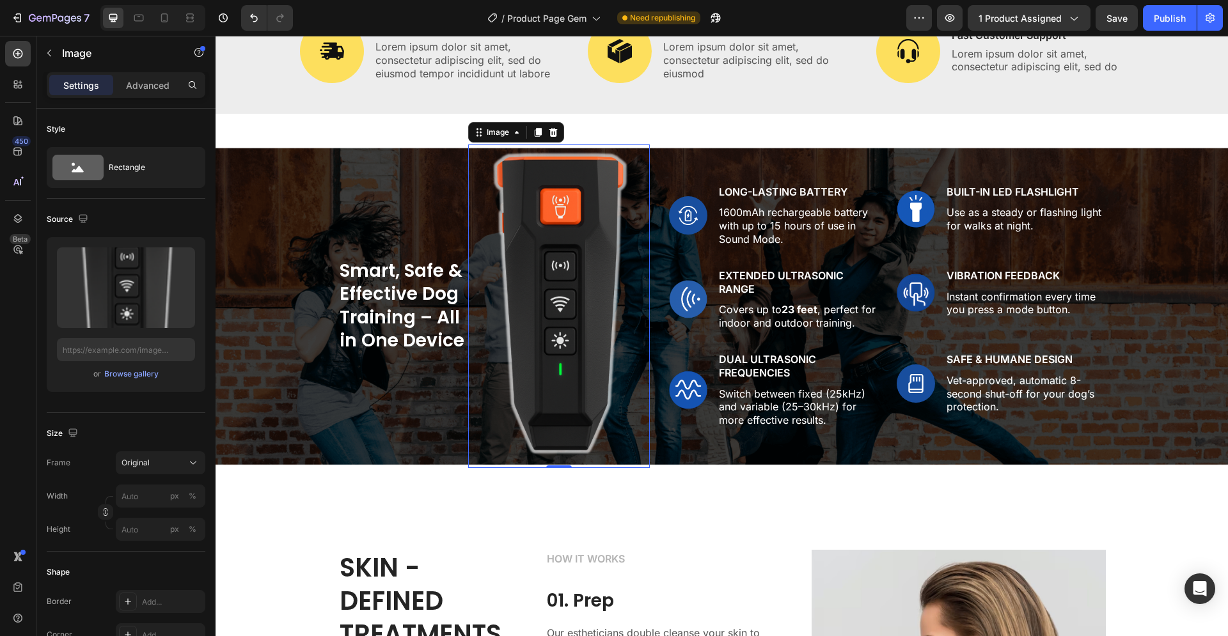
type input "[URL][DOMAIN_NAME]"
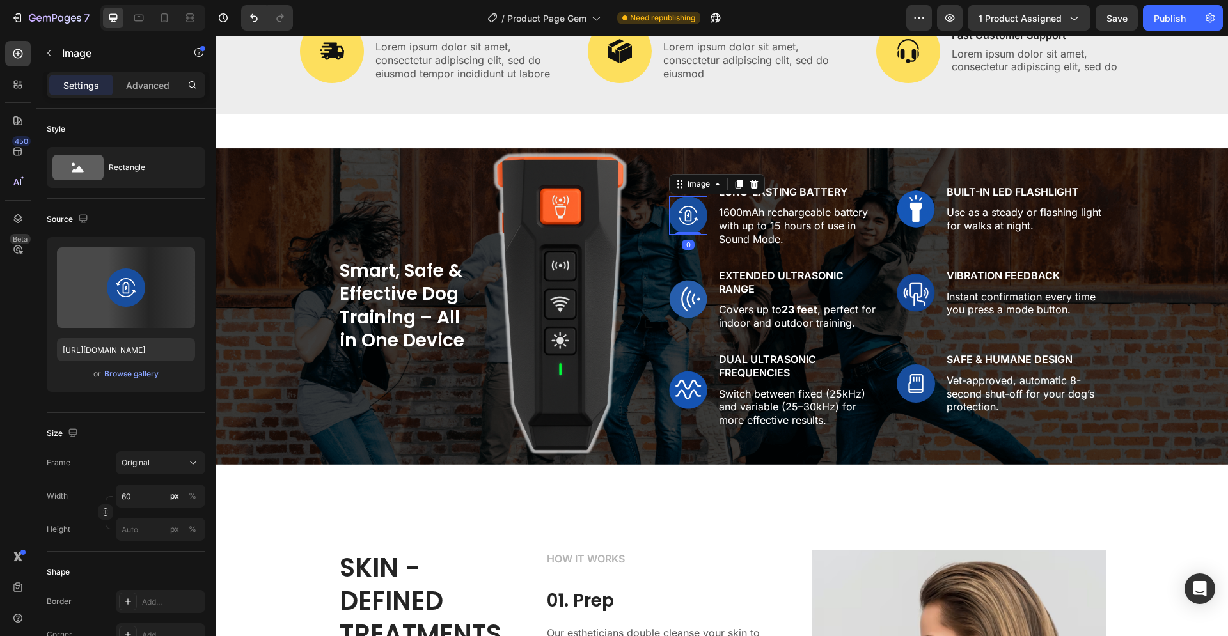
click at [694, 224] on img at bounding box center [688, 215] width 38 height 38
click at [1167, 24] on button "Publish" at bounding box center [1170, 18] width 54 height 26
click at [918, 382] on img at bounding box center [916, 384] width 38 height 38
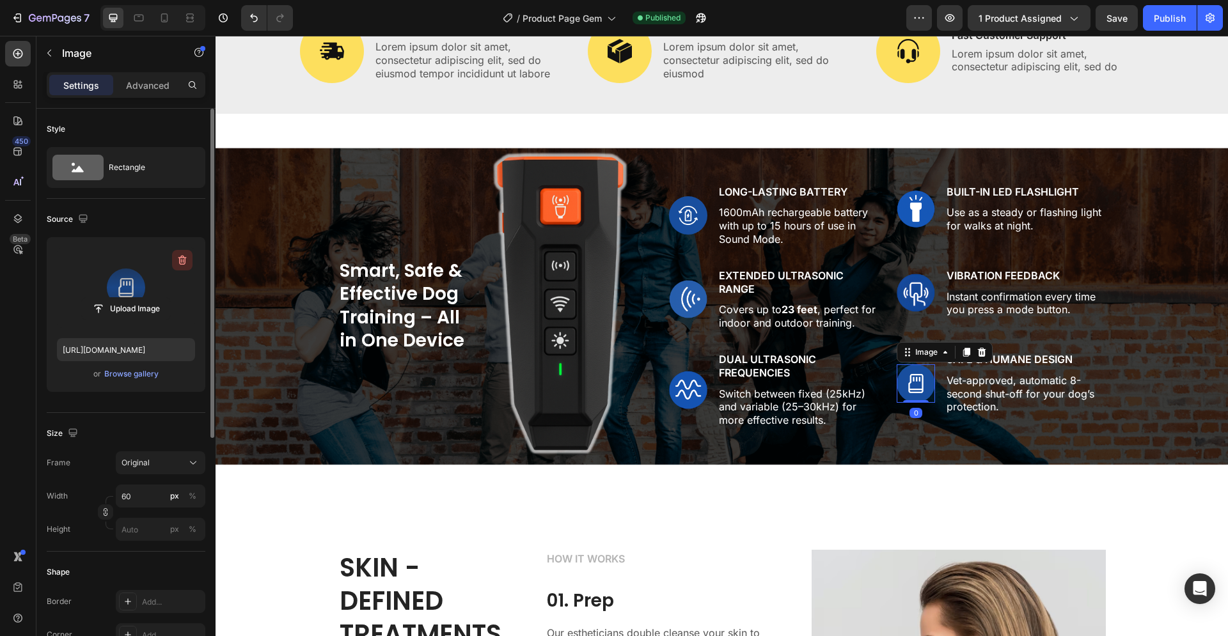
click at [184, 256] on icon "button" at bounding box center [182, 260] width 13 height 13
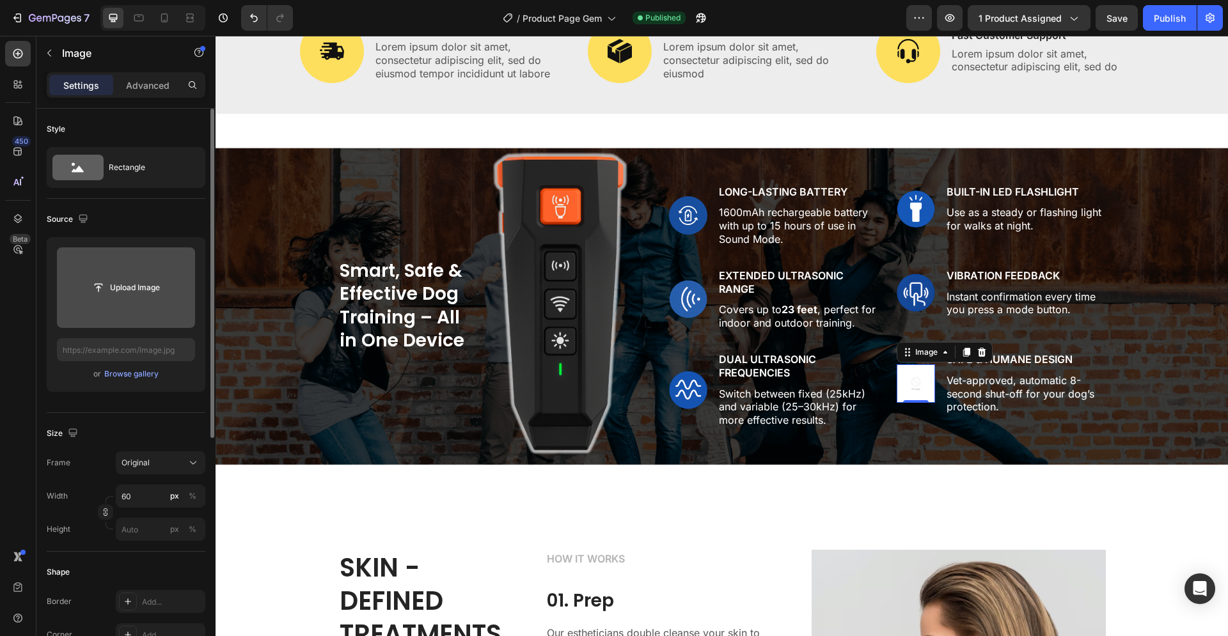
click at [138, 295] on input "file" at bounding box center [126, 288] width 88 height 22
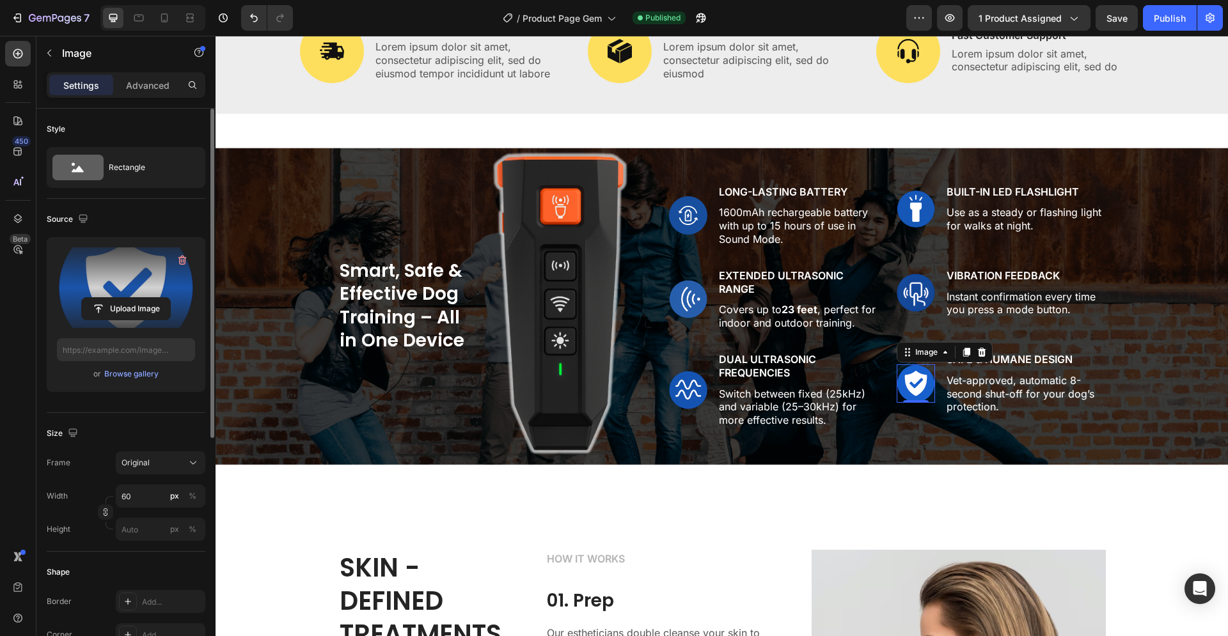
type input "[URL][DOMAIN_NAME]"
click at [551, 248] on img at bounding box center [559, 307] width 182 height 324
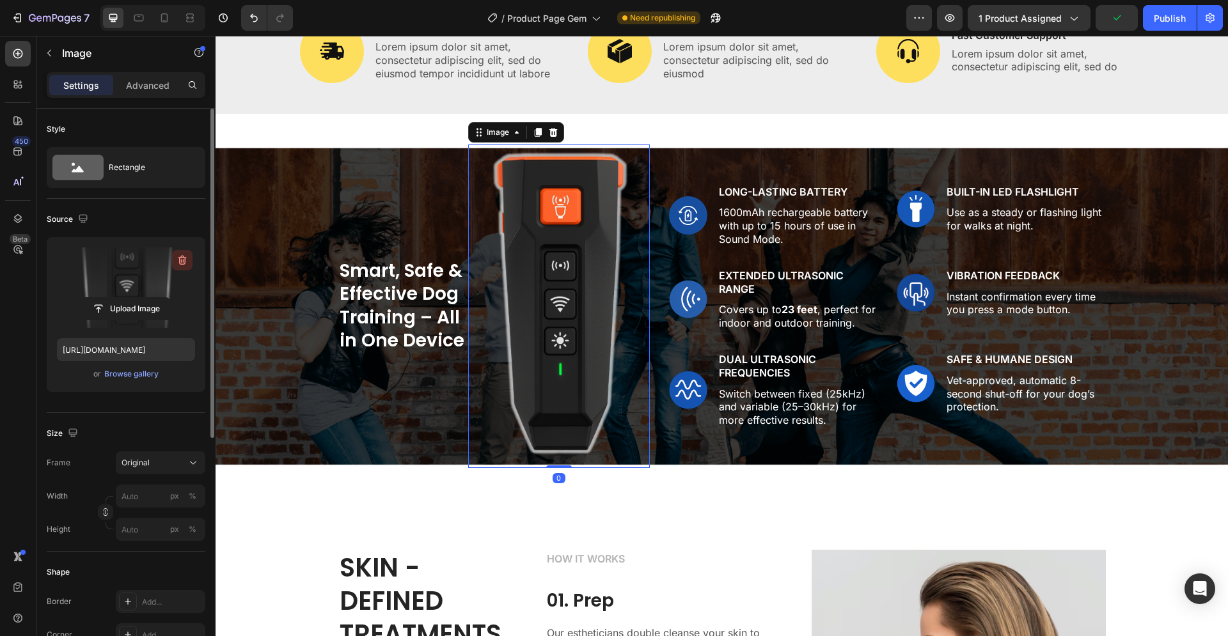
click at [180, 257] on icon "button" at bounding box center [182, 260] width 13 height 13
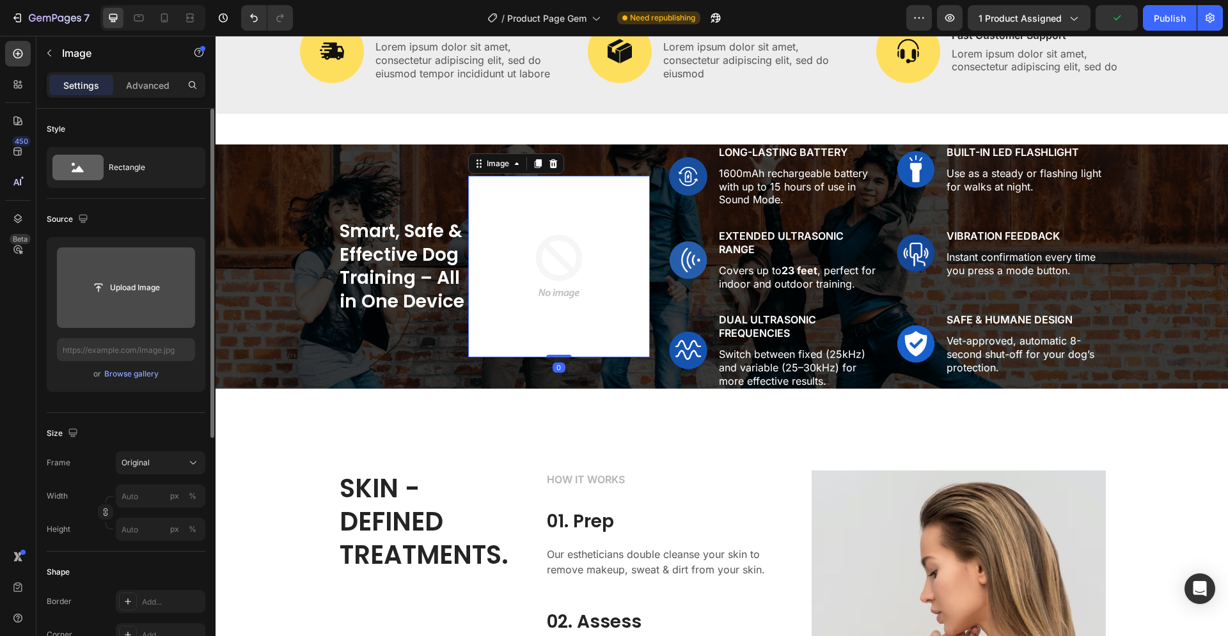
click at [127, 287] on input "file" at bounding box center [126, 288] width 88 height 22
click at [130, 291] on input "file" at bounding box center [126, 288] width 88 height 22
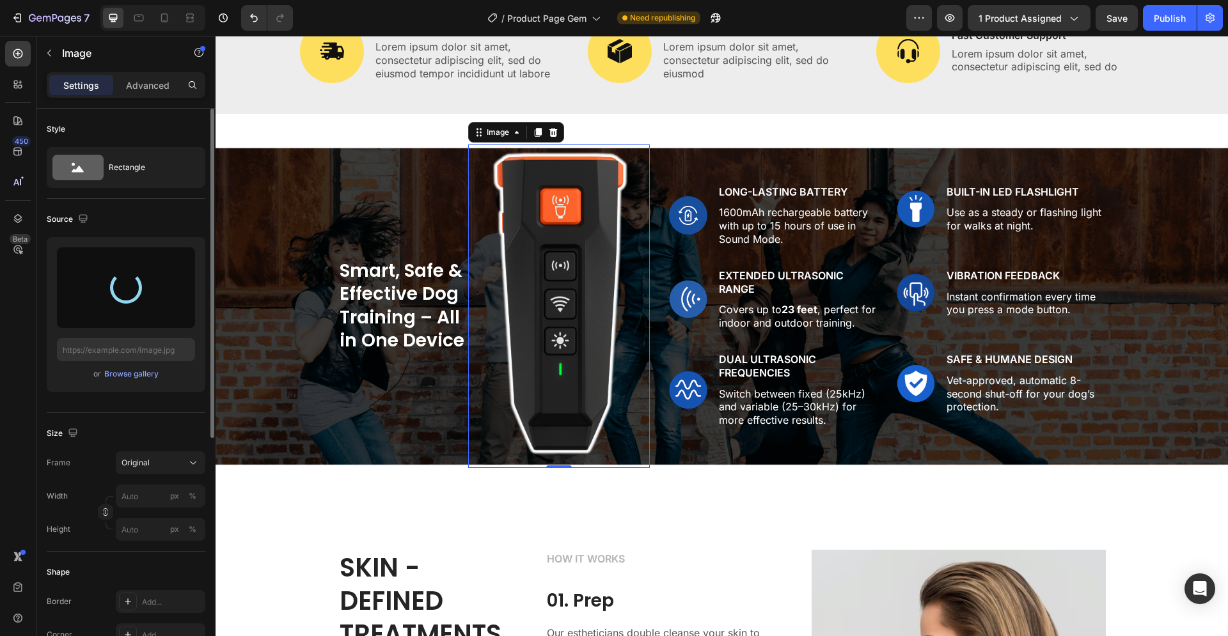
type input "[URL][DOMAIN_NAME]"
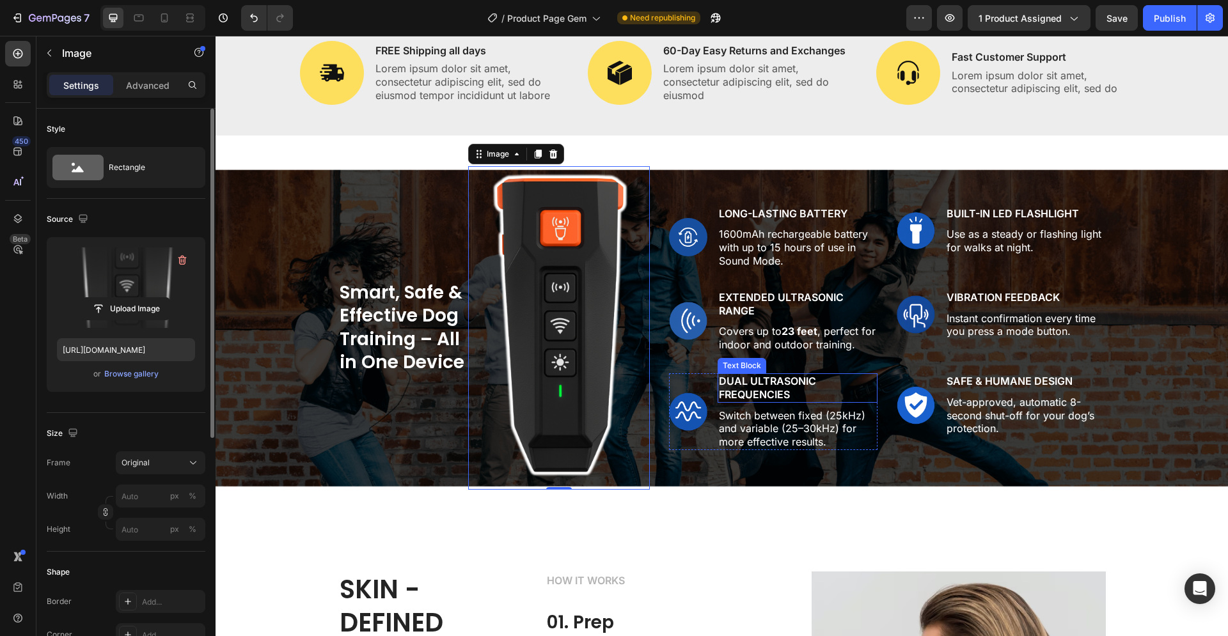
scroll to position [913, 0]
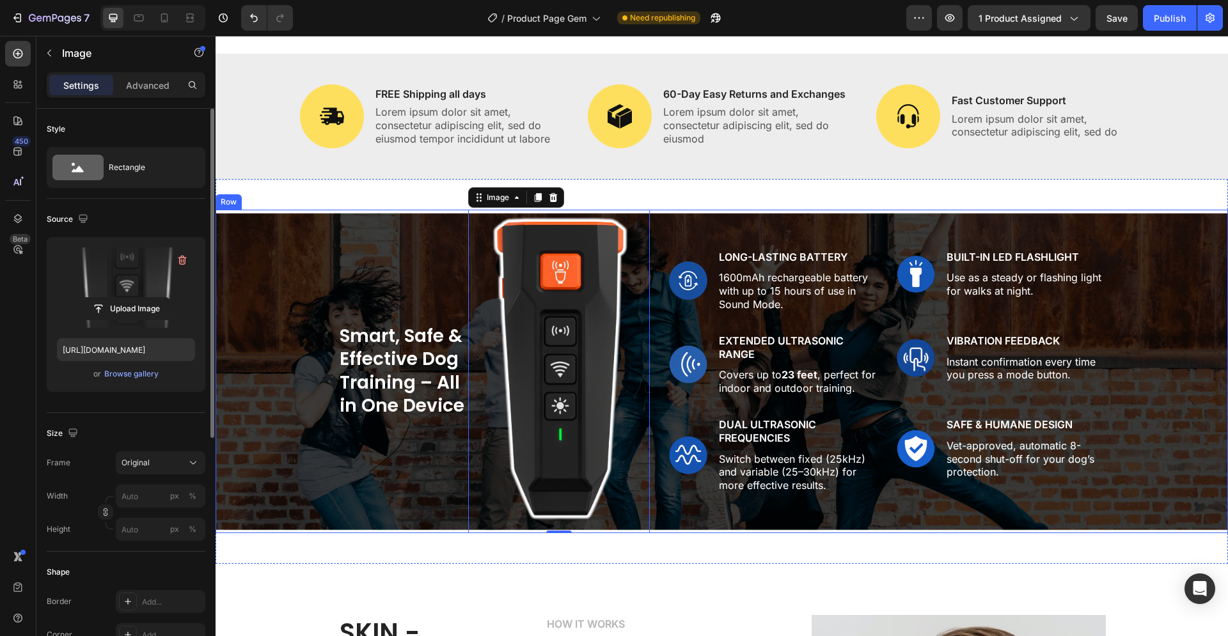
click at [308, 279] on div "Smart, Safe & Effective Dog Training – All in One Device Heading Image 0 Row Im…" at bounding box center [721, 372] width 993 height 324
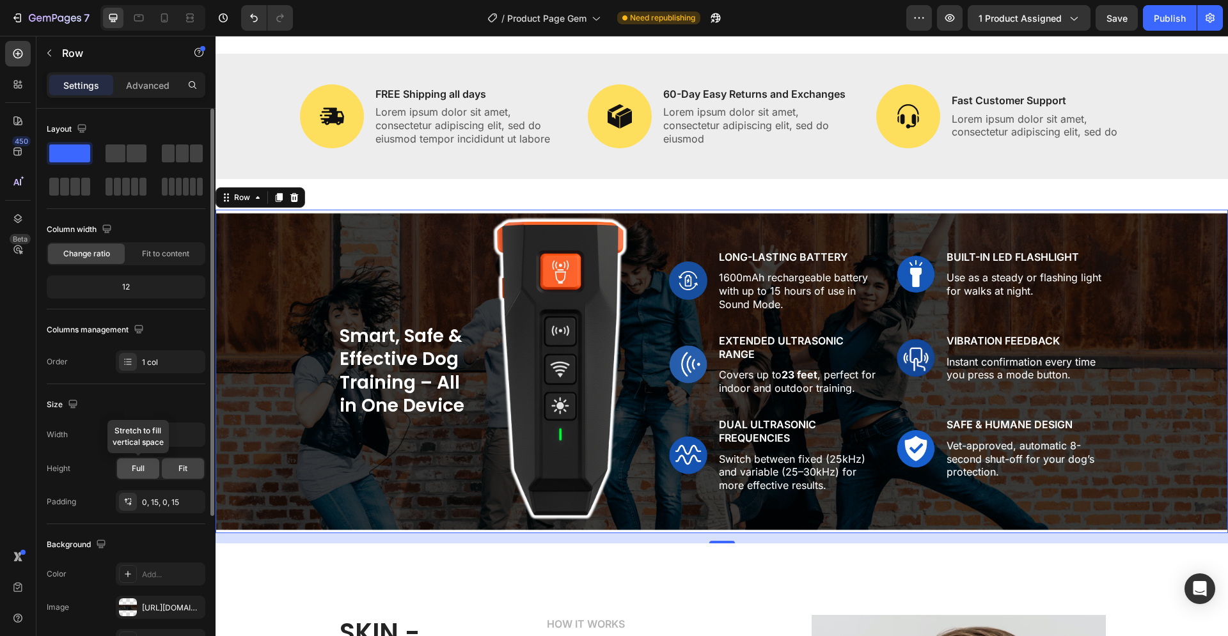
click at [145, 468] on div "Full" at bounding box center [138, 469] width 42 height 20
click at [181, 471] on span "Fit" at bounding box center [182, 469] width 9 height 12
click at [136, 464] on span "Full" at bounding box center [138, 469] width 13 height 12
click at [185, 469] on span "Fit" at bounding box center [182, 469] width 9 height 12
click at [154, 506] on div "0, 15, 0, 15" at bounding box center [160, 503] width 37 height 12
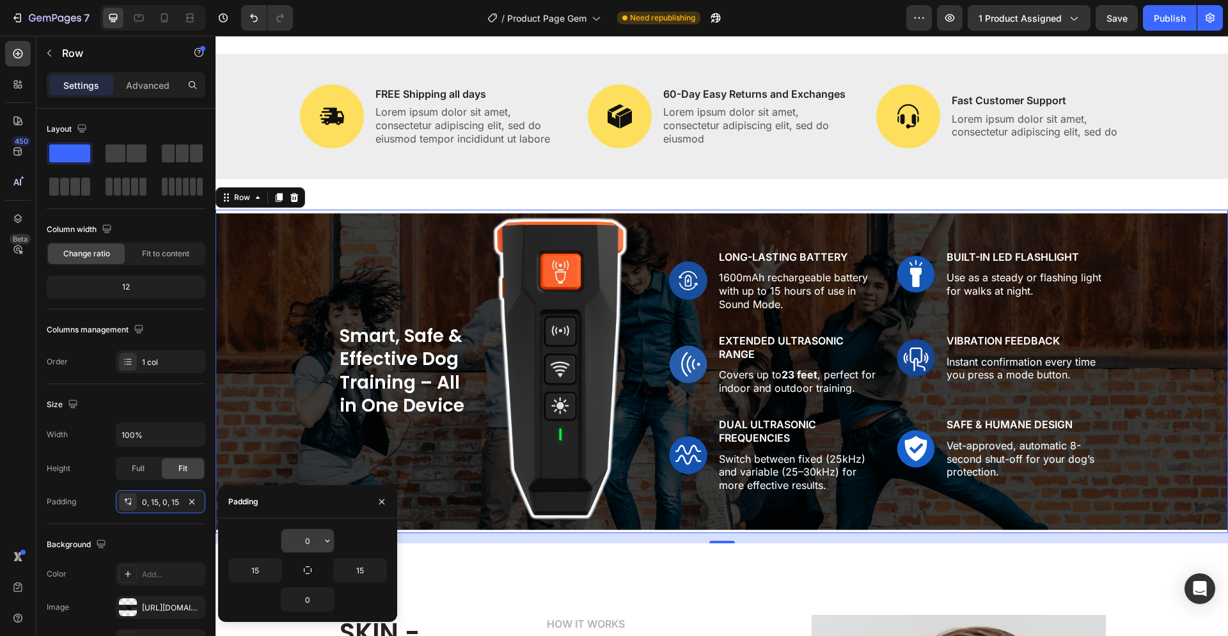
click at [318, 534] on input "0" at bounding box center [307, 541] width 52 height 23
type input "0"
click at [304, 604] on input "0" at bounding box center [307, 599] width 52 height 23
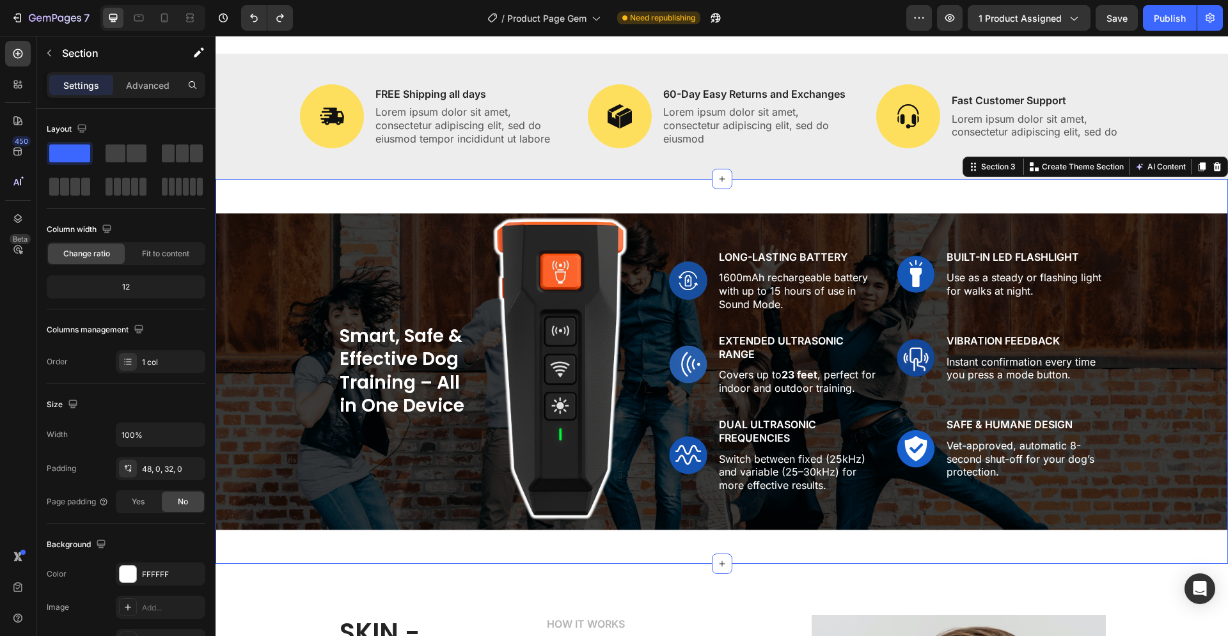
click at [454, 559] on div "Smart, Safe & Effective Dog Training – All in One Device Heading Image Row Imag…" at bounding box center [722, 371] width 1012 height 385
click at [172, 473] on div "48, 0, 32, 0" at bounding box center [160, 470] width 37 height 12
click at [198, 409] on div "Size" at bounding box center [126, 405] width 159 height 20
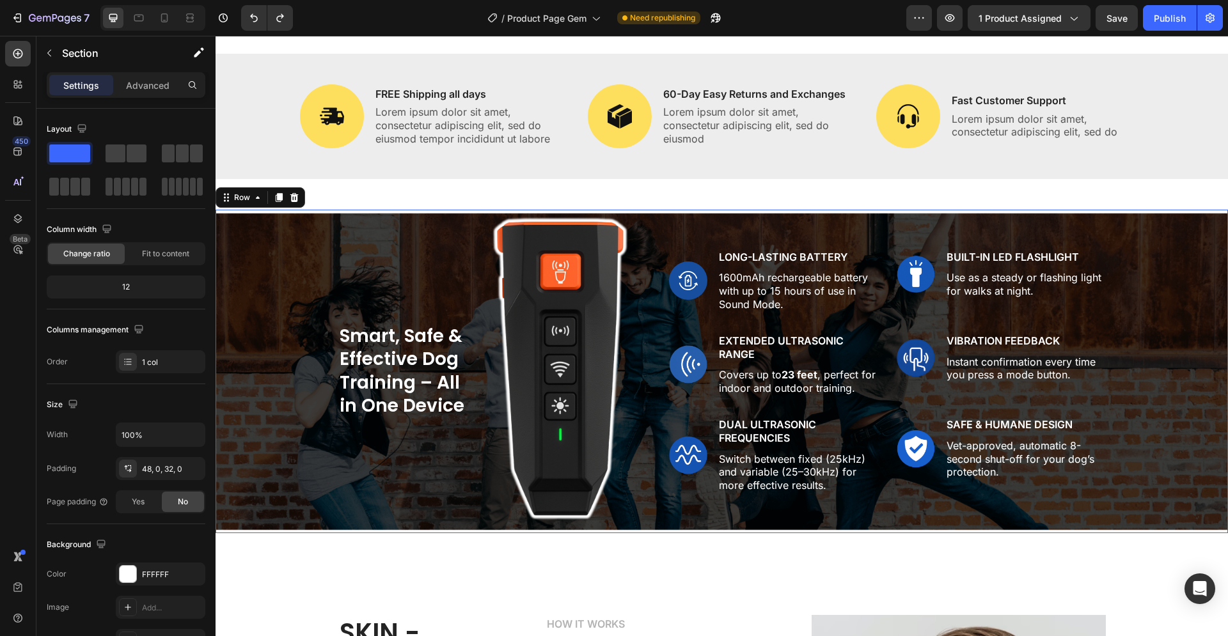
click at [315, 265] on div "Smart, Safe & Effective Dog Training – All in One Device Heading Image Row Imag…" at bounding box center [721, 372] width 993 height 324
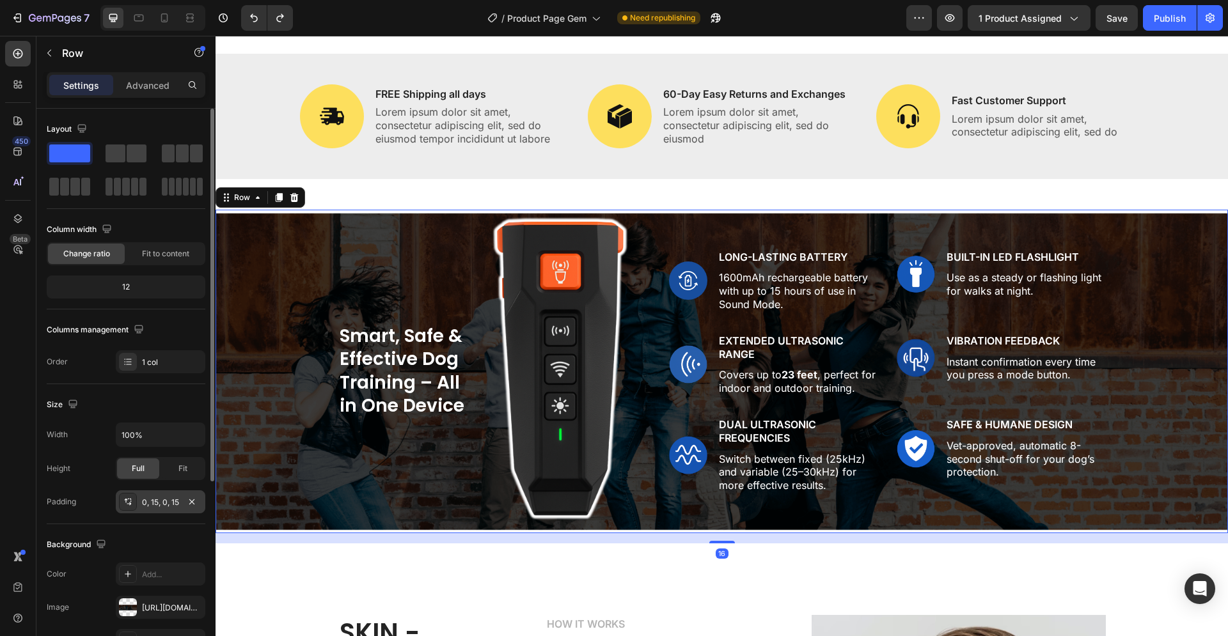
click at [160, 503] on div "0, 15, 0, 15" at bounding box center [160, 503] width 37 height 12
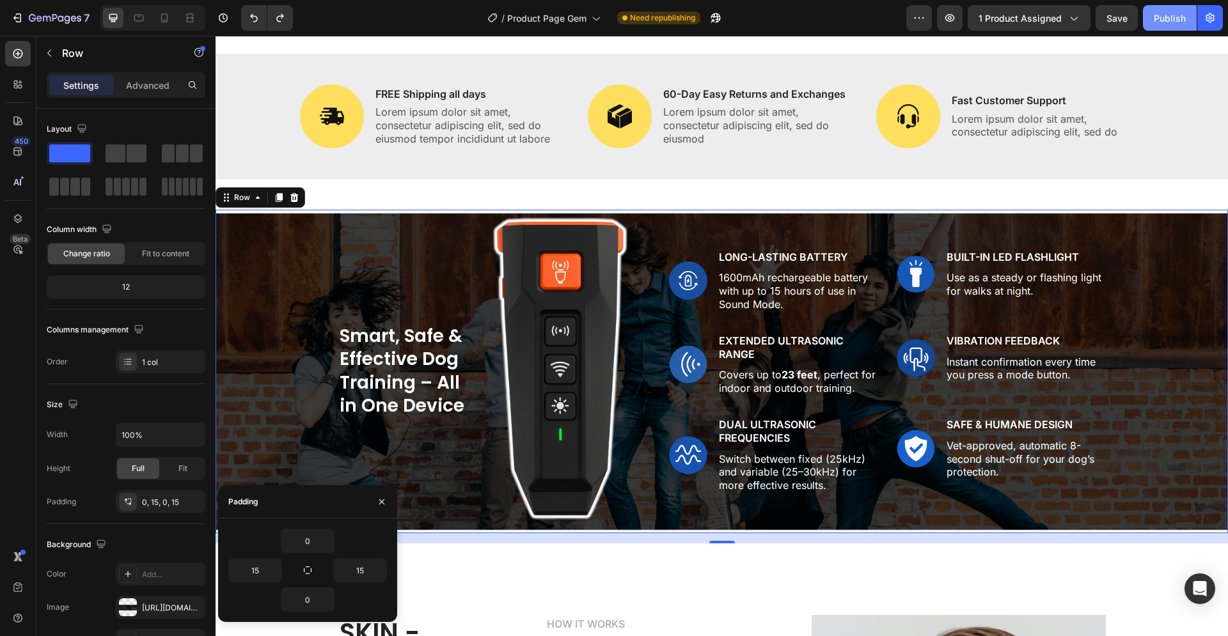
click at [1175, 10] on button "Publish" at bounding box center [1170, 18] width 54 height 26
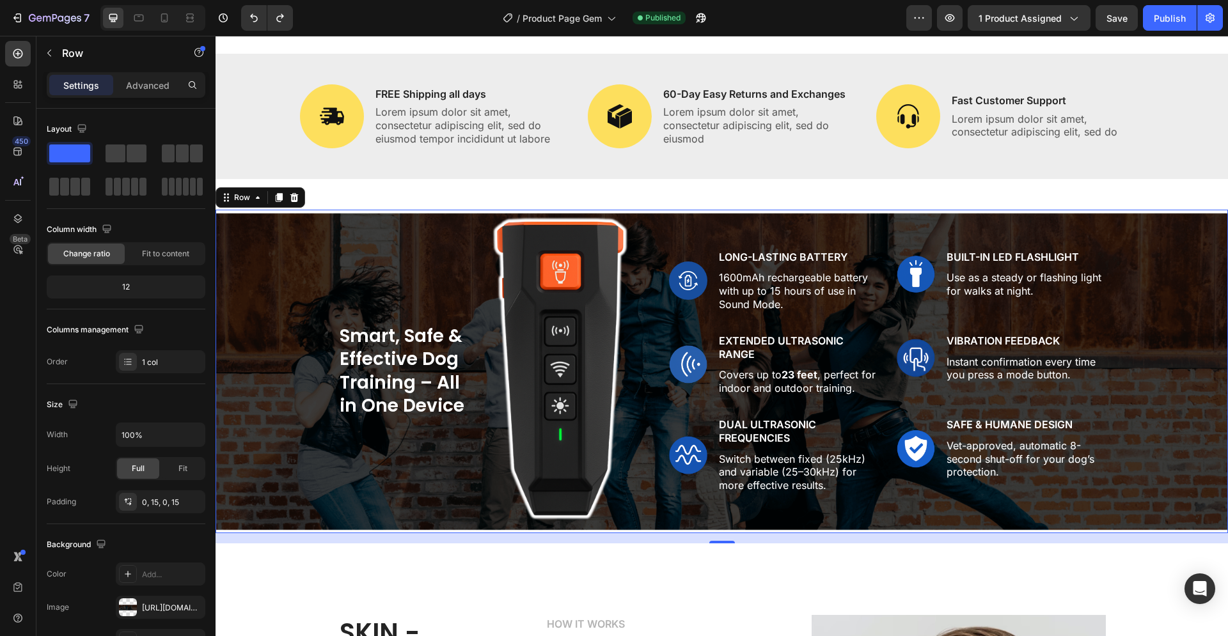
scroll to position [130, 0]
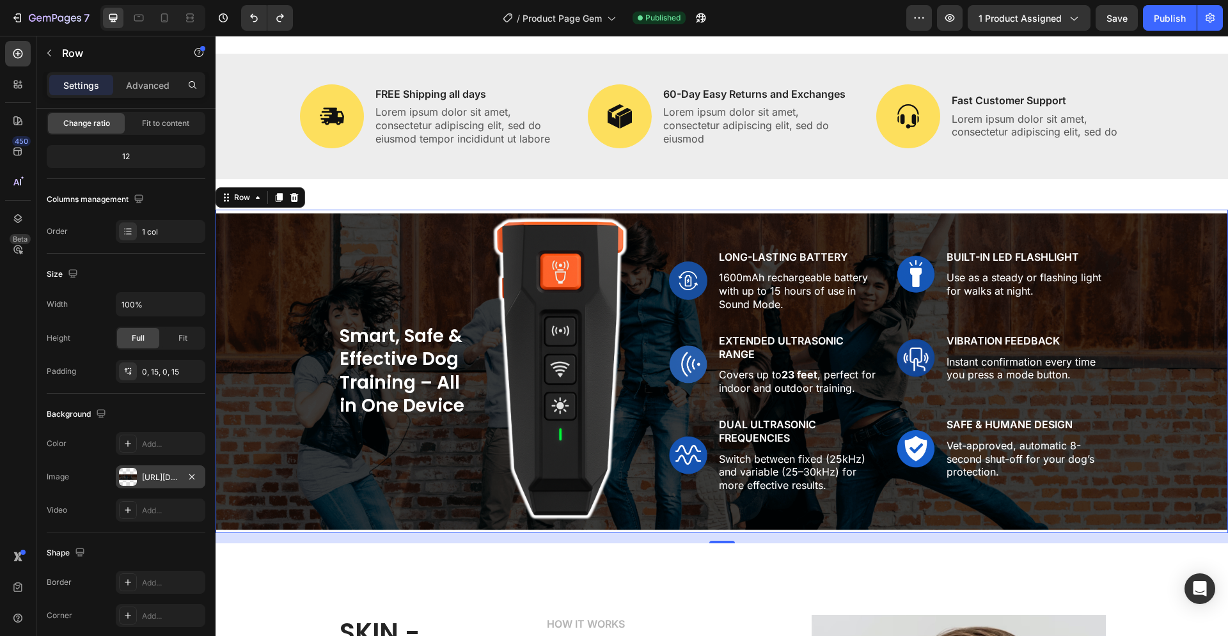
click at [150, 475] on div "[URL][DOMAIN_NAME]" at bounding box center [160, 478] width 37 height 12
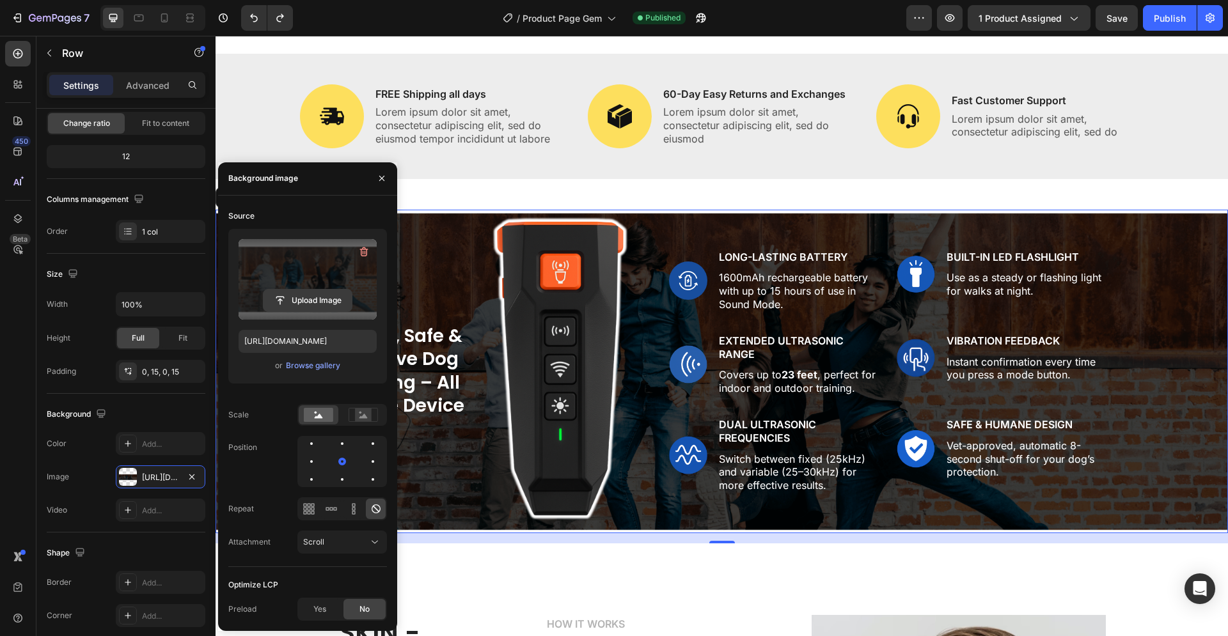
click at [314, 298] on input "file" at bounding box center [307, 301] width 88 height 22
click at [310, 287] on label at bounding box center [308, 279] width 138 height 81
click at [310, 290] on input "file" at bounding box center [307, 301] width 88 height 22
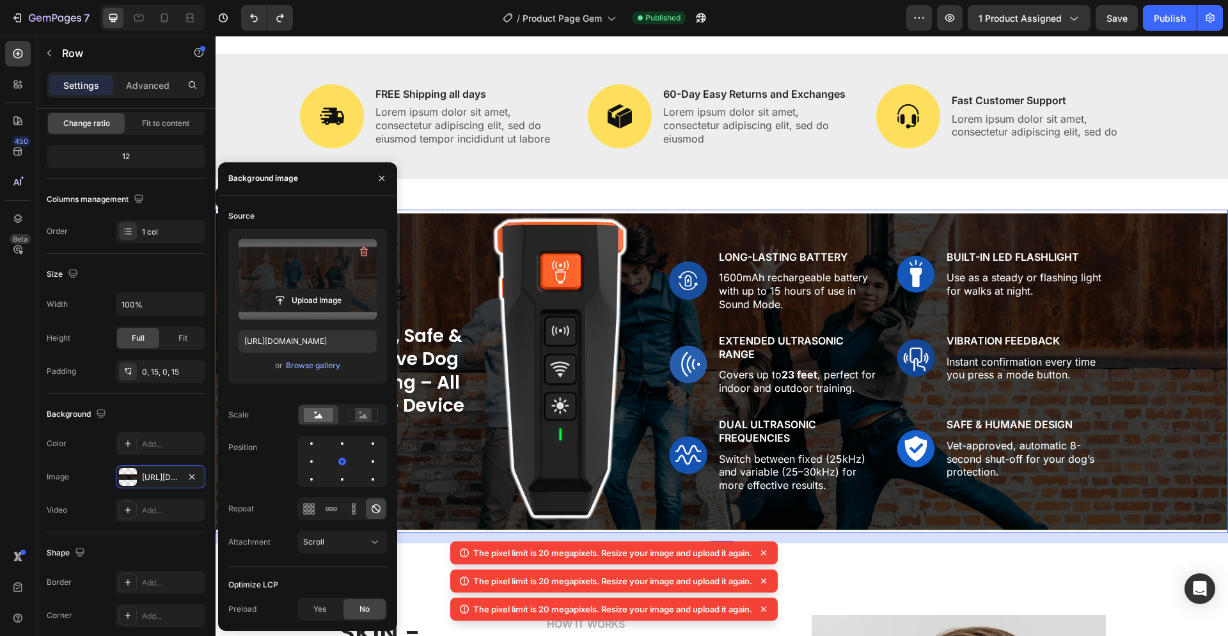
click at [314, 287] on label at bounding box center [308, 279] width 138 height 81
click at [314, 290] on input "file" at bounding box center [307, 301] width 88 height 22
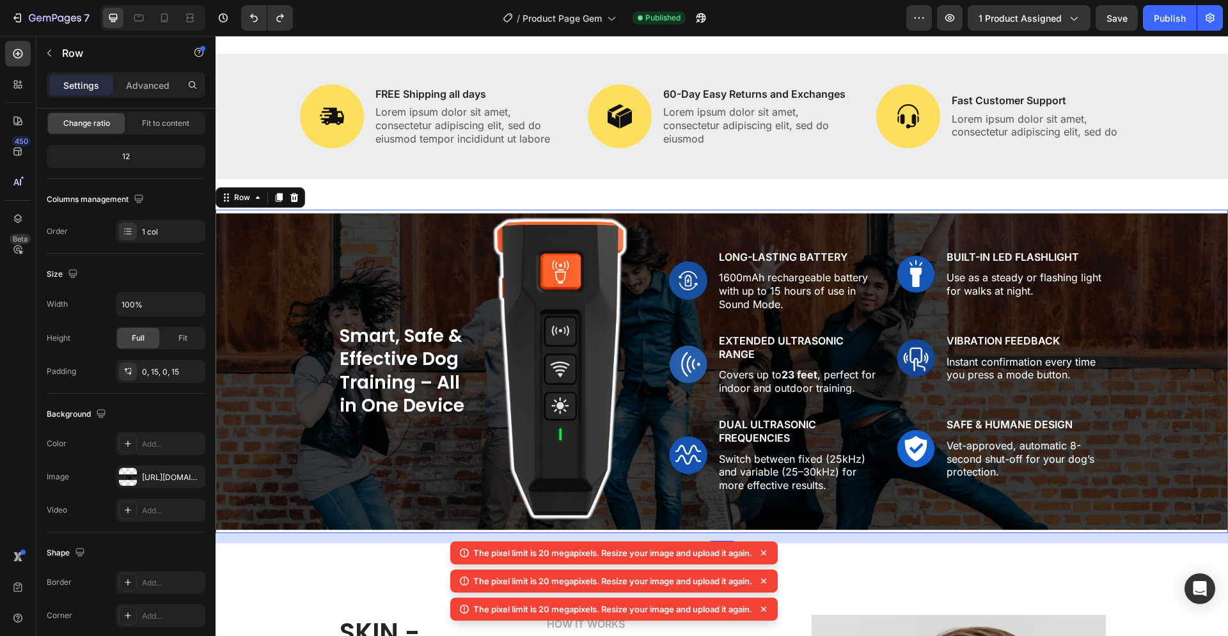
click at [766, 553] on icon at bounding box center [763, 553] width 5 height 5
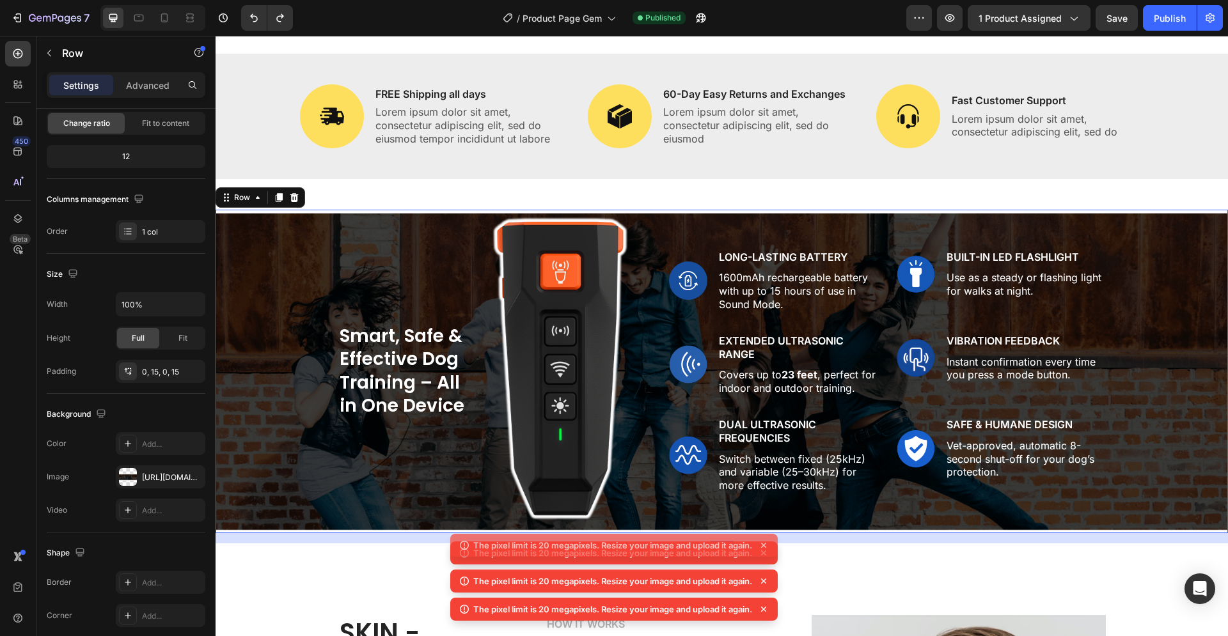
click at [766, 553] on icon at bounding box center [763, 553] width 5 height 5
click at [766, 553] on icon at bounding box center [763, 553] width 13 height 13
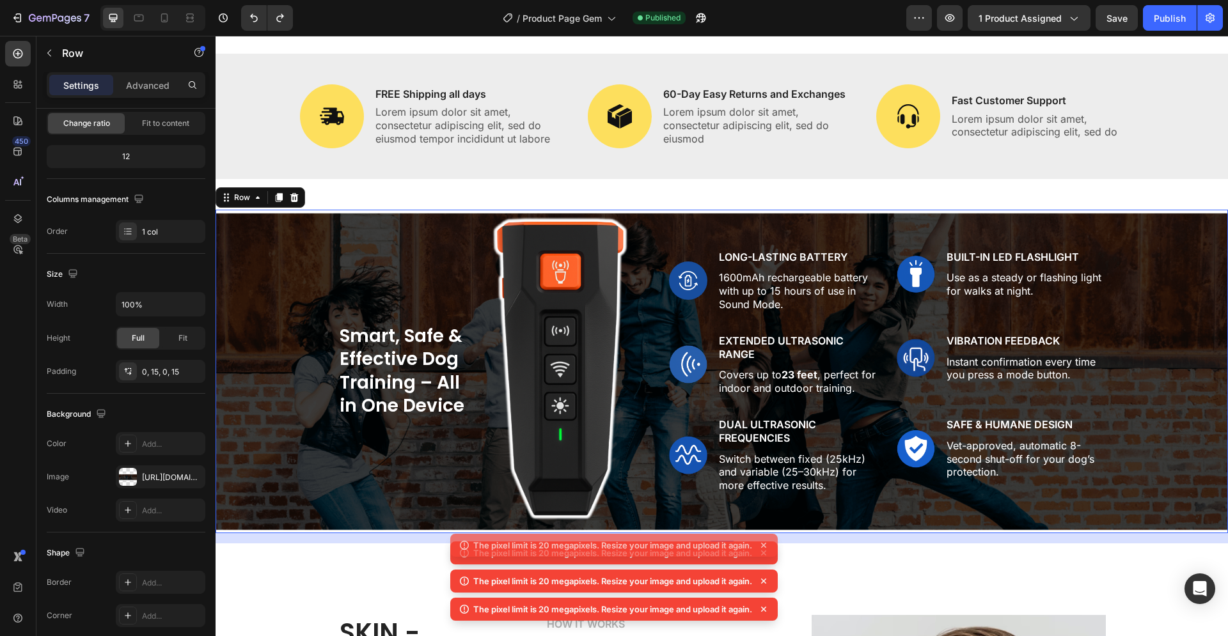
click at [766, 553] on icon at bounding box center [763, 553] width 13 height 13
click at [766, 579] on icon at bounding box center [763, 581] width 5 height 5
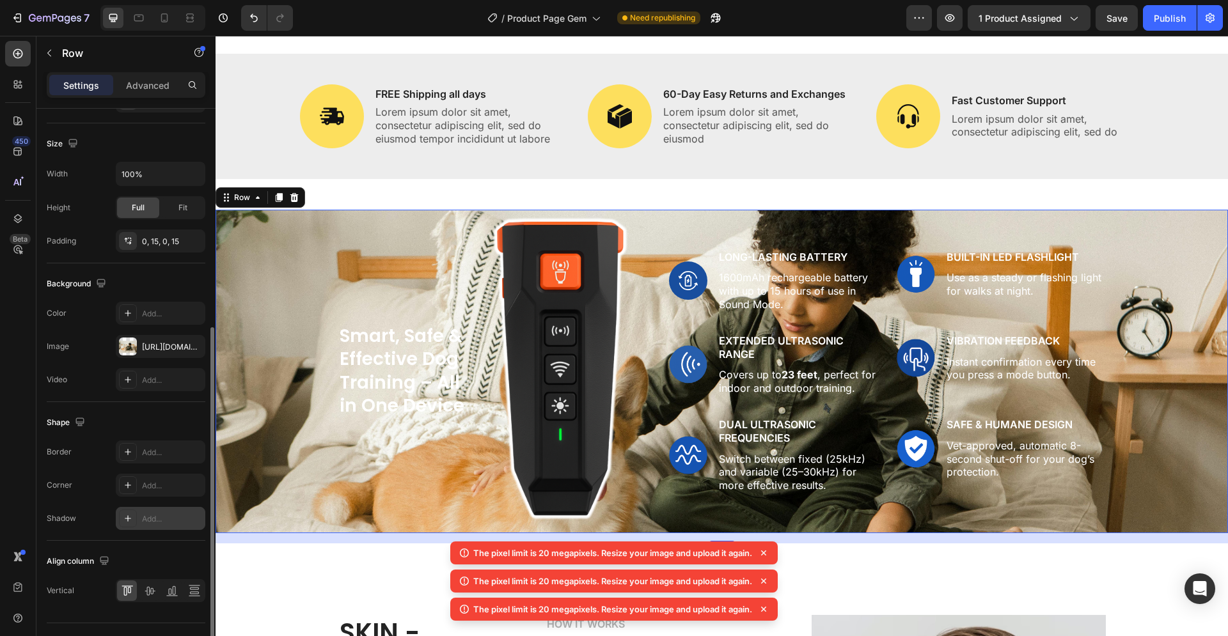
scroll to position [288, 0]
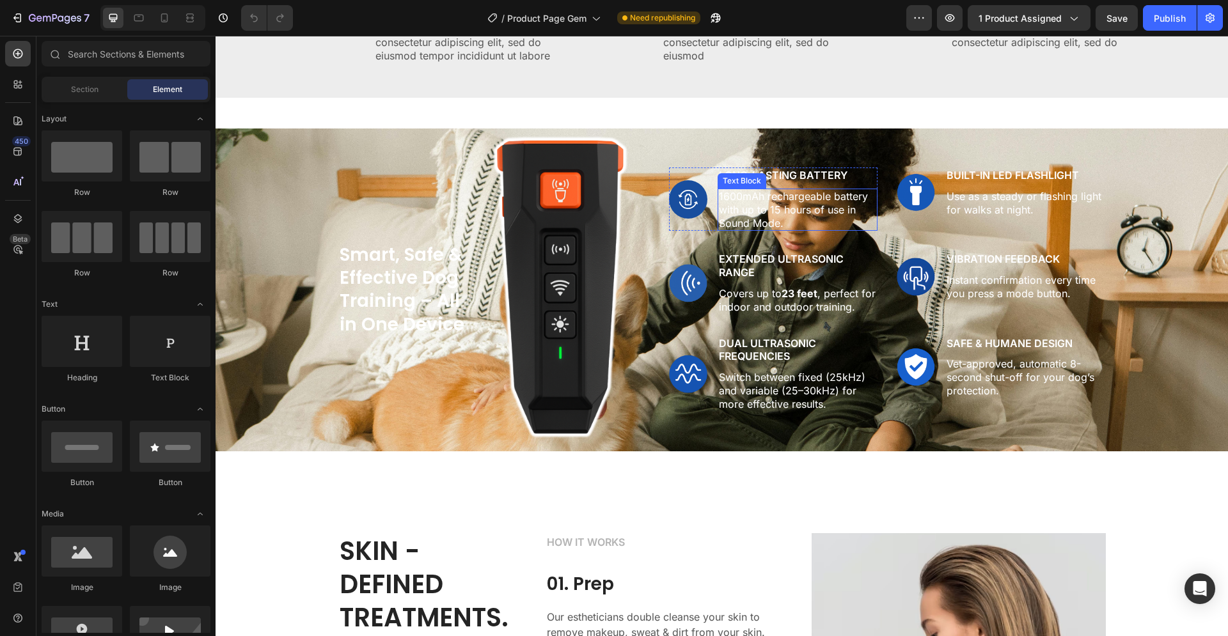
scroll to position [1044, 0]
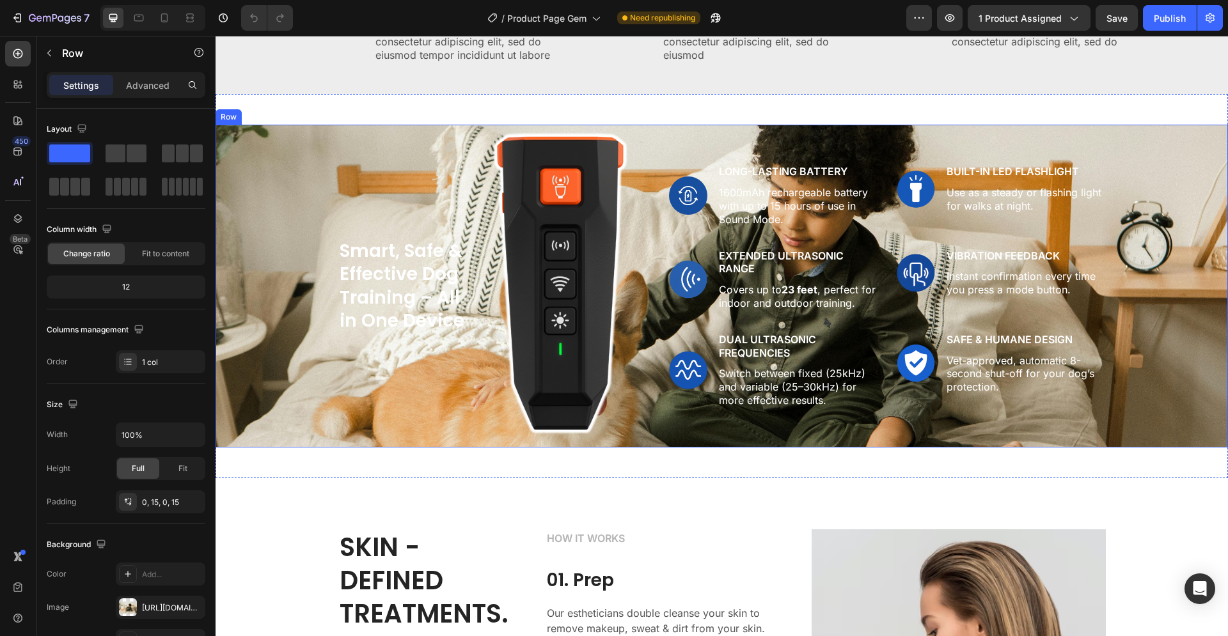
click at [269, 412] on div "Smart, Safe & Effective Dog Training – All in One Device Heading Image Row Imag…" at bounding box center [721, 287] width 993 height 324
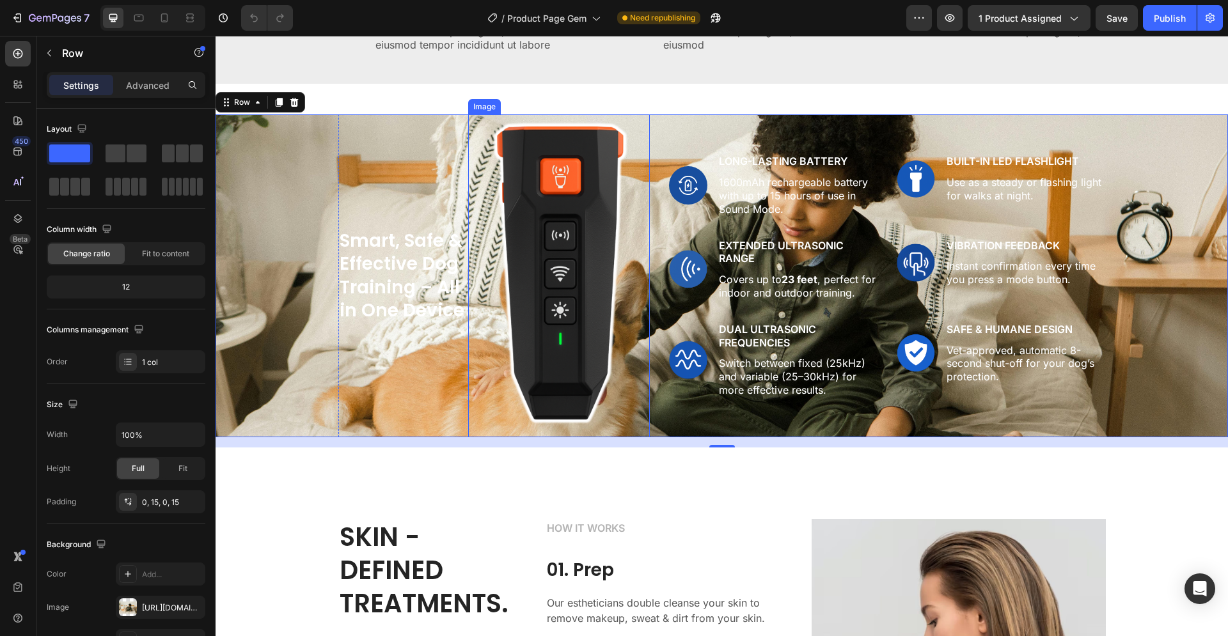
scroll to position [1305, 0]
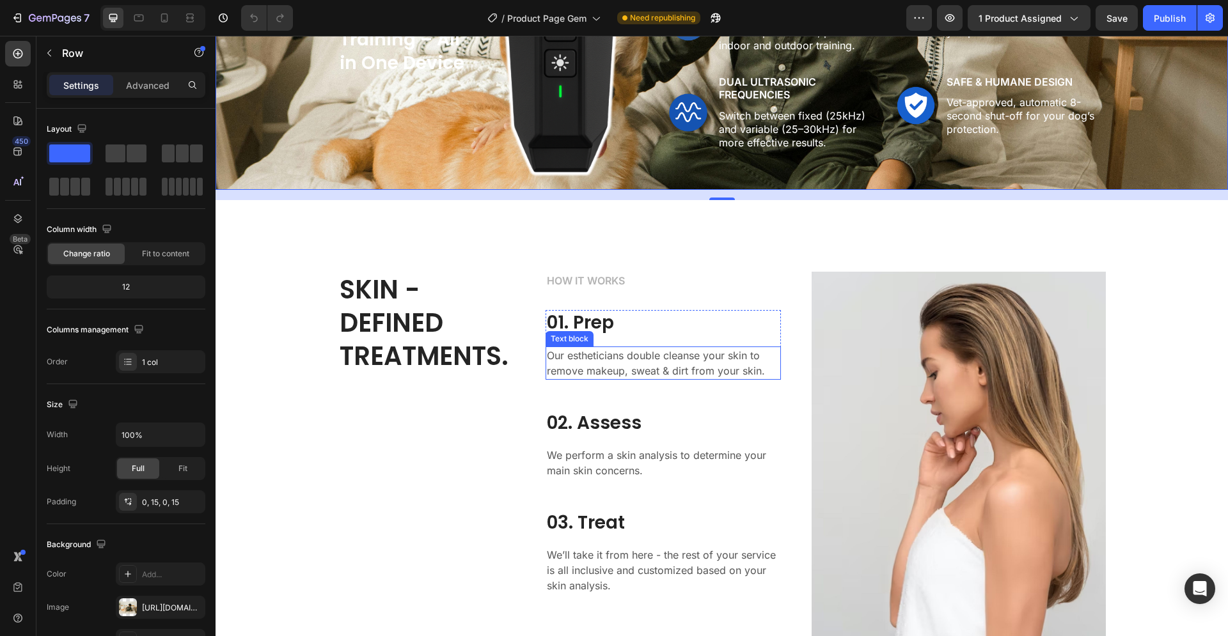
click at [672, 340] on div "01. Prep Heading Our estheticians double cleanse your skin to remove makeup, sw…" at bounding box center [663, 344] width 235 height 69
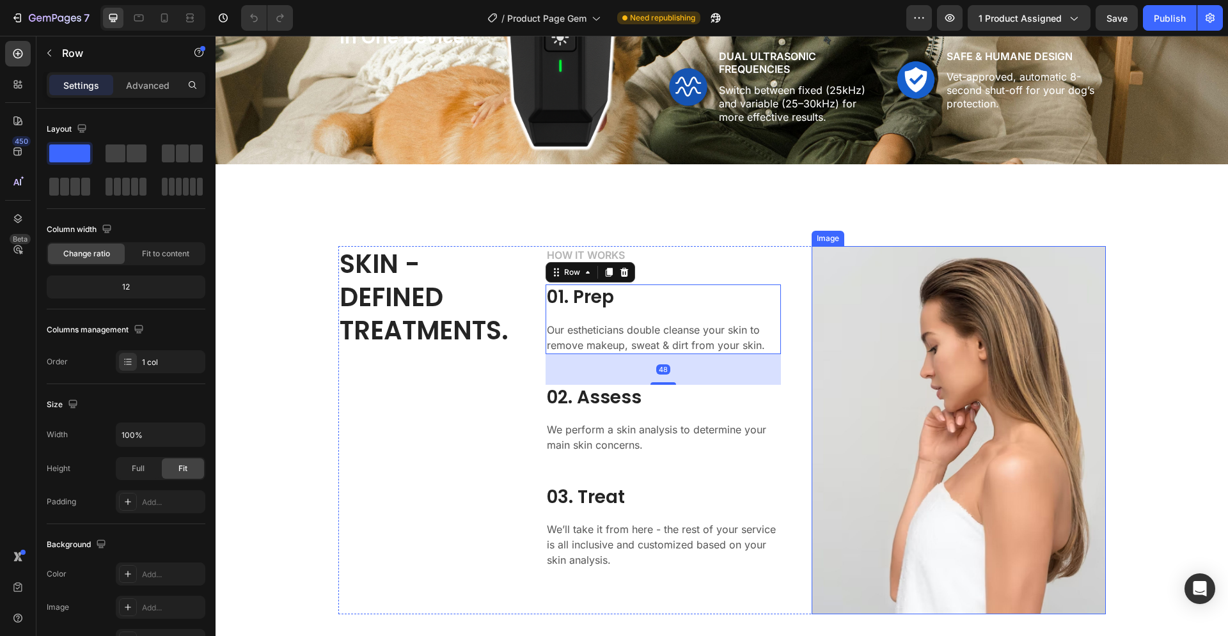
scroll to position [1435, 0]
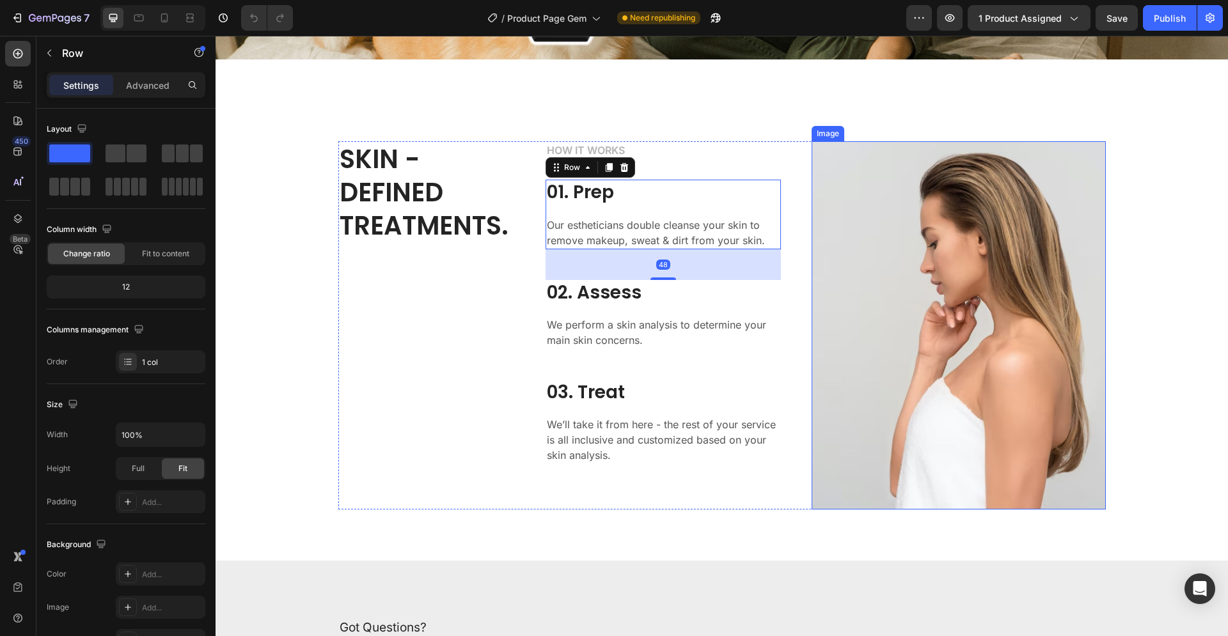
click at [880, 395] on img at bounding box center [959, 325] width 294 height 368
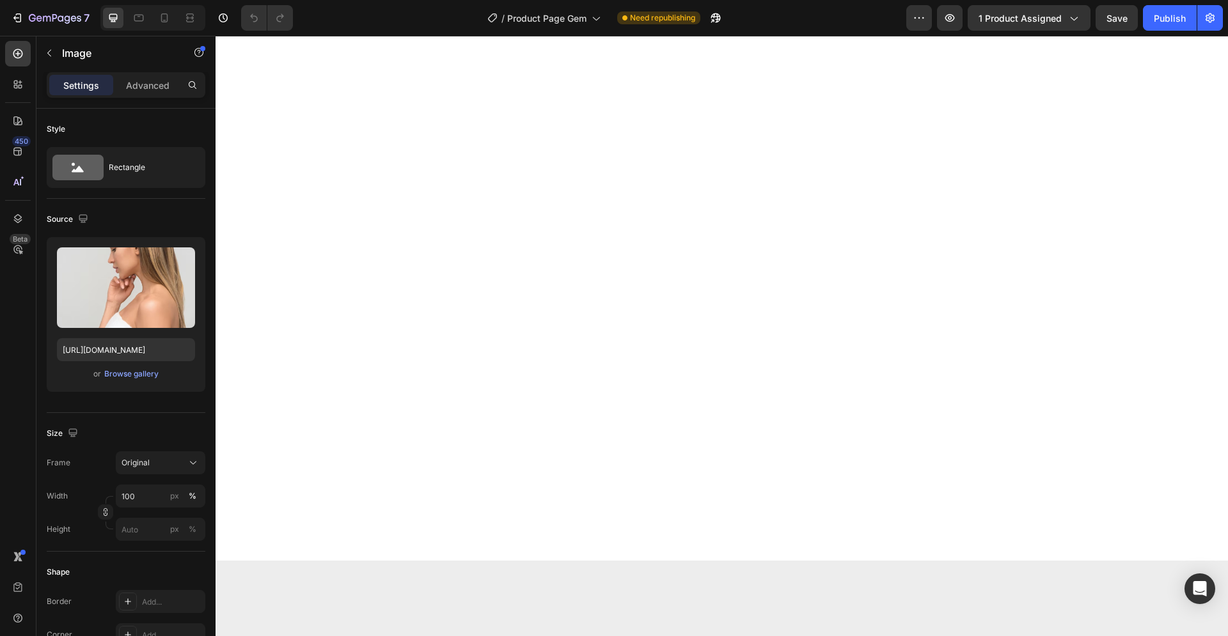
scroll to position [0, 0]
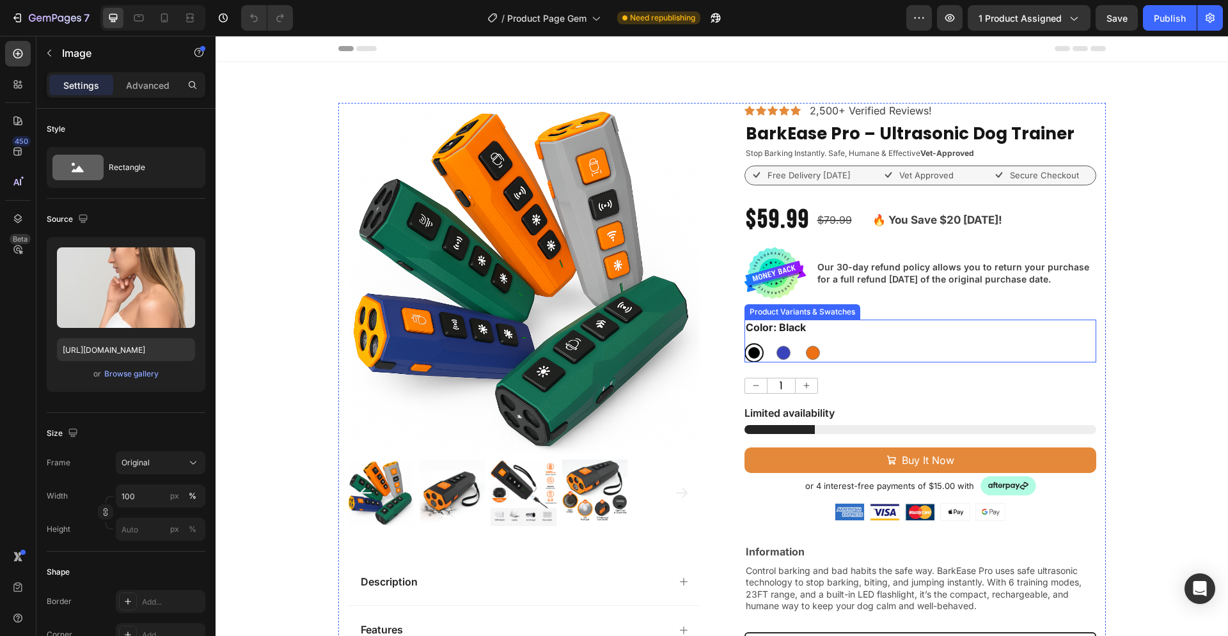
click at [988, 358] on div "Black Black Blue Blue Orange Orange" at bounding box center [920, 352] width 352 height 19
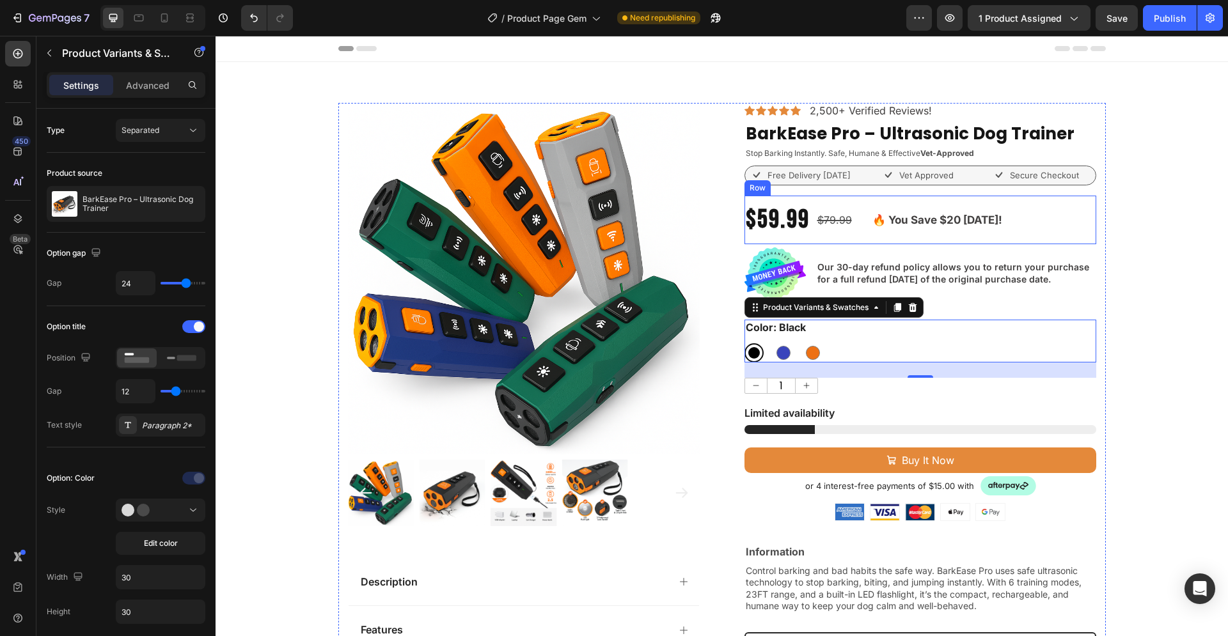
click at [1040, 230] on div "$59.99 Product Price Product Price $79.99 Product Price Product Price 🔥 You Sav…" at bounding box center [920, 220] width 352 height 49
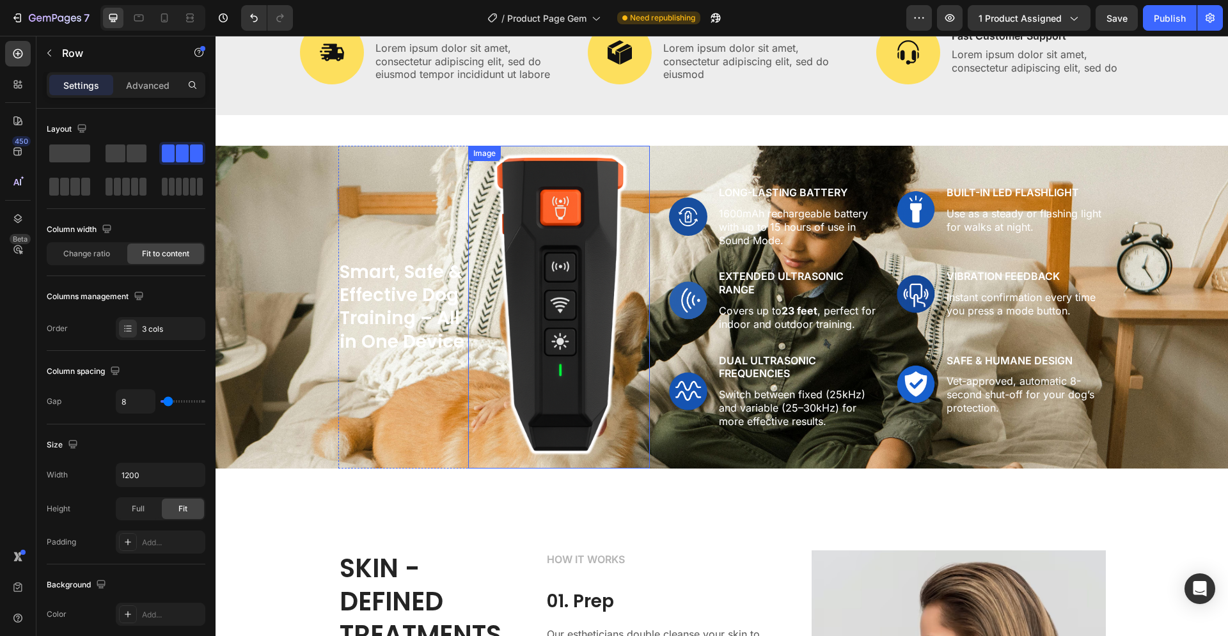
scroll to position [1044, 0]
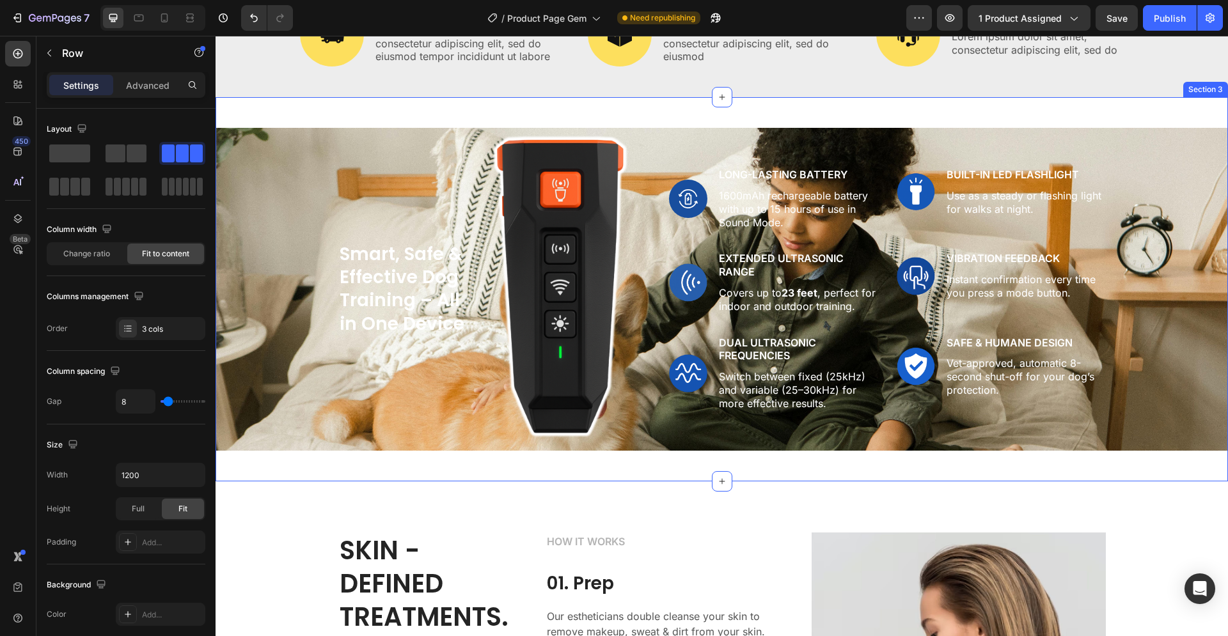
click at [556, 475] on div "Smart, Safe & Effective Dog Training – All in One Device Heading Image Row Imag…" at bounding box center [722, 289] width 1012 height 385
